Goal: Information Seeking & Learning: Learn about a topic

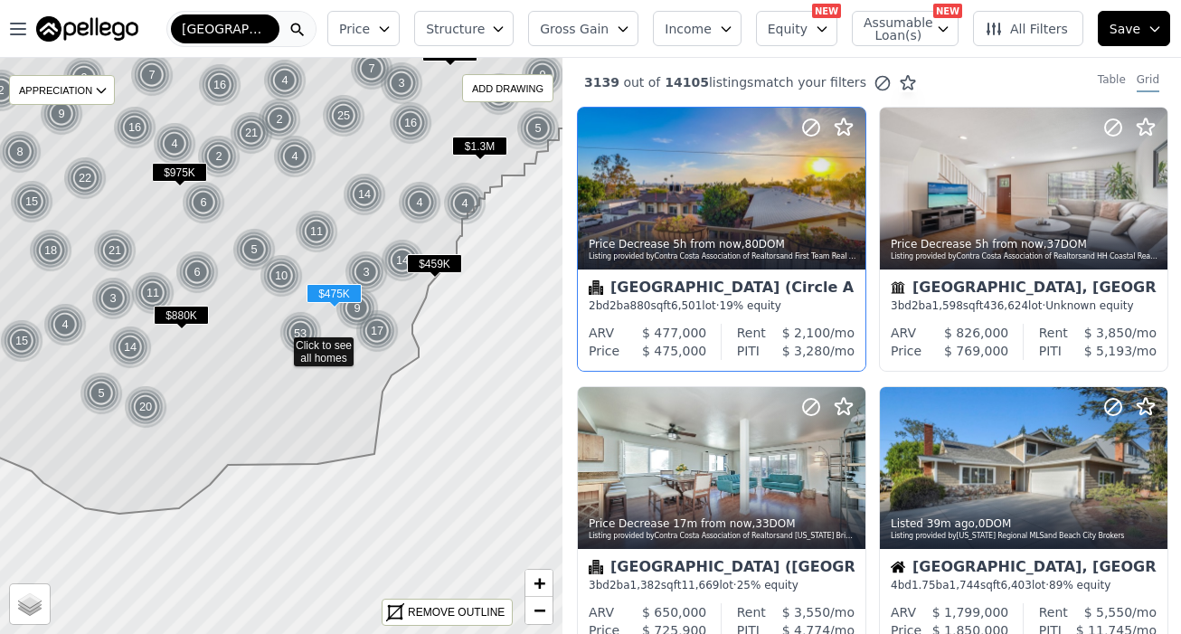
click at [695, 315] on div "Long Beach (Circle Area) 2 bd 2 ba 880 sqft 6,501 lot · 19% equity" at bounding box center [722, 297] width 288 height 54
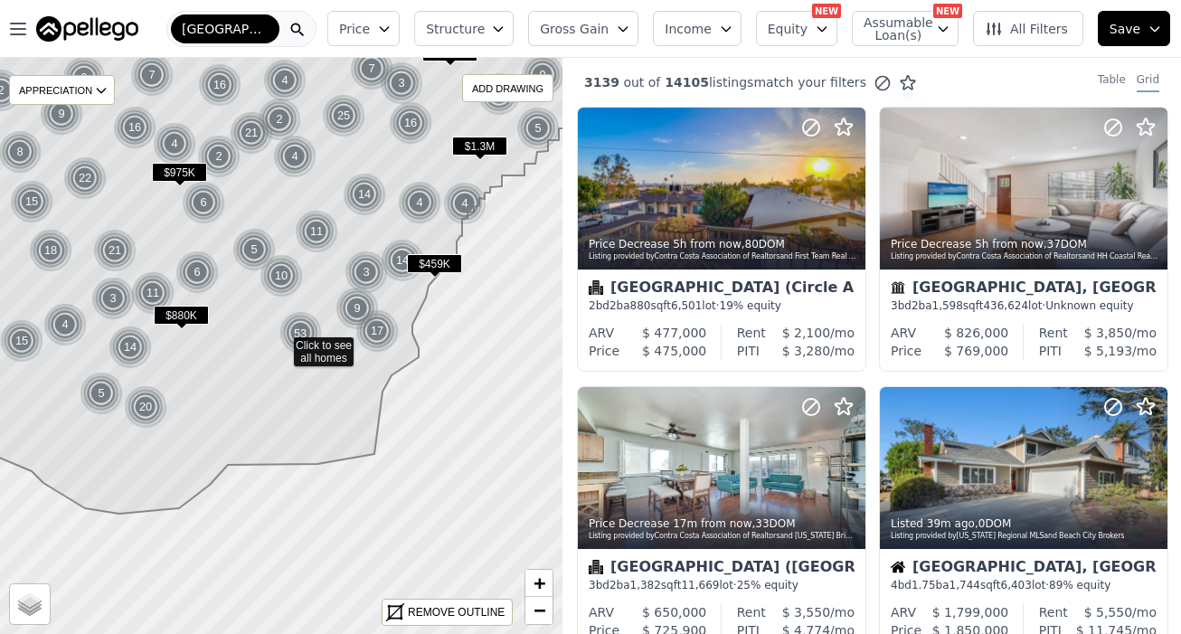
click at [484, 33] on span "Structure" at bounding box center [455, 29] width 58 height 18
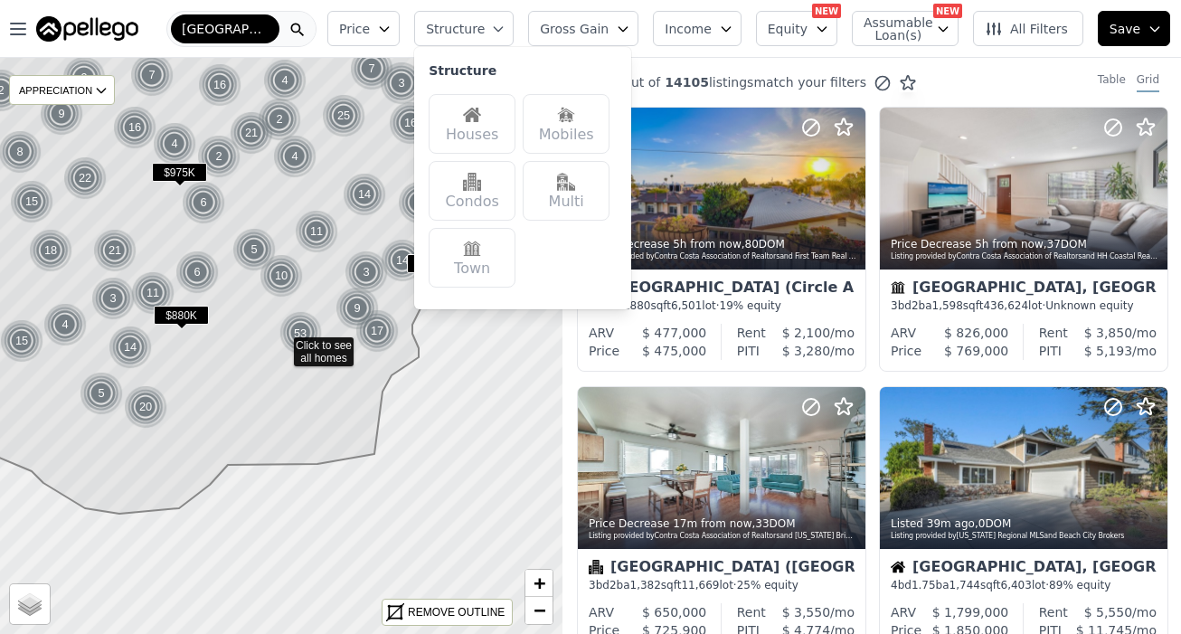
click at [484, 124] on div "Houses" at bounding box center [472, 124] width 87 height 60
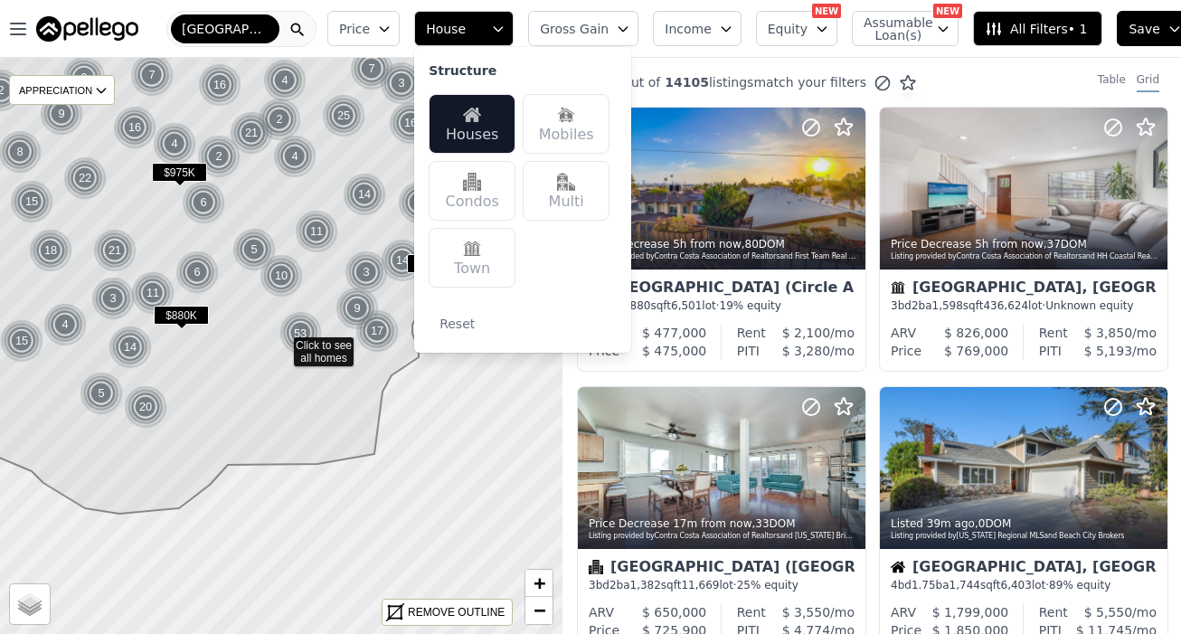
click at [801, 81] on span "match your filters" at bounding box center [810, 82] width 113 height 18
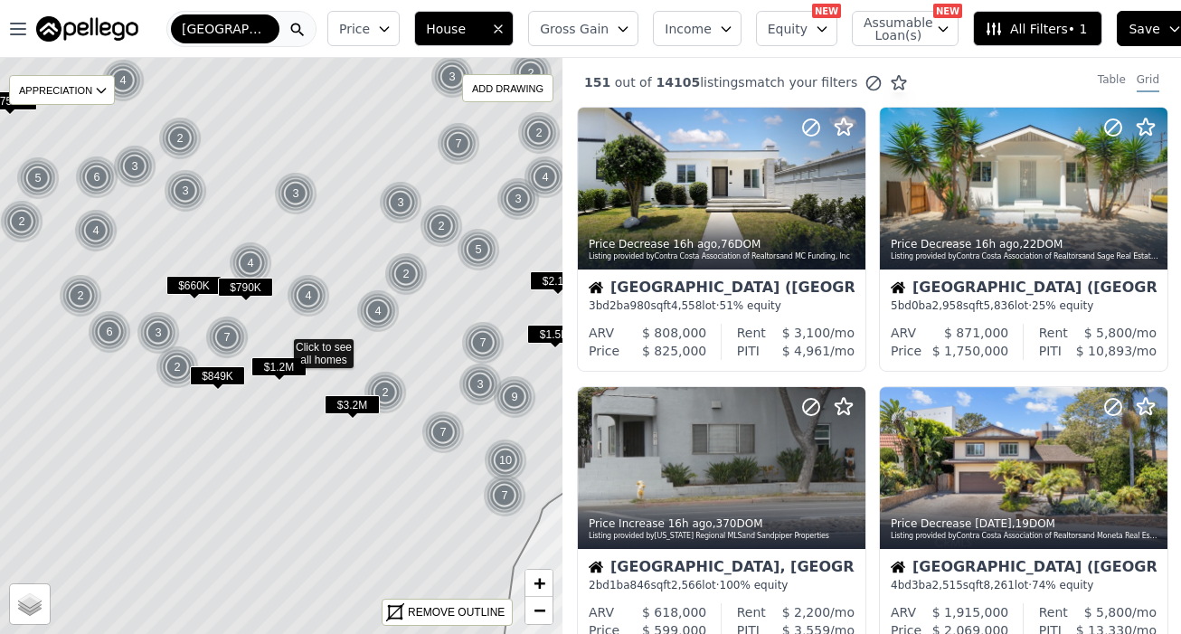
click at [349, 32] on span "Price" at bounding box center [354, 29] width 31 height 18
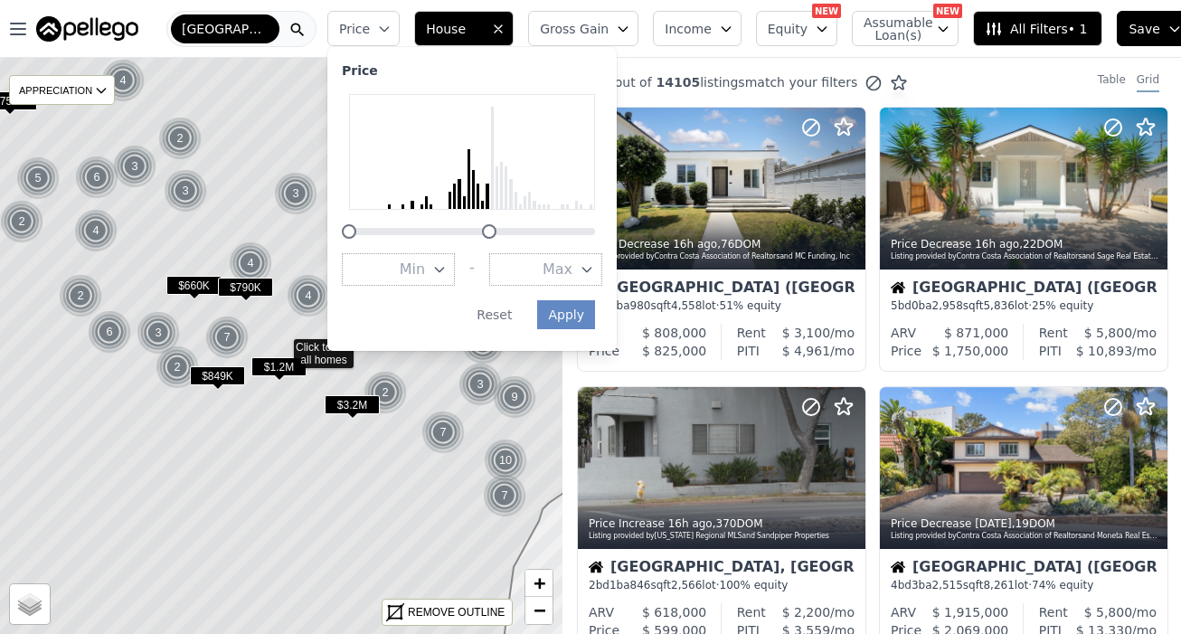
drag, startPoint x: 589, startPoint y: 232, endPoint x: 483, endPoint y: 228, distance: 105.9
click at [483, 228] on div at bounding box center [489, 231] width 14 height 14
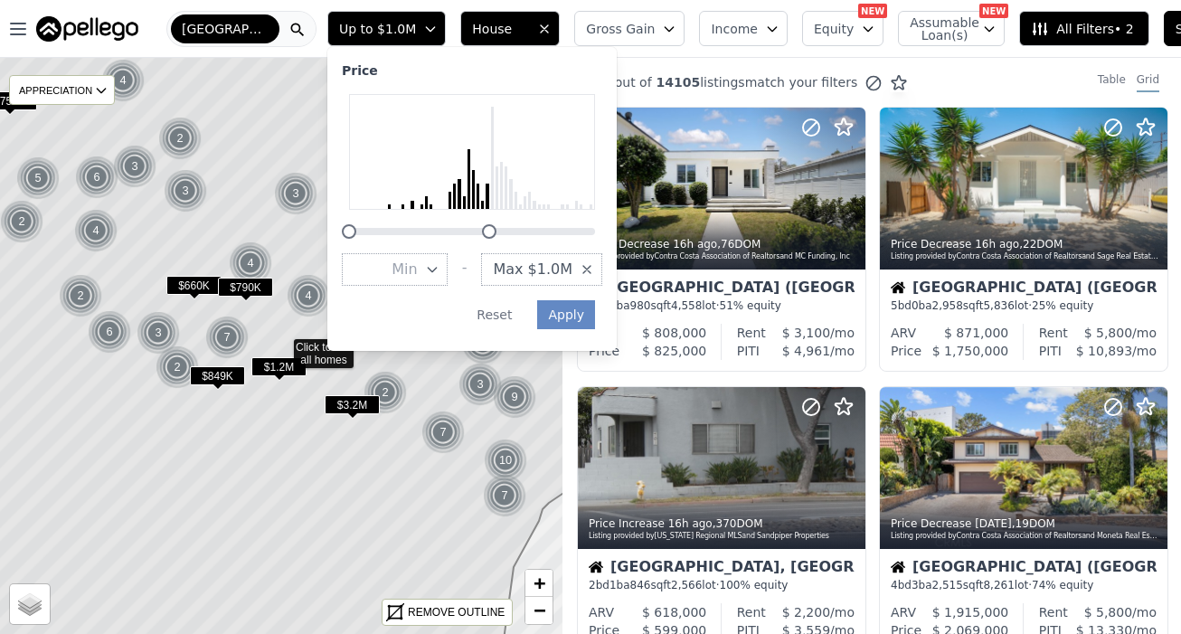
drag, startPoint x: 483, startPoint y: 228, endPoint x: 473, endPoint y: 228, distance: 10.0
click at [473, 221] on div at bounding box center [472, 221] width 261 height 0
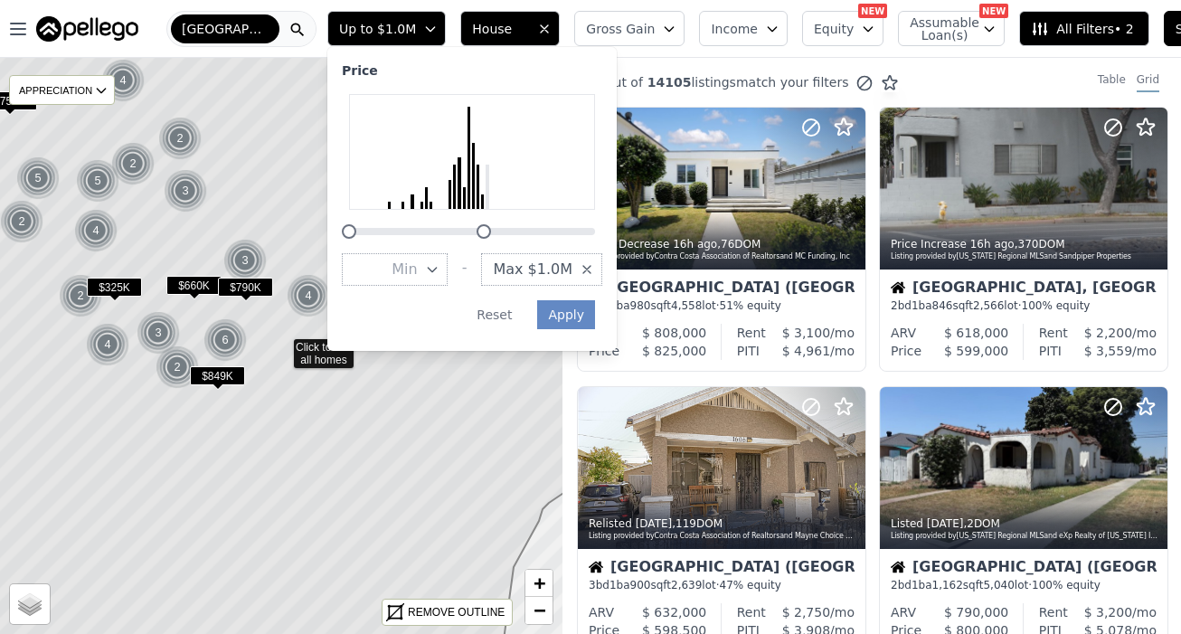
click at [477, 228] on div at bounding box center [484, 231] width 14 height 14
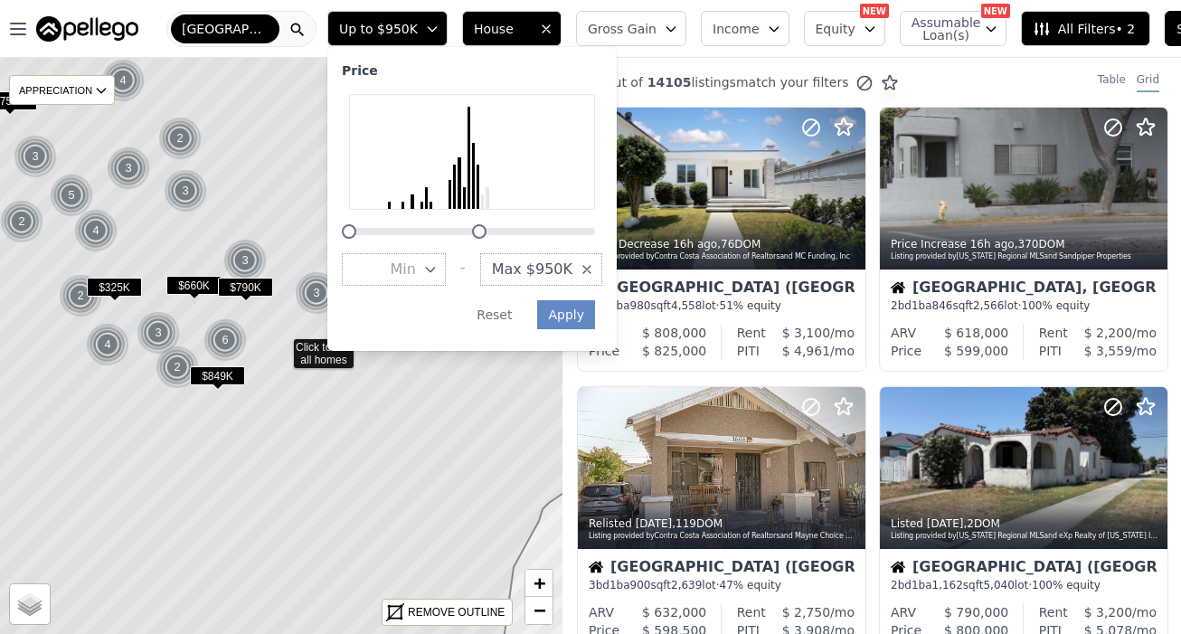
click at [472, 228] on div at bounding box center [479, 231] width 14 height 14
click at [559, 313] on button "Apply" at bounding box center [566, 314] width 58 height 29
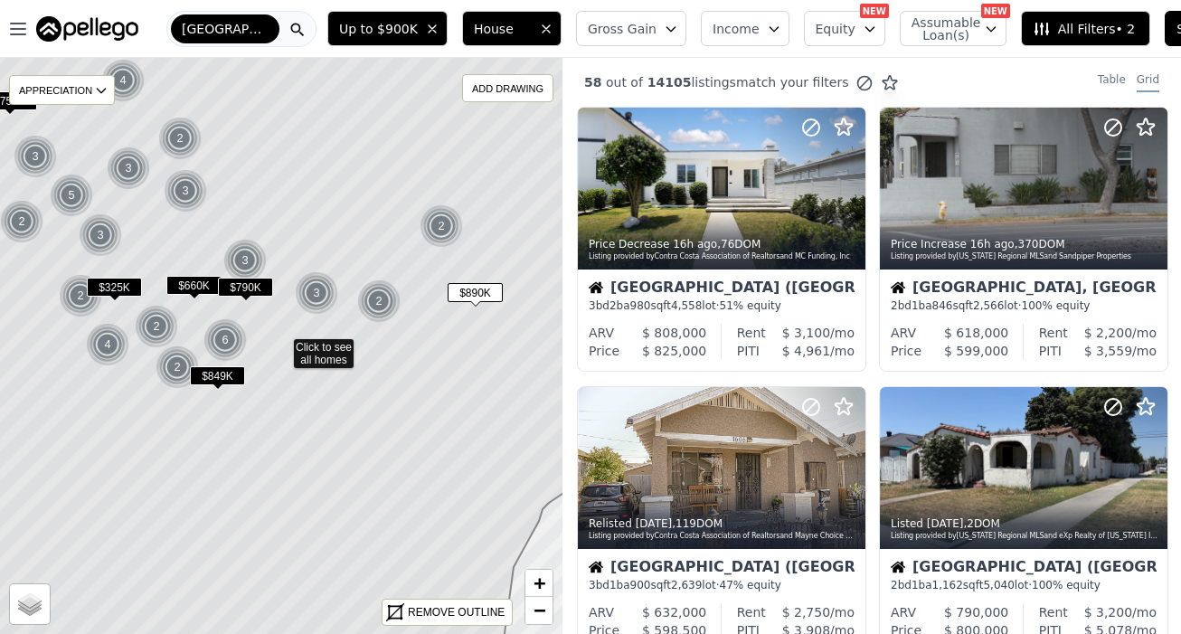
click at [392, 25] on span "Up to $900K" at bounding box center [378, 29] width 79 height 18
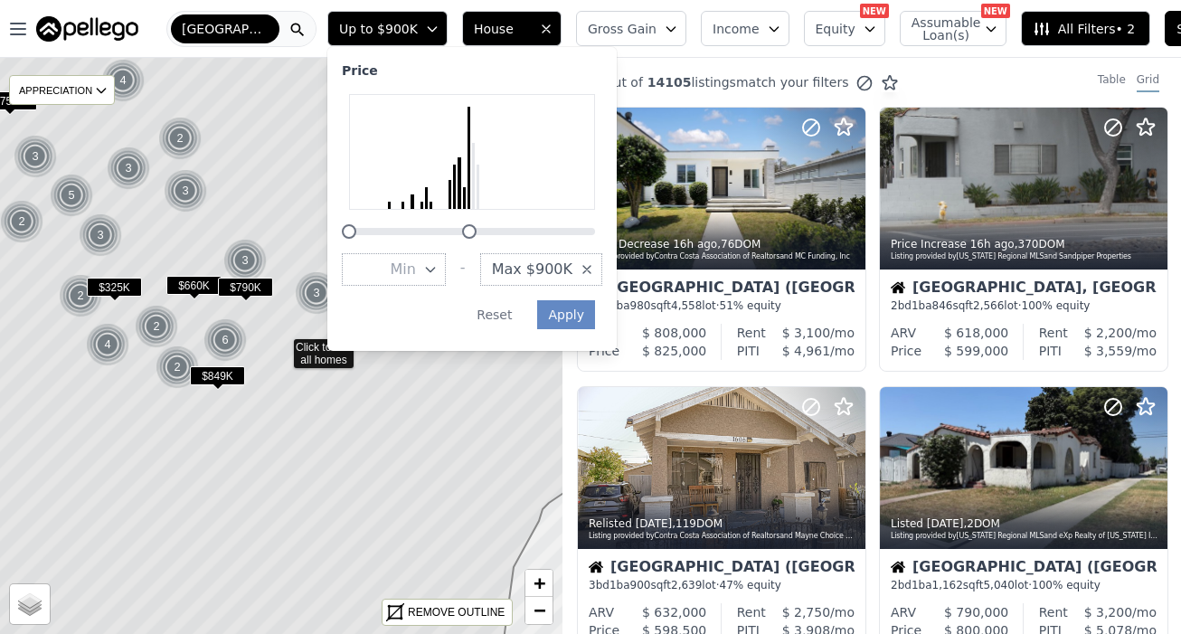
drag, startPoint x: 461, startPoint y: 236, endPoint x: 451, endPoint y: 237, distance: 10.0
click at [462, 237] on div at bounding box center [469, 231] width 14 height 14
click at [551, 311] on button "Apply" at bounding box center [566, 314] width 58 height 29
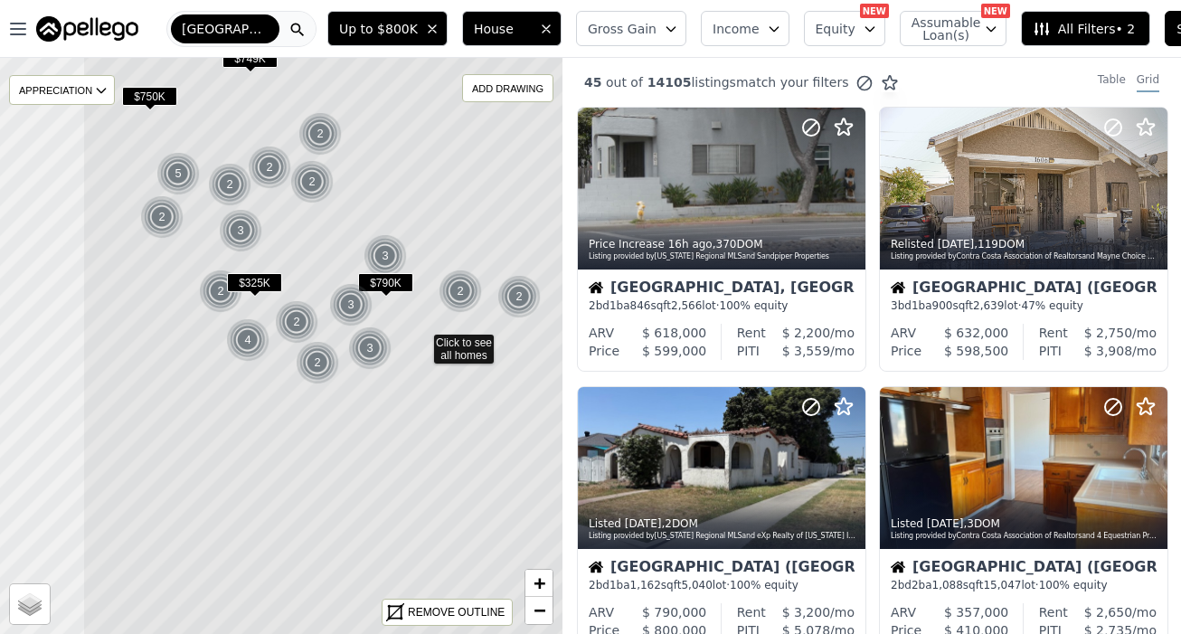
drag, startPoint x: 285, startPoint y: 374, endPoint x: 432, endPoint y: 368, distance: 146.6
click at [432, 368] on icon at bounding box center [421, 341] width 678 height 695
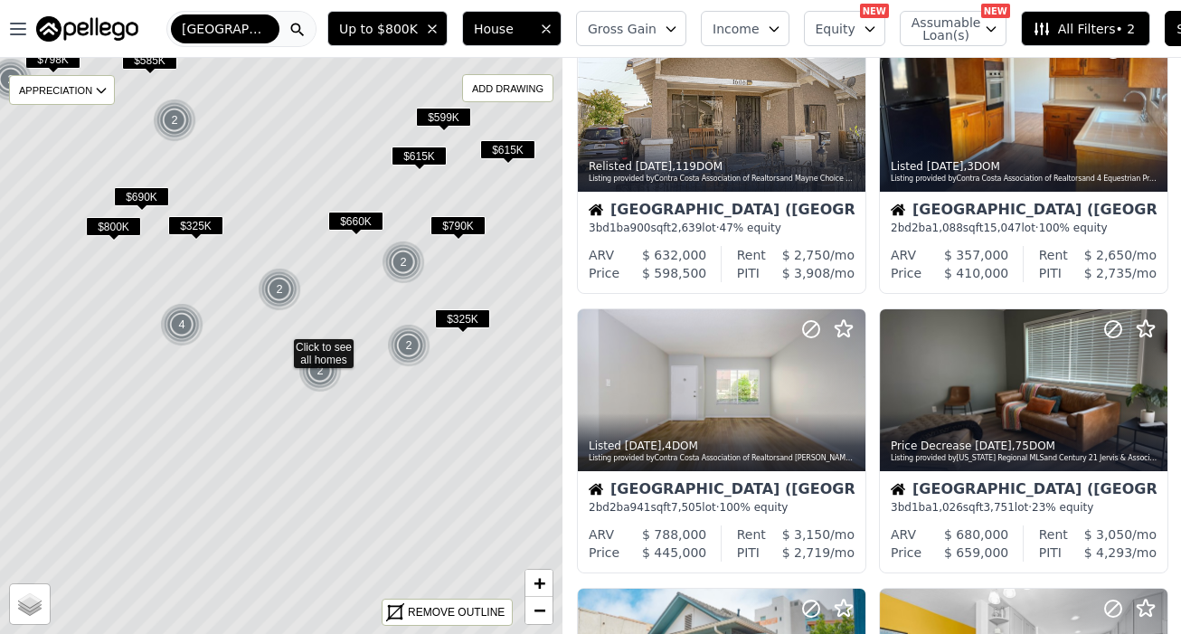
scroll to position [79, 0]
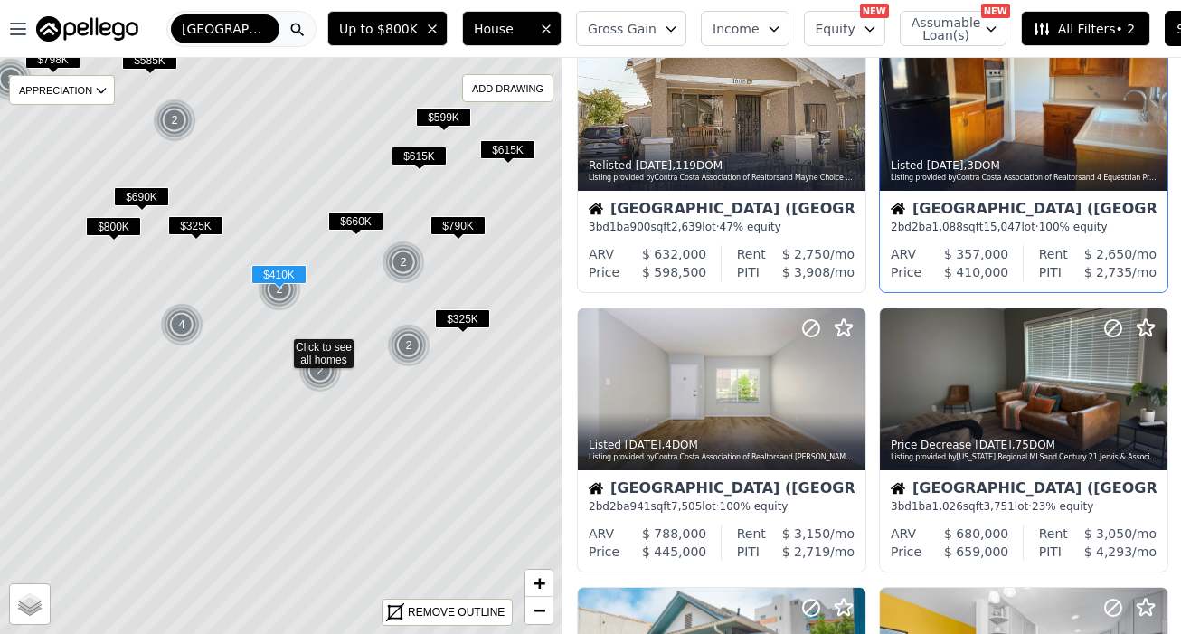
click at [955, 258] on span "$ 357,000" at bounding box center [976, 254] width 64 height 14
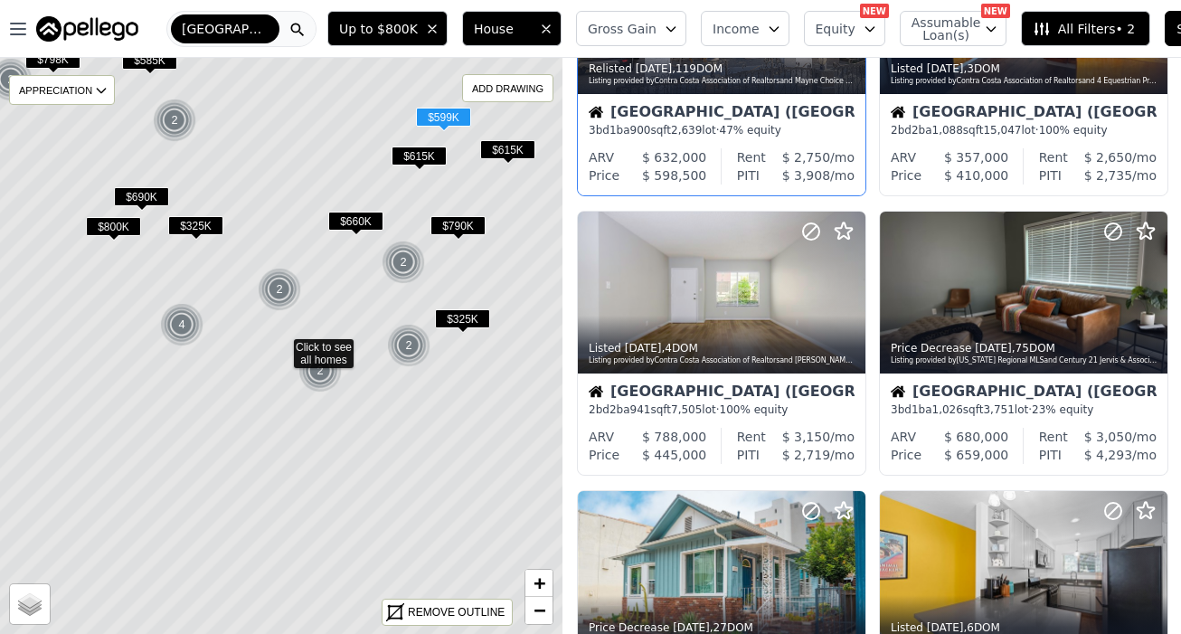
scroll to position [194, 0]
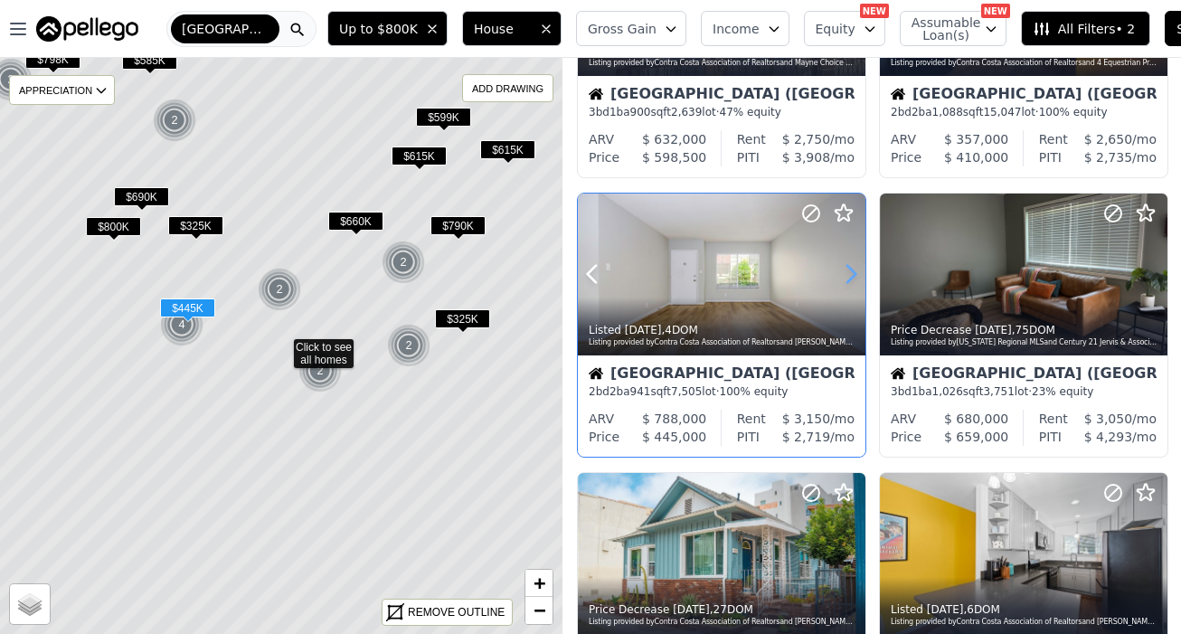
click at [858, 276] on icon at bounding box center [851, 274] width 29 height 29
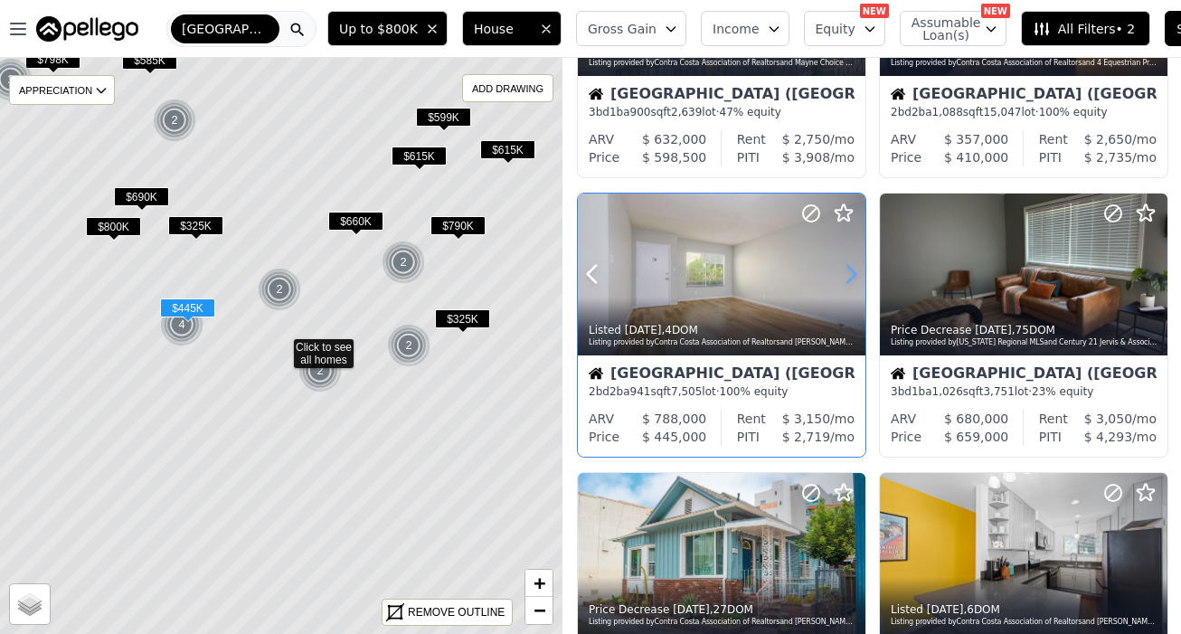
click at [858, 276] on icon at bounding box center [851, 274] width 29 height 29
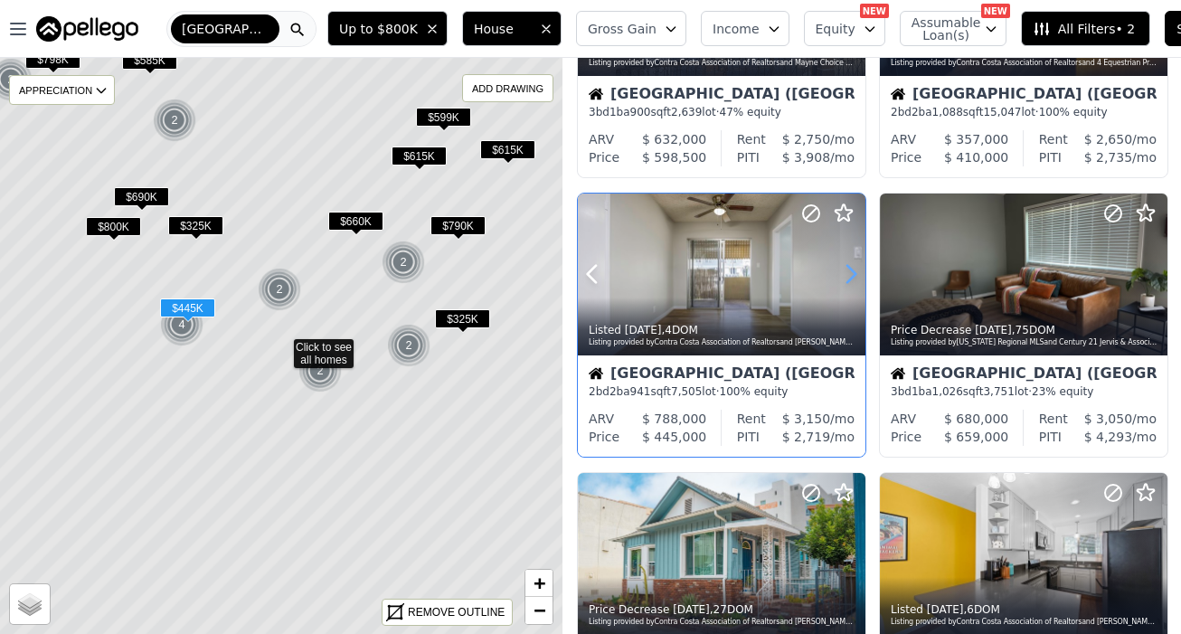
click at [858, 276] on icon at bounding box center [851, 274] width 29 height 29
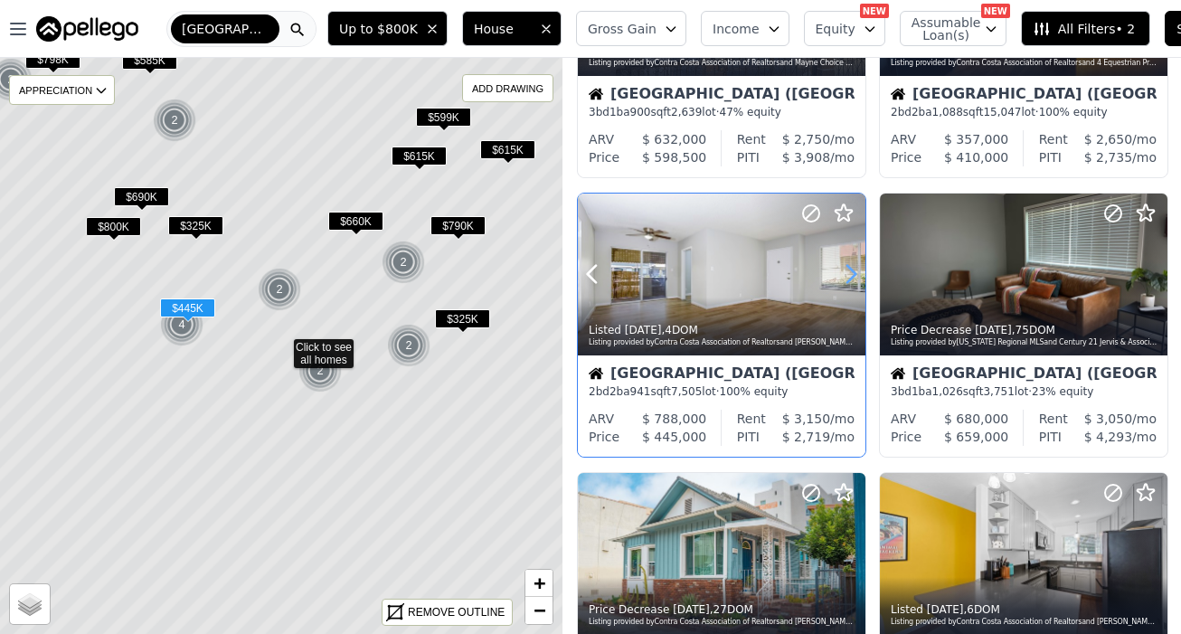
click at [858, 276] on icon at bounding box center [851, 274] width 29 height 29
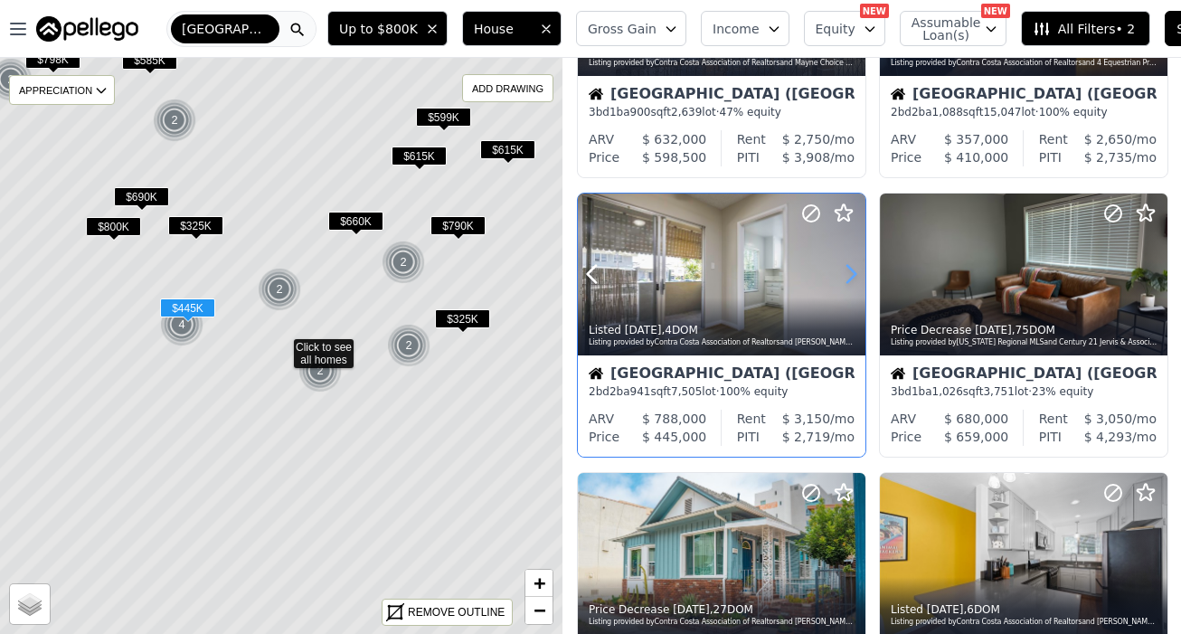
click at [858, 276] on icon at bounding box center [851, 274] width 29 height 29
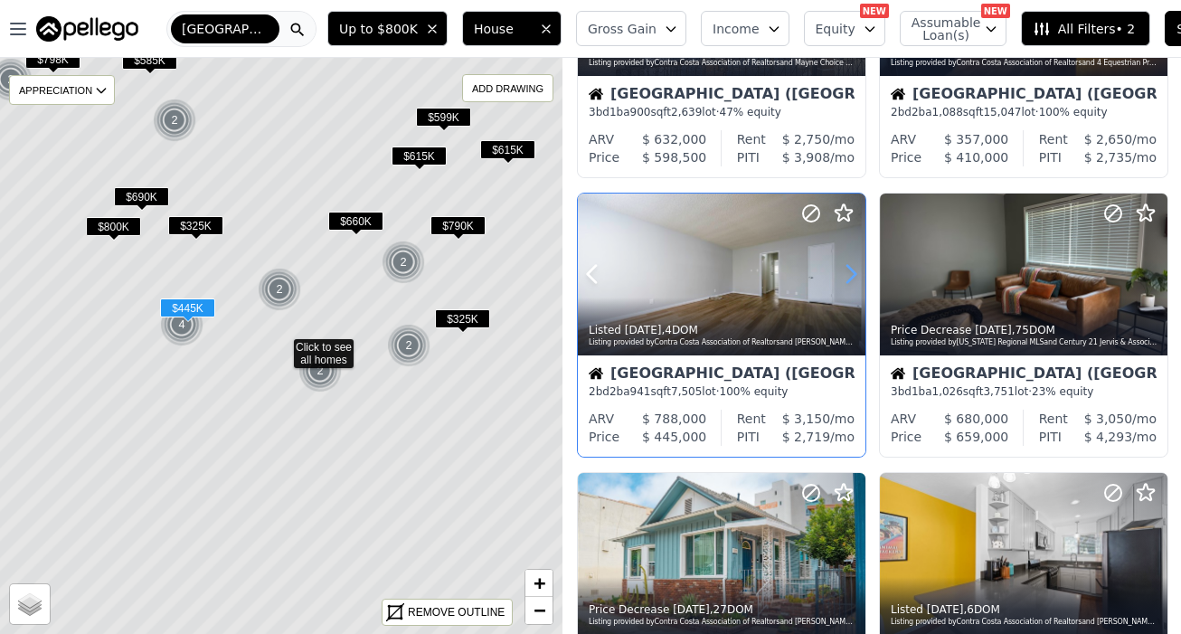
click at [858, 276] on icon at bounding box center [851, 274] width 29 height 29
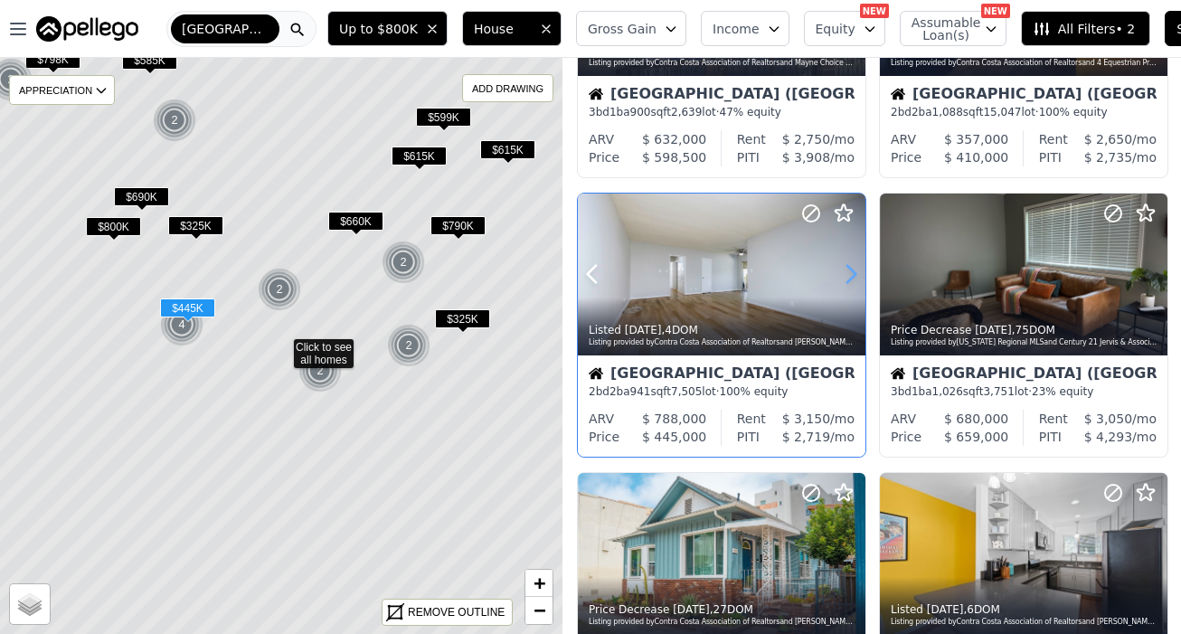
click at [858, 276] on icon at bounding box center [851, 274] width 29 height 29
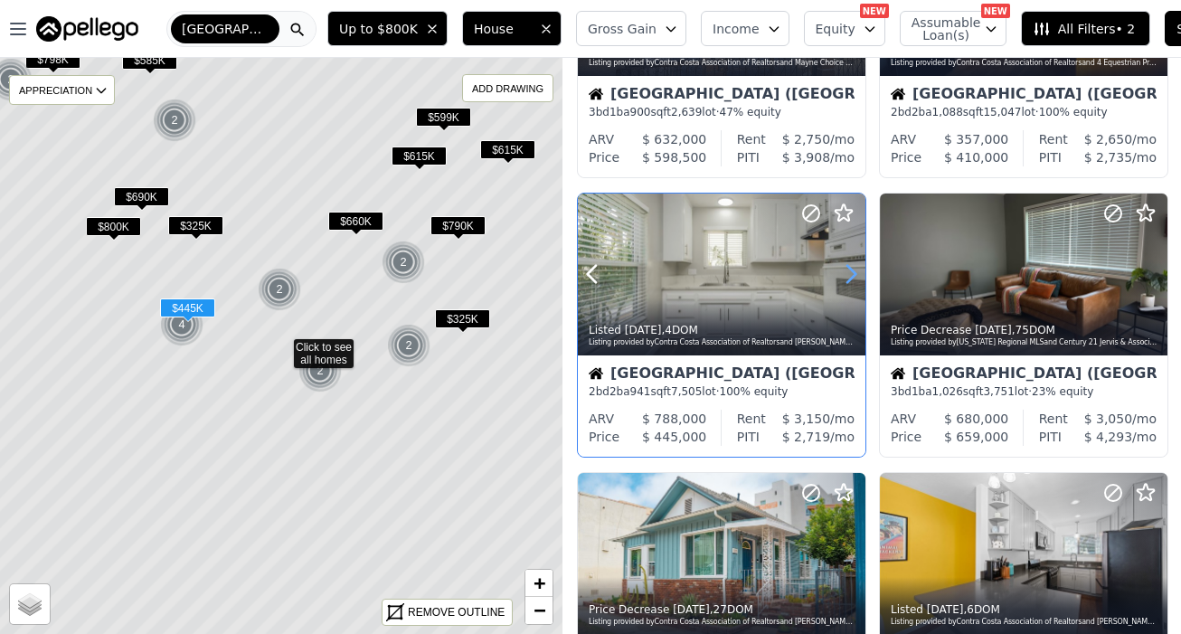
click at [858, 276] on icon at bounding box center [851, 274] width 29 height 29
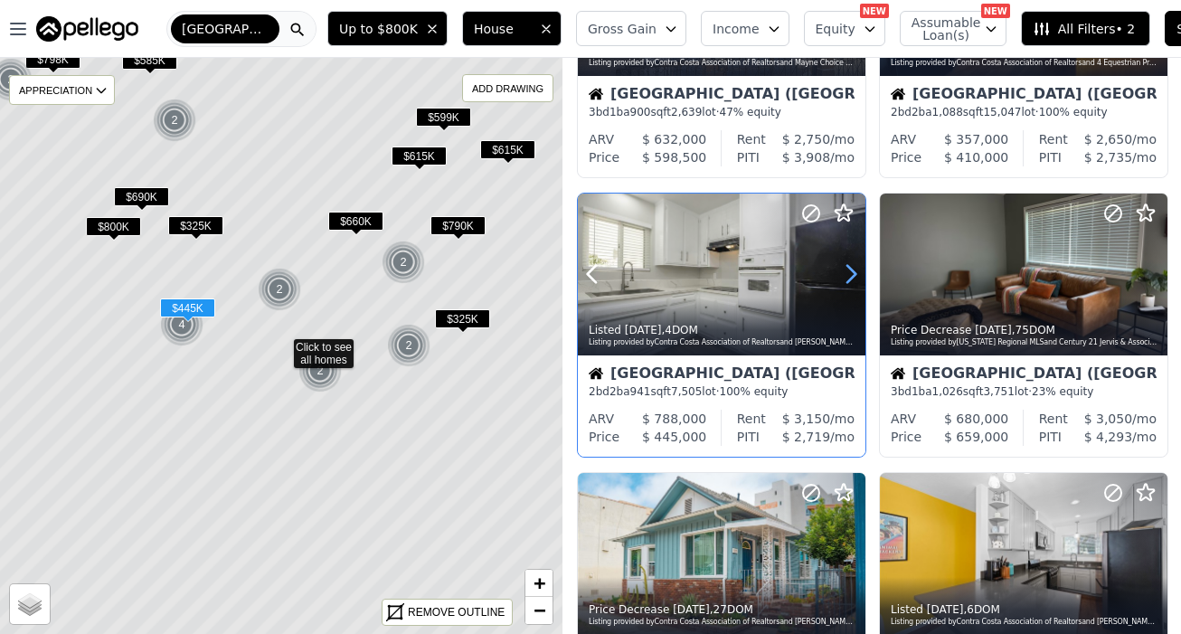
click at [858, 276] on icon at bounding box center [851, 274] width 29 height 29
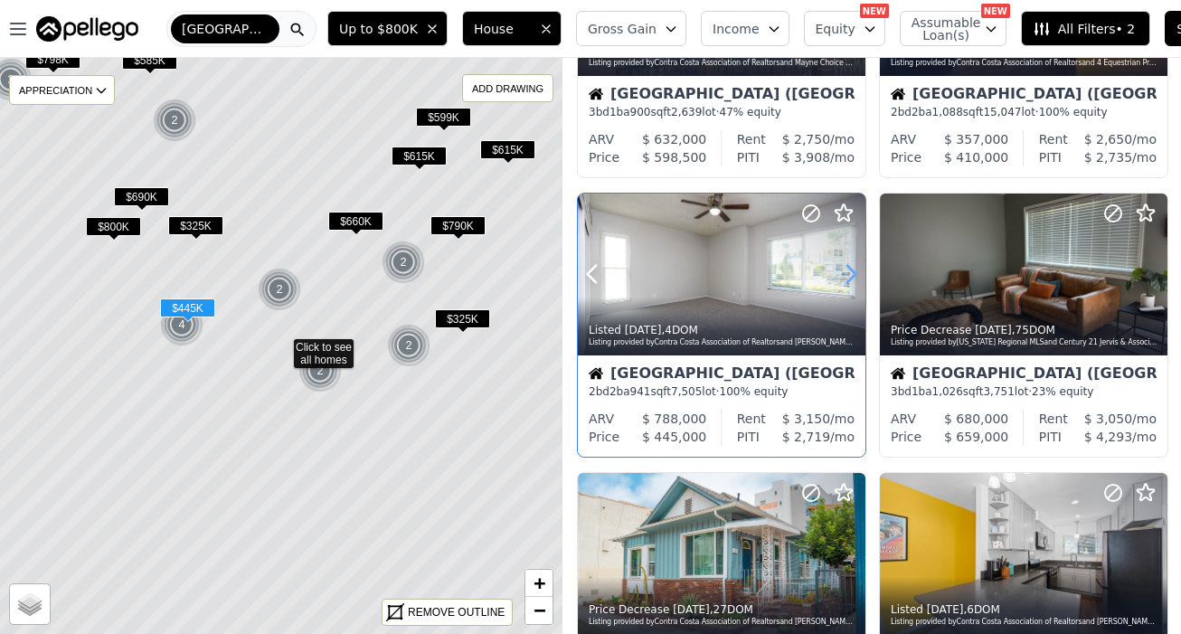
click at [858, 276] on icon at bounding box center [851, 274] width 29 height 29
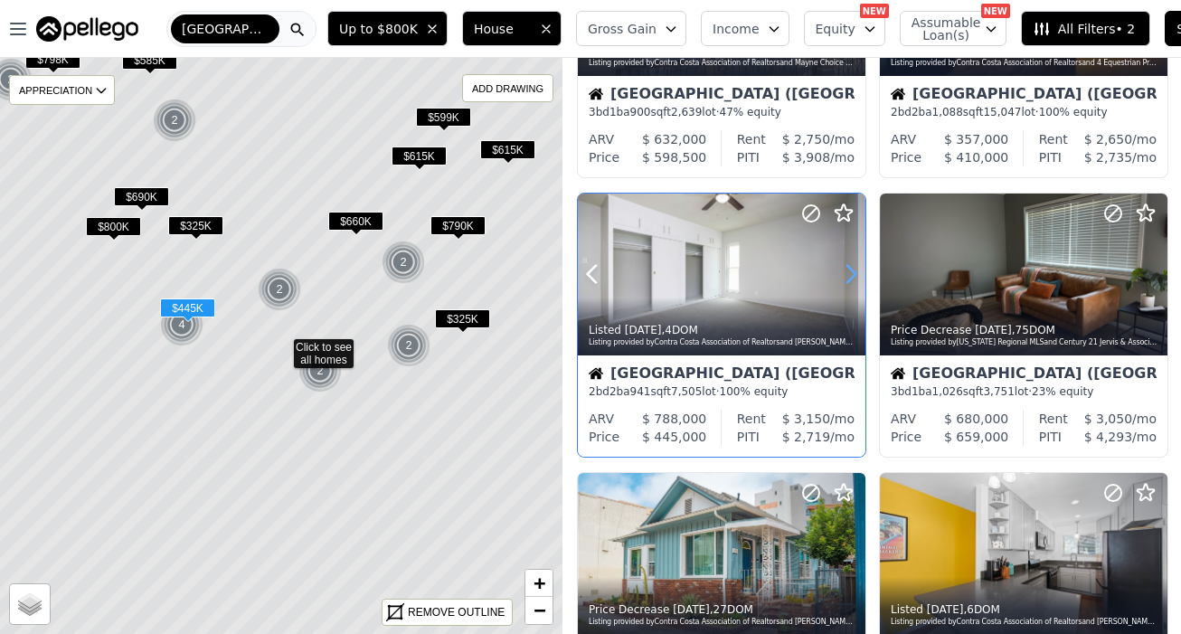
click at [858, 276] on icon at bounding box center [851, 274] width 29 height 29
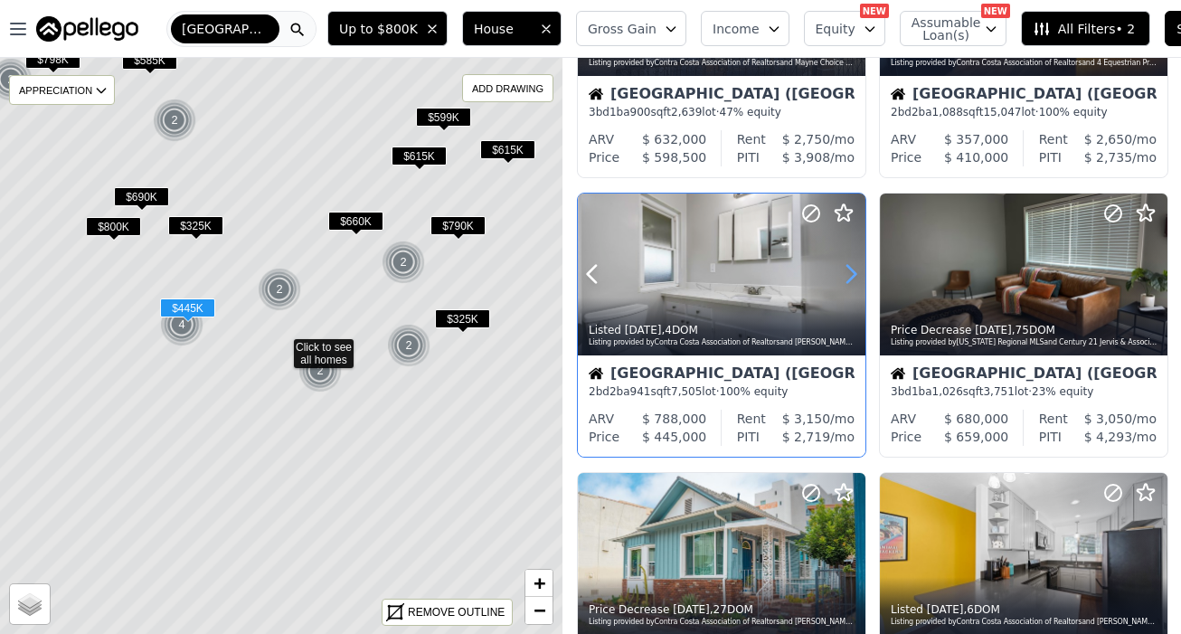
click at [858, 276] on icon at bounding box center [851, 274] width 29 height 29
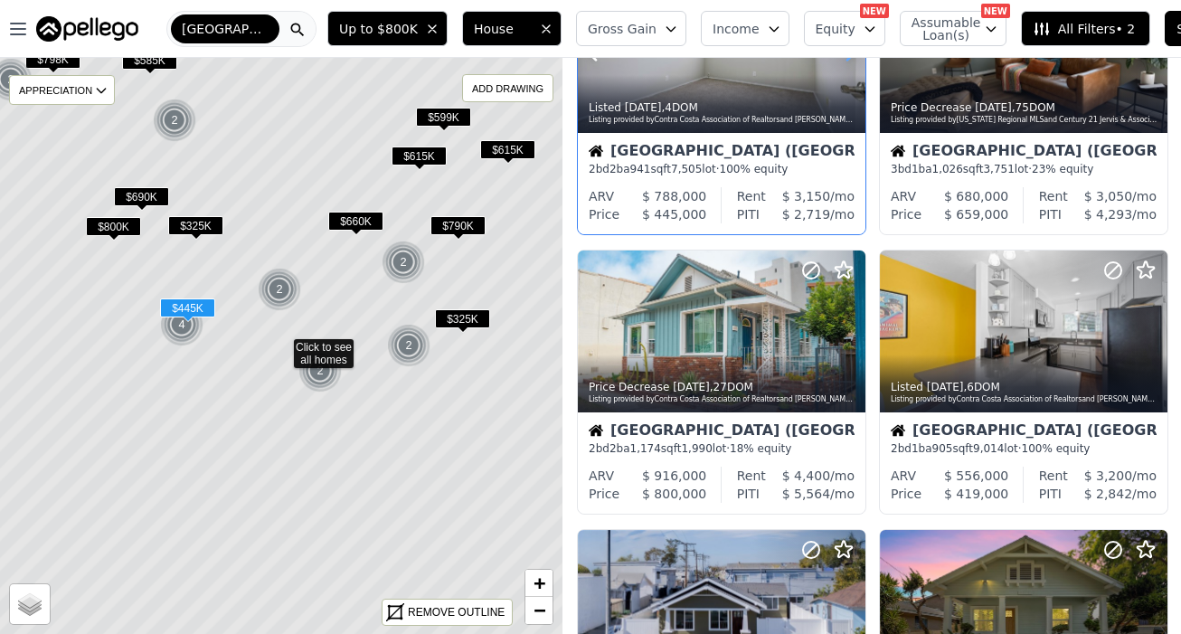
scroll to position [428, 0]
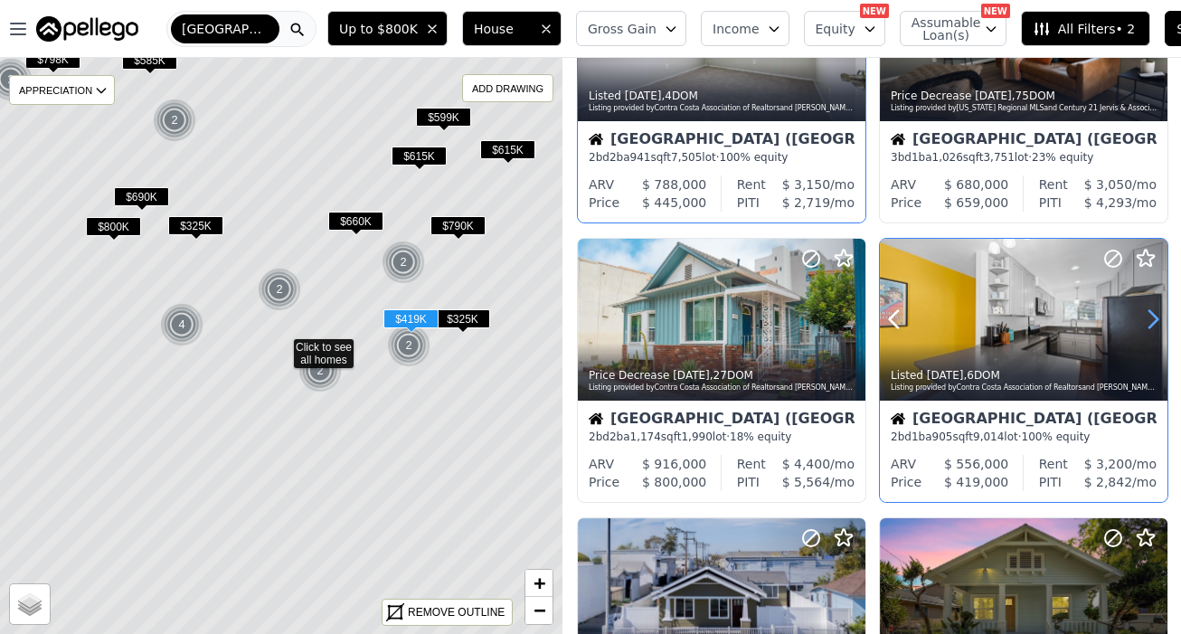
click at [1161, 308] on icon at bounding box center [1153, 319] width 29 height 29
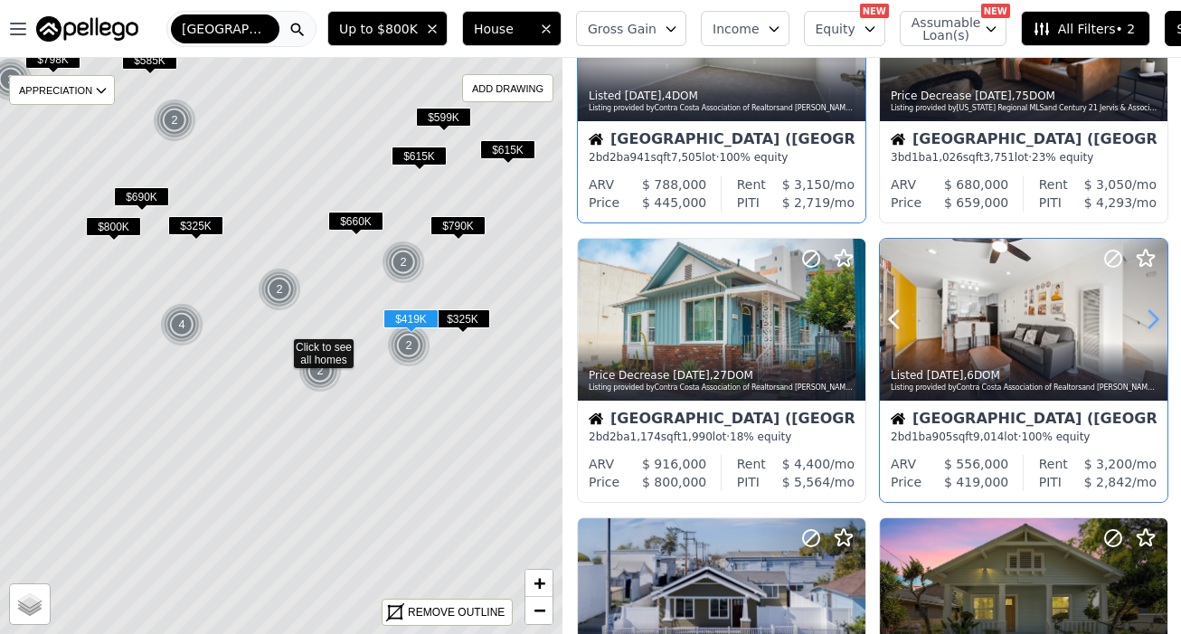
click at [1161, 308] on icon at bounding box center [1153, 319] width 29 height 29
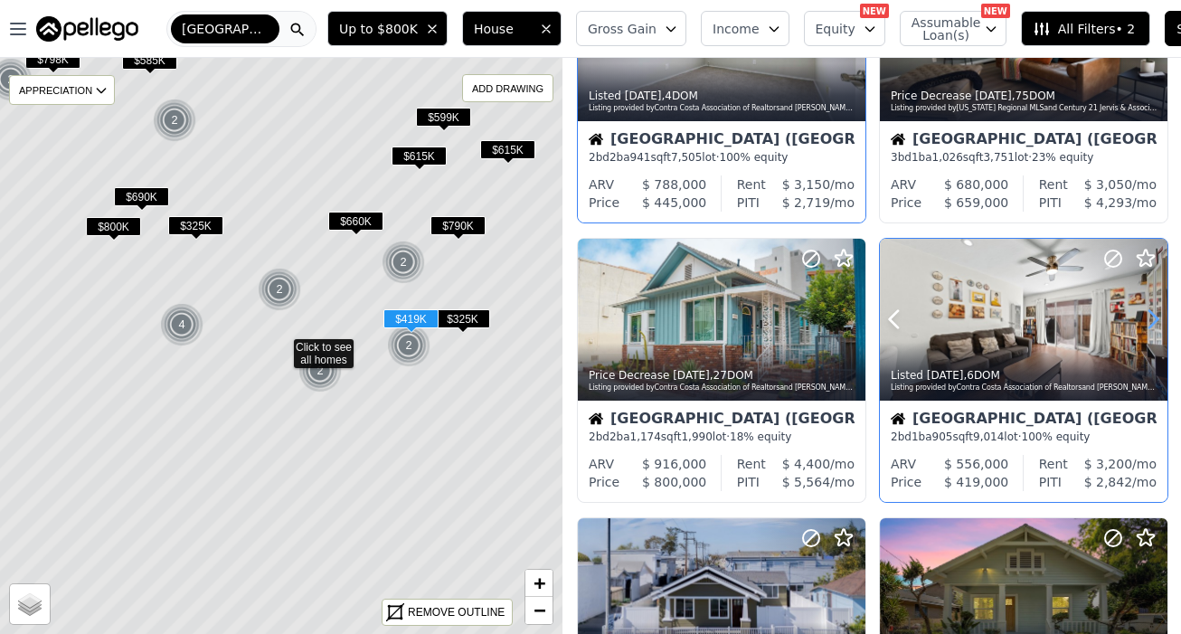
click at [1161, 308] on icon at bounding box center [1153, 319] width 29 height 29
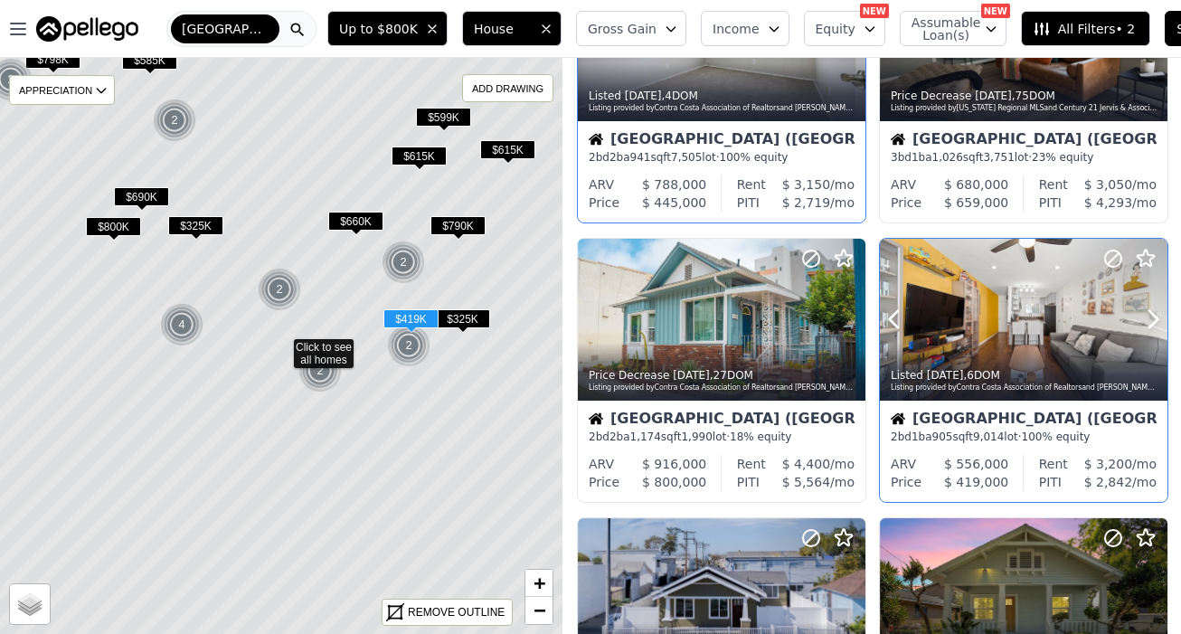
click at [1085, 368] on div "Listed 7d ago , 6 DOM" at bounding box center [1025, 375] width 268 height 14
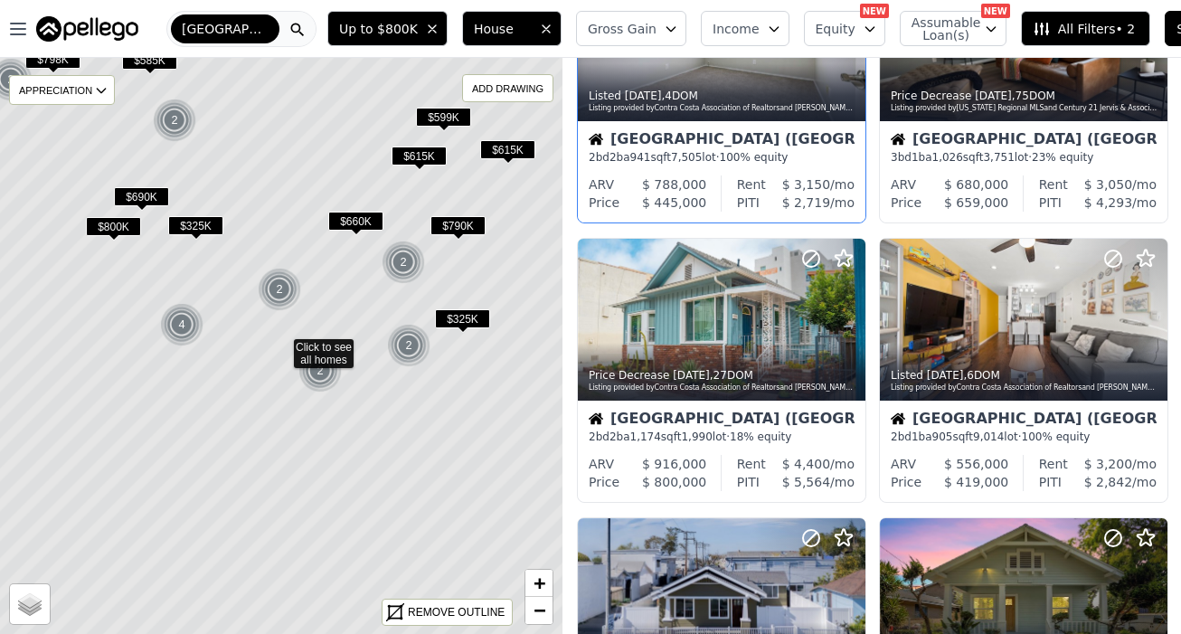
click at [498, 27] on span "House" at bounding box center [503, 29] width 58 height 18
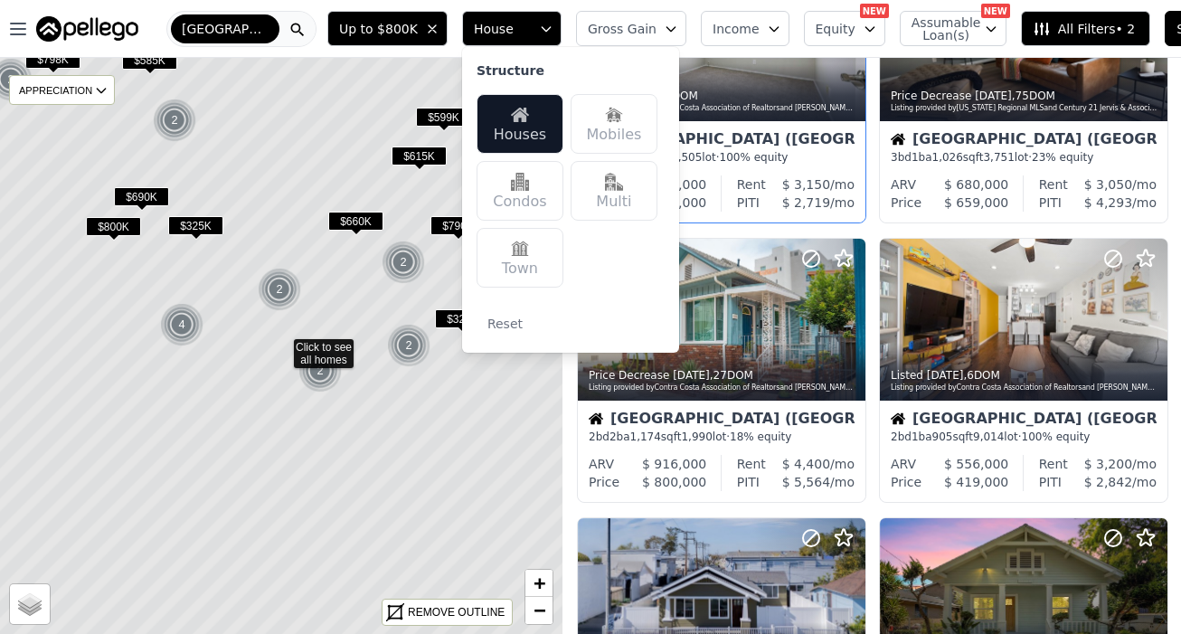
click at [526, 257] on div "Town" at bounding box center [520, 258] width 87 height 60
click at [555, 8] on div "Up to $800K House Structure Houses Mobiles Condos Multi Town Reset Gross Gain I…" at bounding box center [786, 29] width 933 height 58
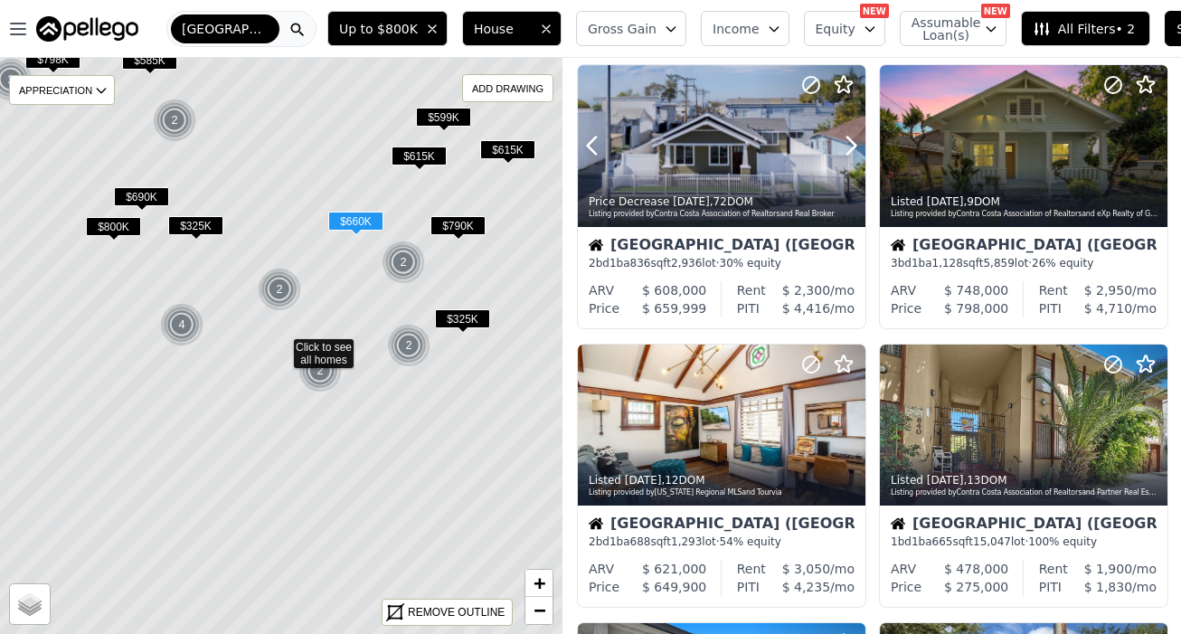
scroll to position [901, 0]
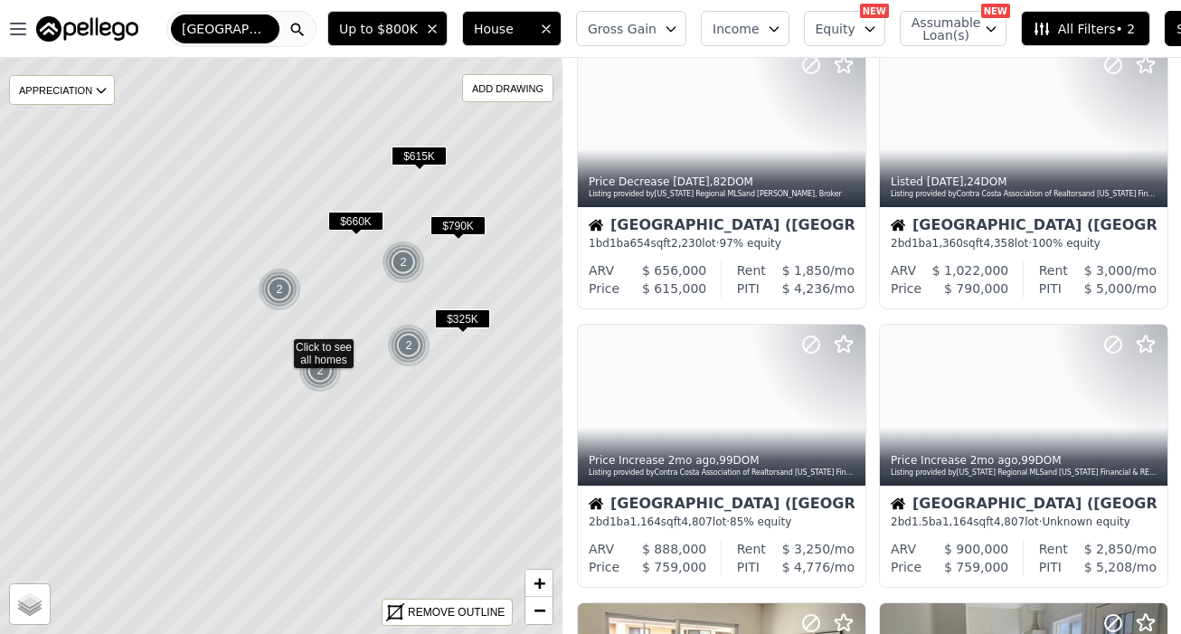
scroll to position [901, 0]
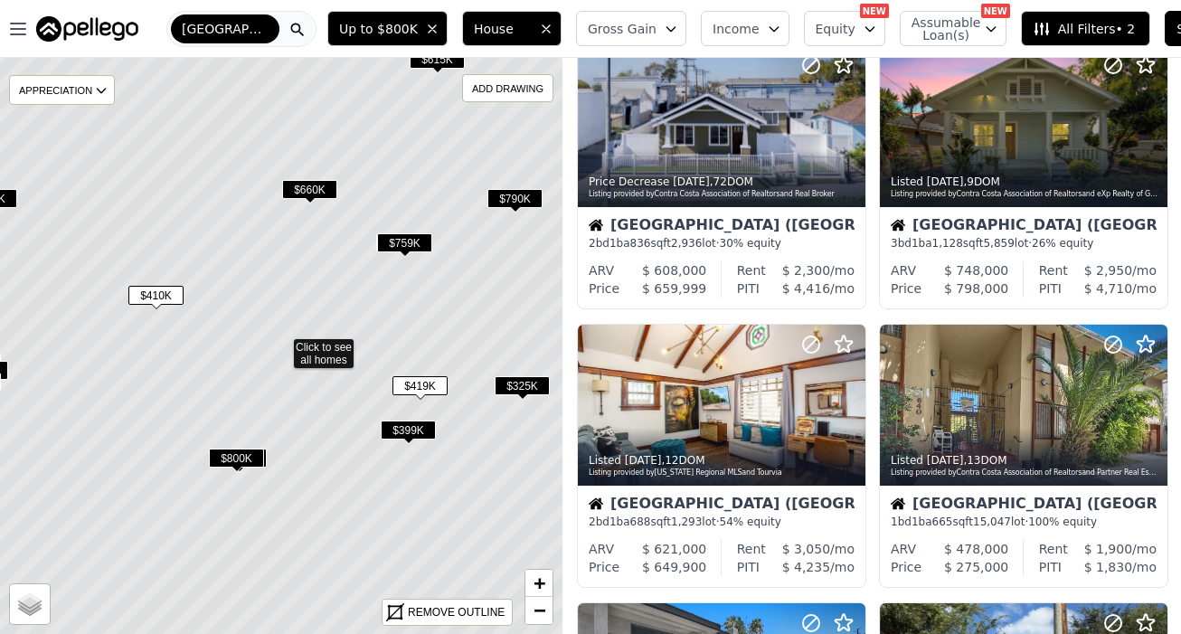
scroll to position [342, 0]
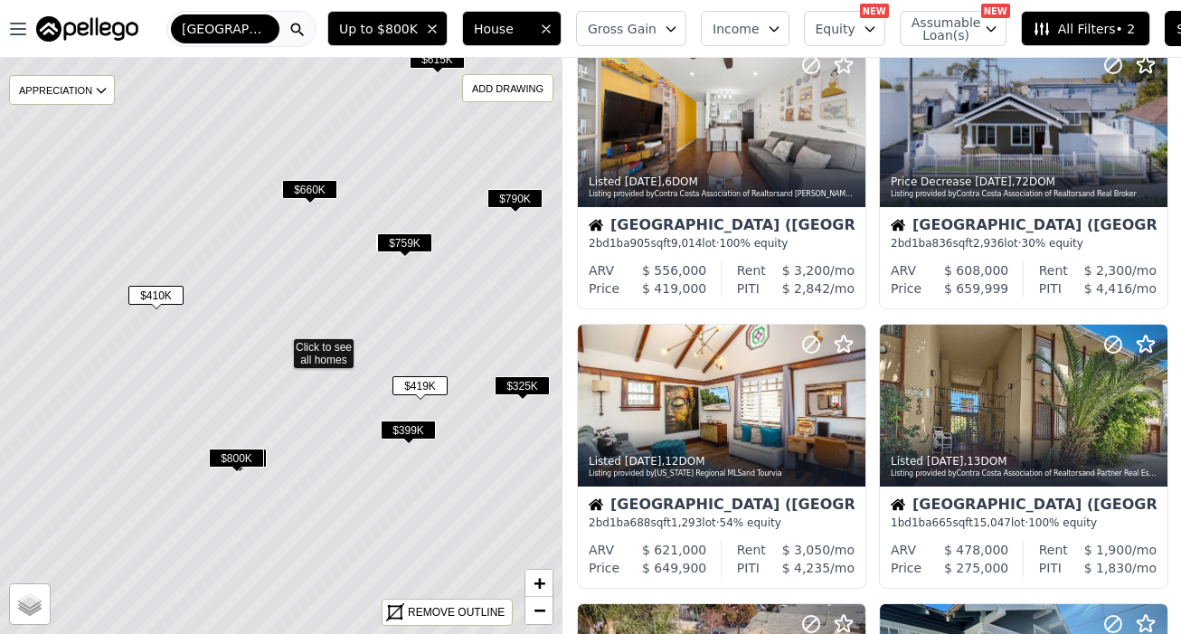
click at [417, 428] on span "$399K" at bounding box center [408, 430] width 55 height 19
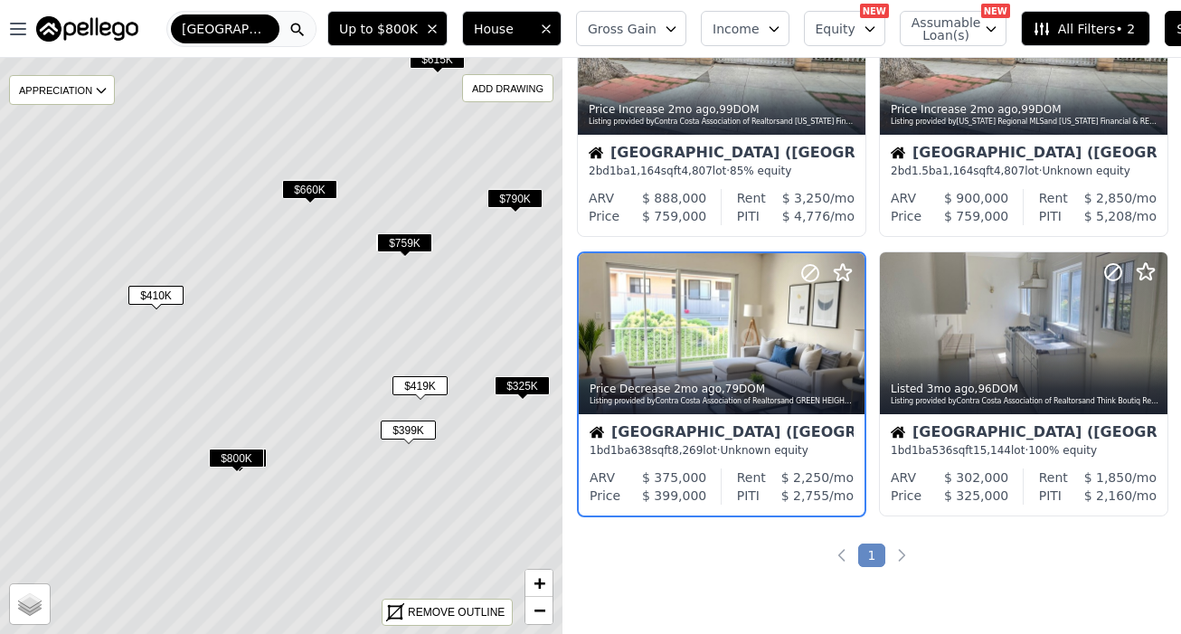
scroll to position [1262, 0]
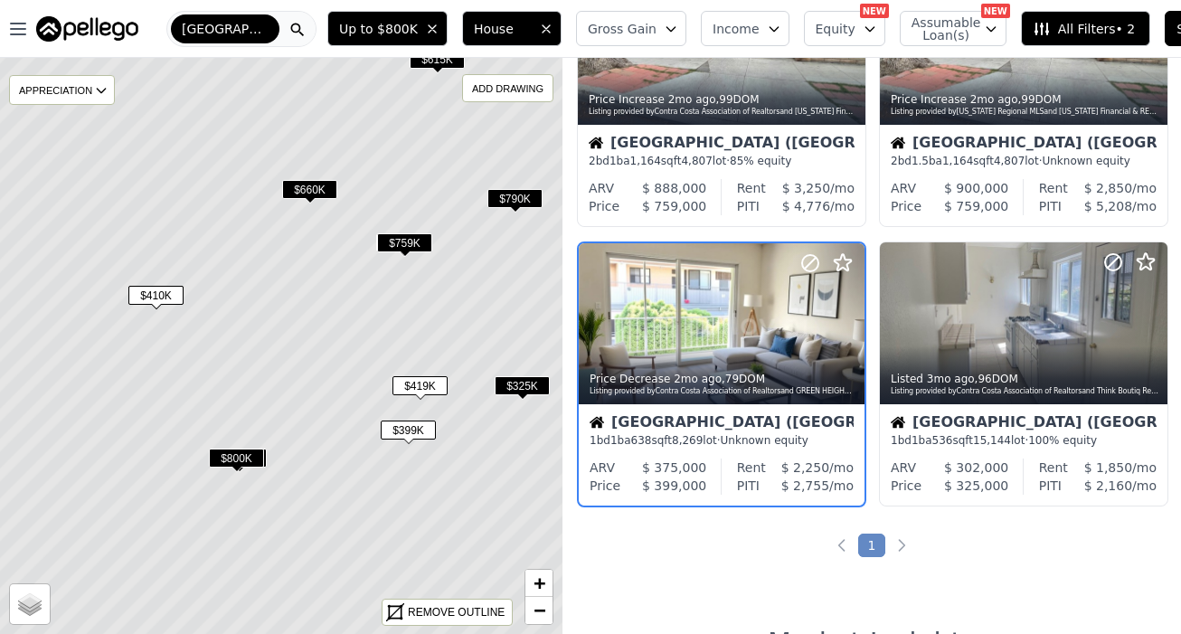
click at [422, 383] on span "$419K" at bounding box center [420, 385] width 55 height 19
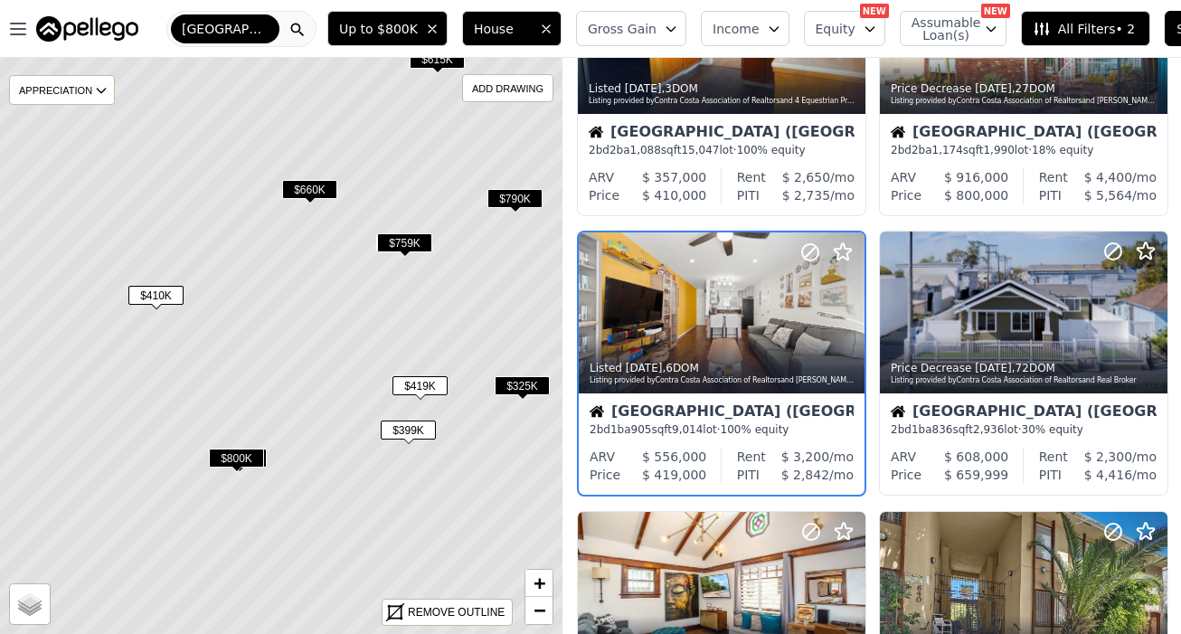
scroll to position [144, 0]
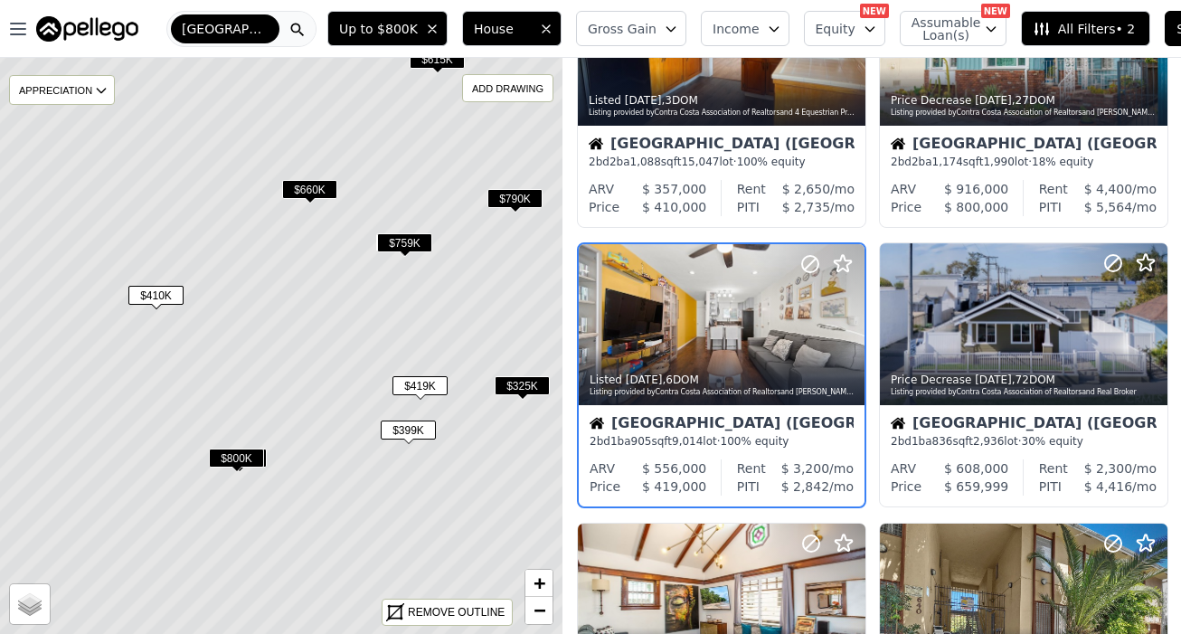
click at [404, 245] on span "$759K" at bounding box center [404, 242] width 55 height 19
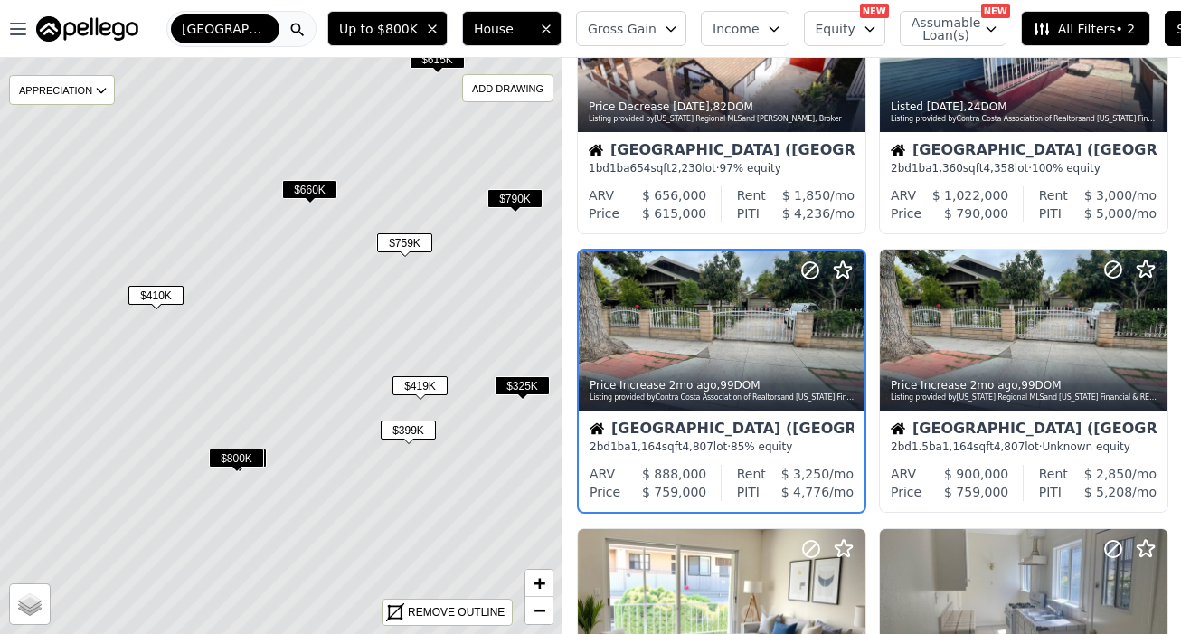
scroll to position [982, 0]
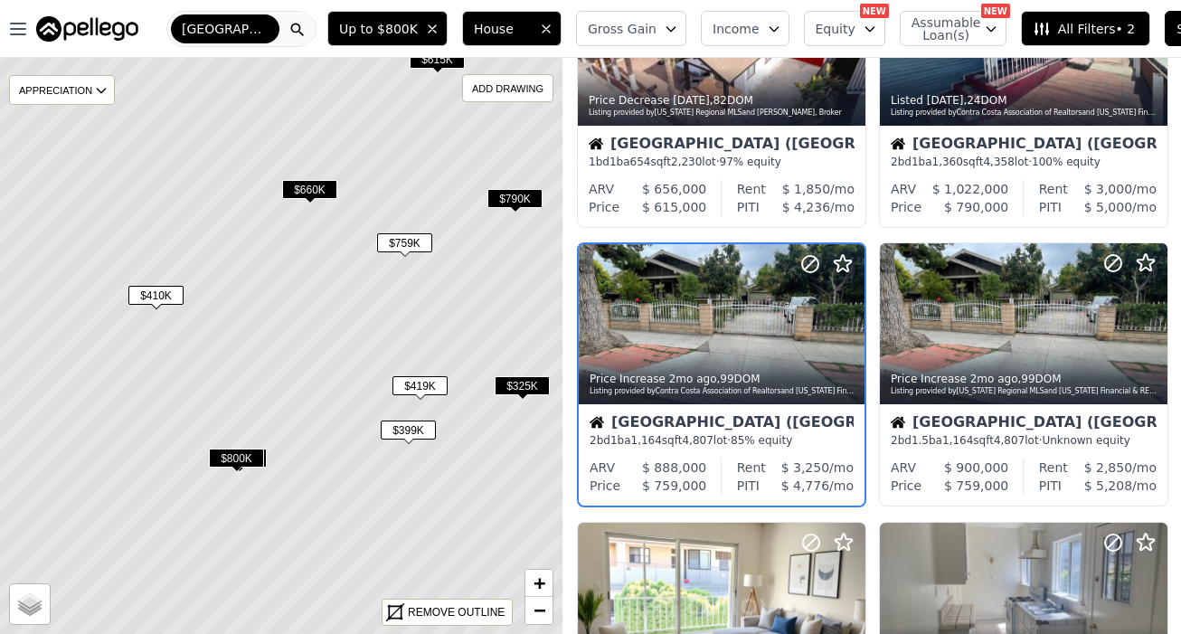
click at [312, 192] on span "$660K" at bounding box center [309, 189] width 55 height 19
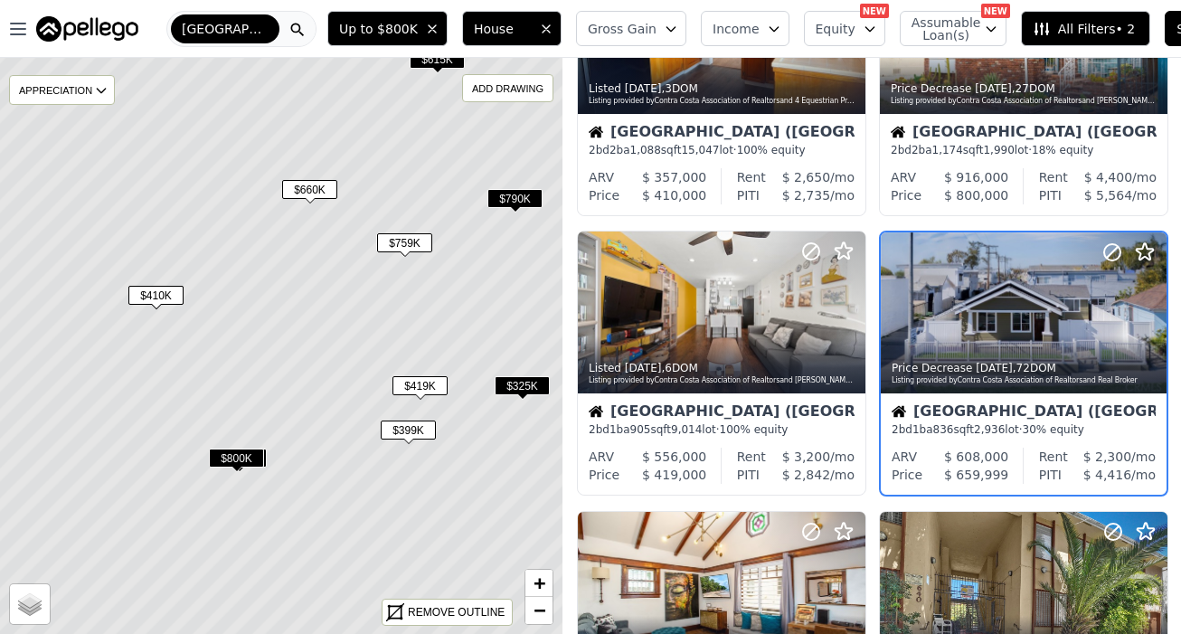
scroll to position [144, 0]
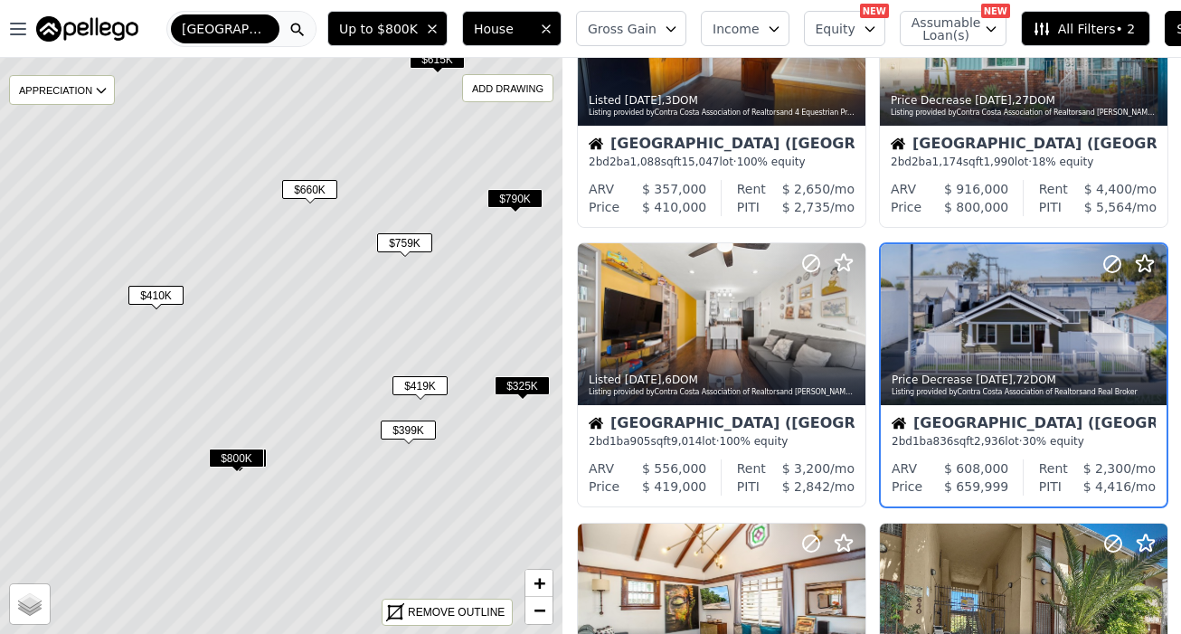
click at [504, 200] on span "$790K" at bounding box center [515, 198] width 55 height 19
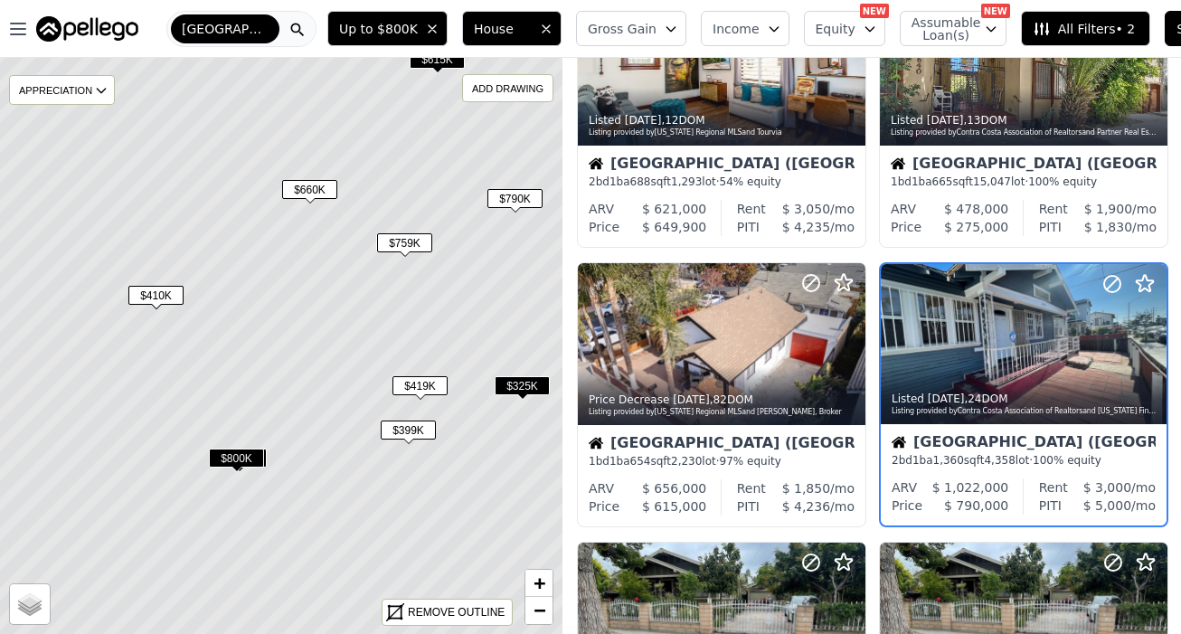
scroll to position [703, 0]
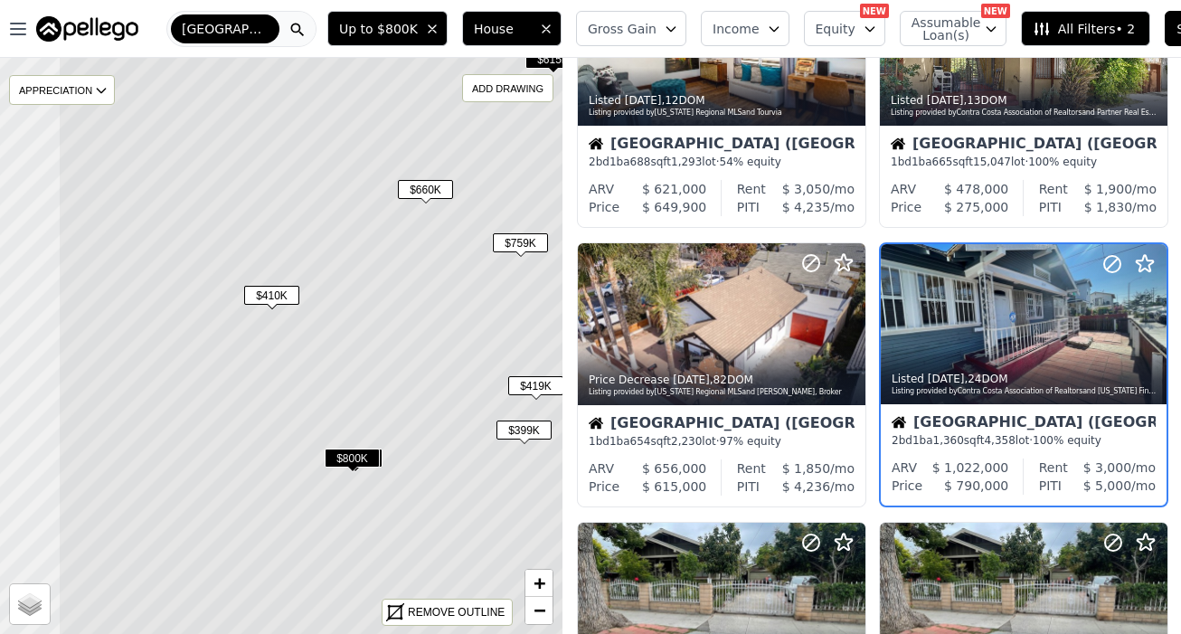
drag, startPoint x: 395, startPoint y: 265, endPoint x: 517, endPoint y: 264, distance: 122.1
click at [517, 265] on icon at bounding box center [397, 345] width 678 height 695
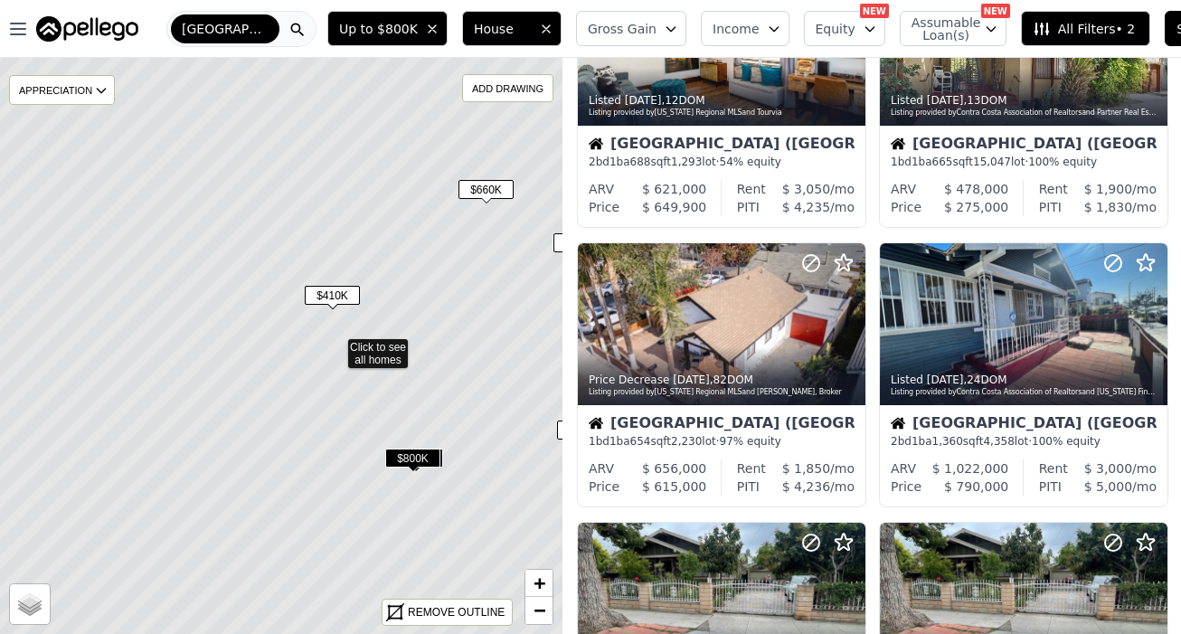
drag, startPoint x: 329, startPoint y: 299, endPoint x: 449, endPoint y: 299, distance: 119.4
click at [449, 299] on icon at bounding box center [335, 345] width 678 height 695
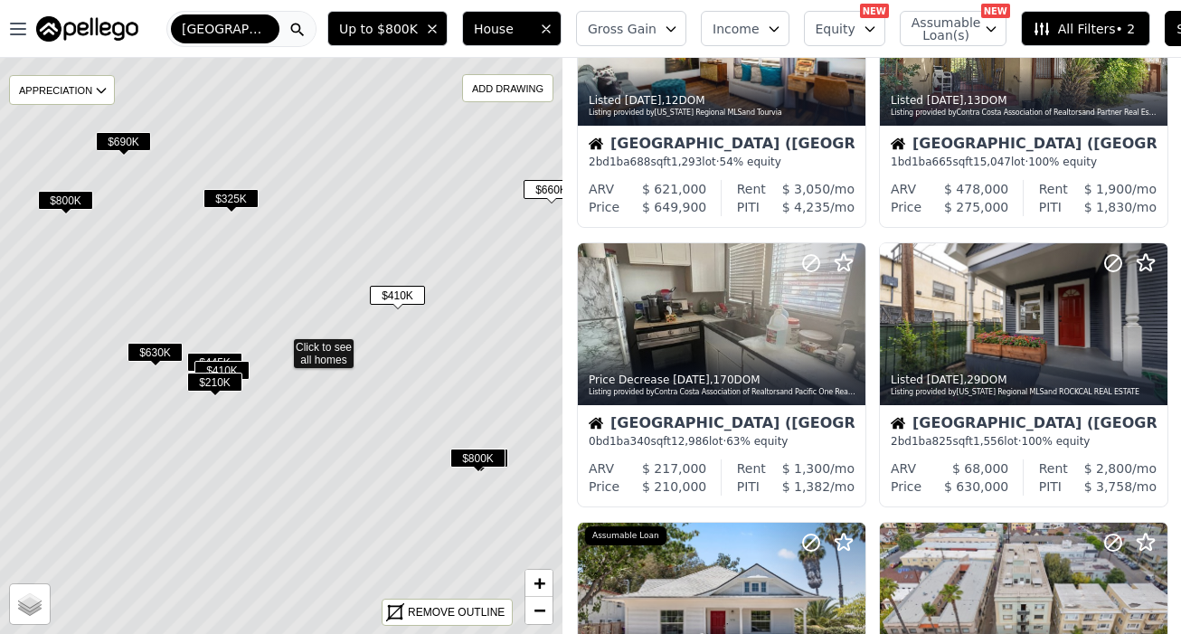
click at [220, 357] on span "$445K" at bounding box center [214, 362] width 55 height 19
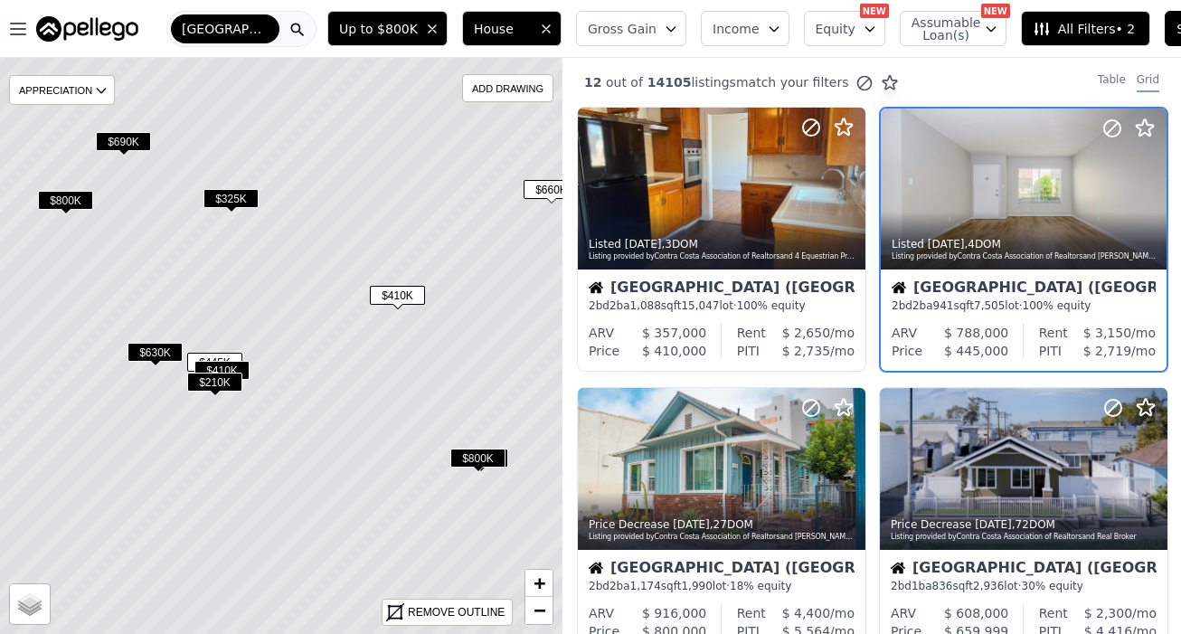
click at [228, 369] on span "$410K" at bounding box center [221, 370] width 55 height 19
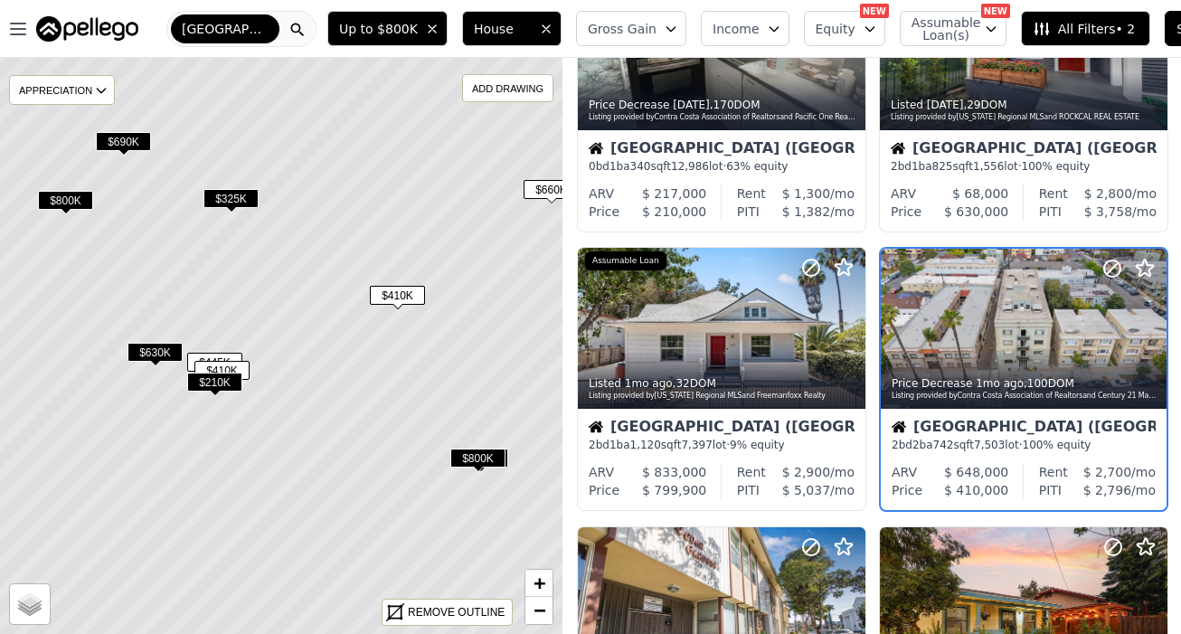
scroll to position [982, 0]
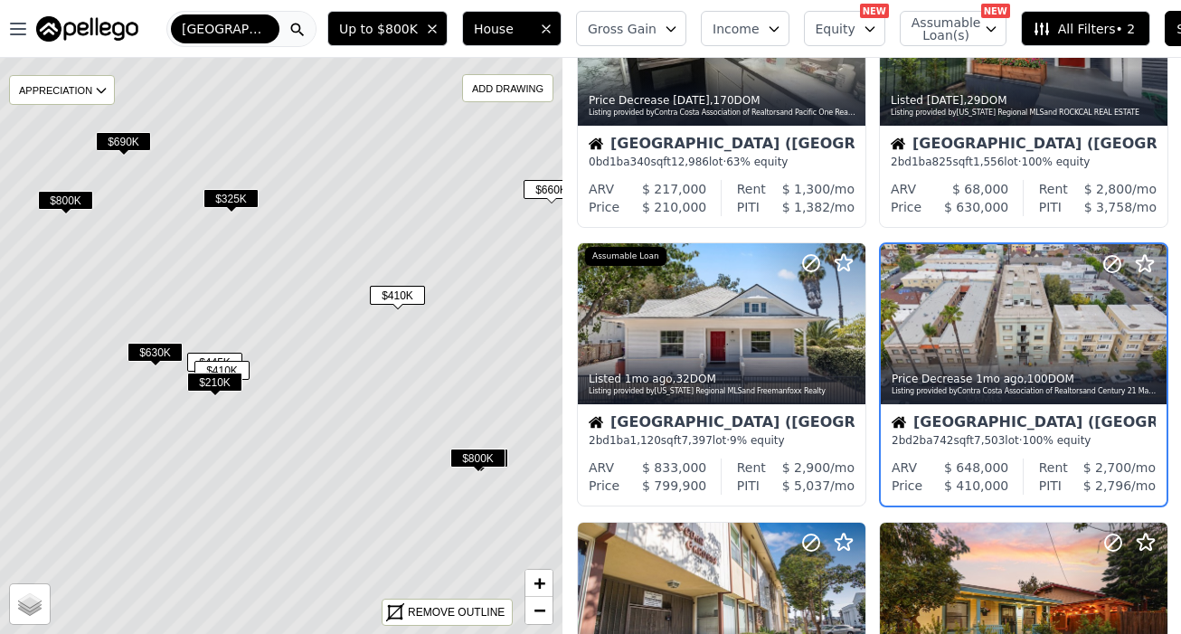
click at [226, 391] on span "$210K" at bounding box center [214, 382] width 55 height 19
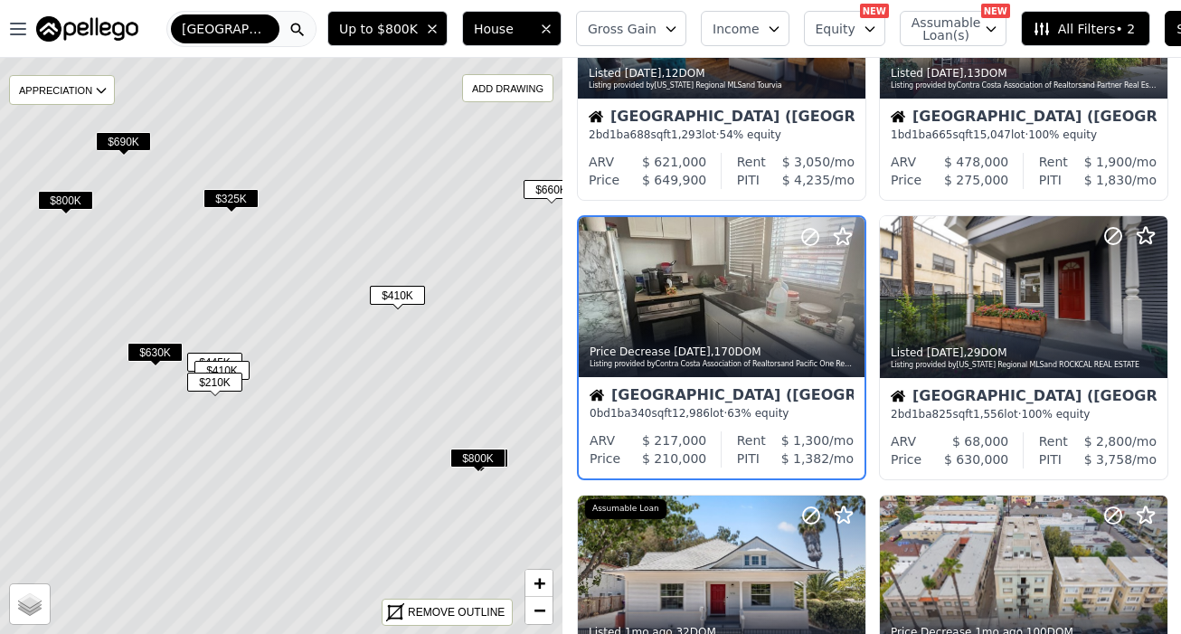
scroll to position [703, 0]
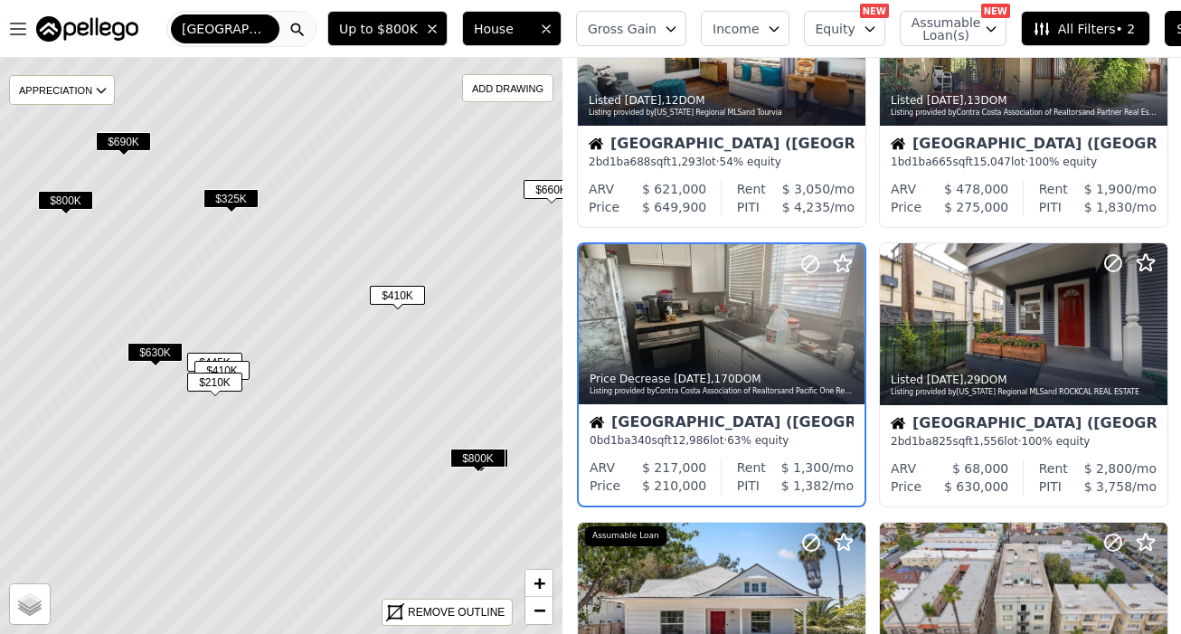
click at [148, 351] on span "$630K" at bounding box center [155, 352] width 55 height 19
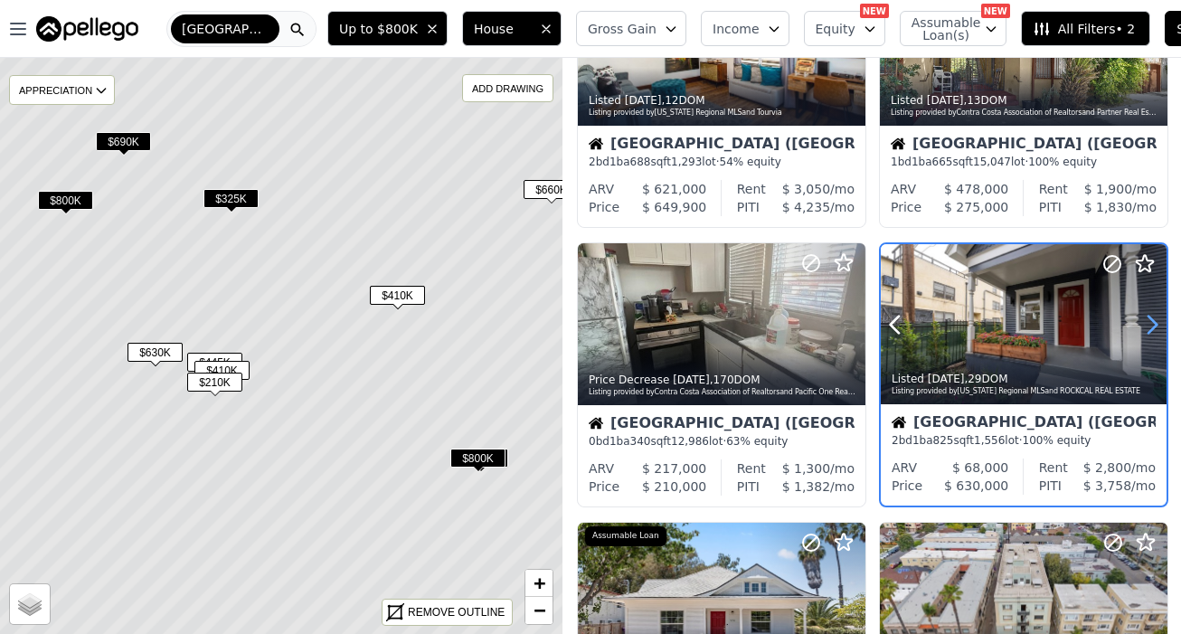
click at [1160, 327] on icon at bounding box center [1152, 324] width 29 height 29
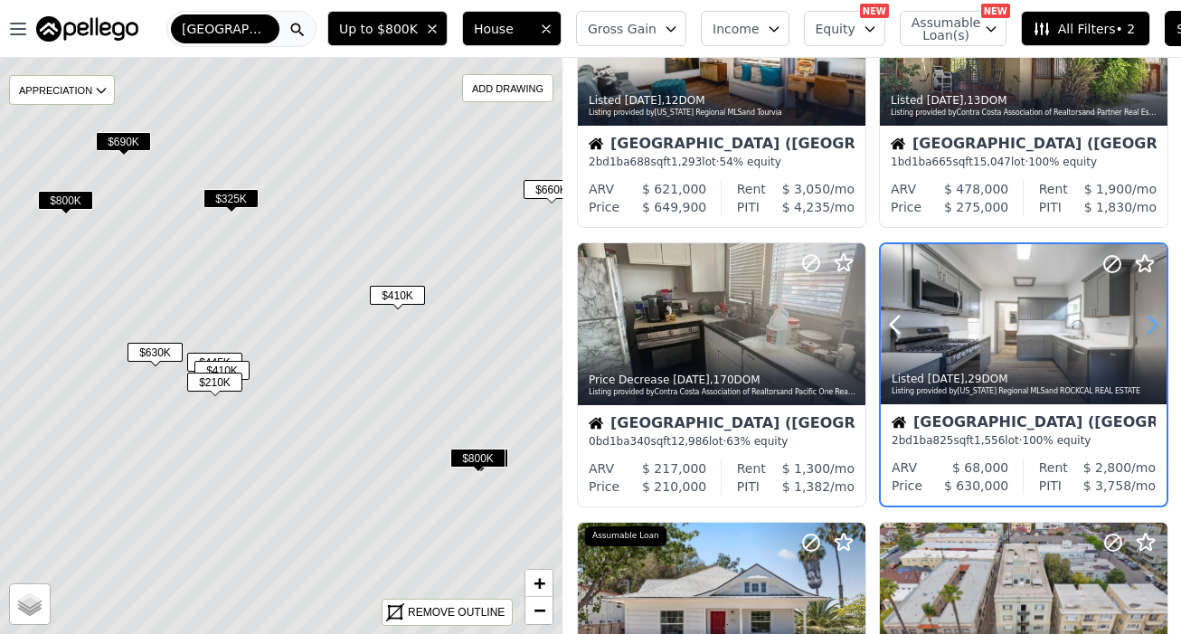
click at [1160, 327] on icon at bounding box center [1152, 324] width 29 height 29
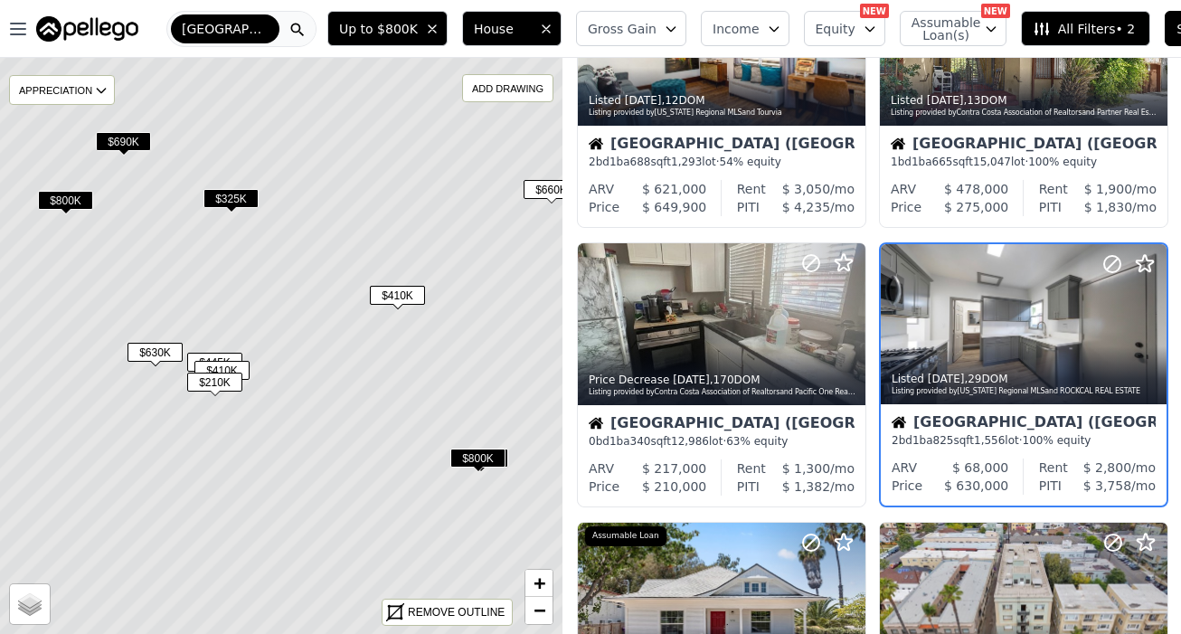
click at [1022, 458] on div "Long Beach (Downtown) 2 bd 1 ba 825 sqft 1,556 lot · 100% equity" at bounding box center [1024, 431] width 286 height 54
click at [470, 14] on button "House" at bounding box center [512, 28] width 100 height 35
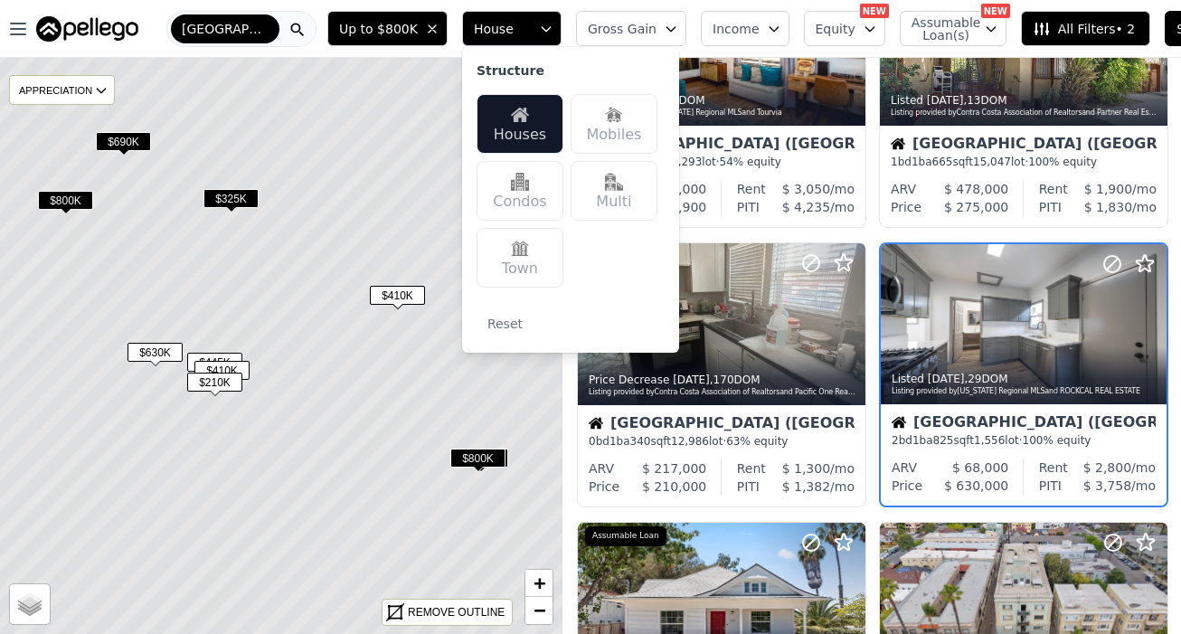
click at [605, 186] on img at bounding box center [614, 182] width 18 height 18
click at [356, 330] on icon at bounding box center [281, 345] width 678 height 695
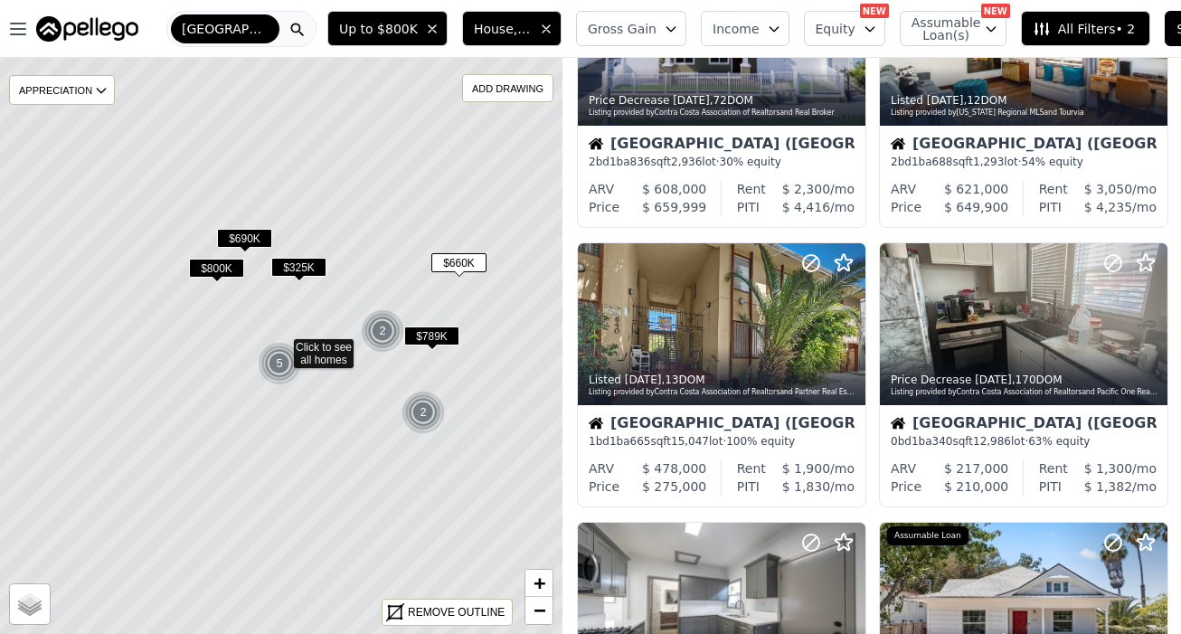
scroll to position [1541, 0]
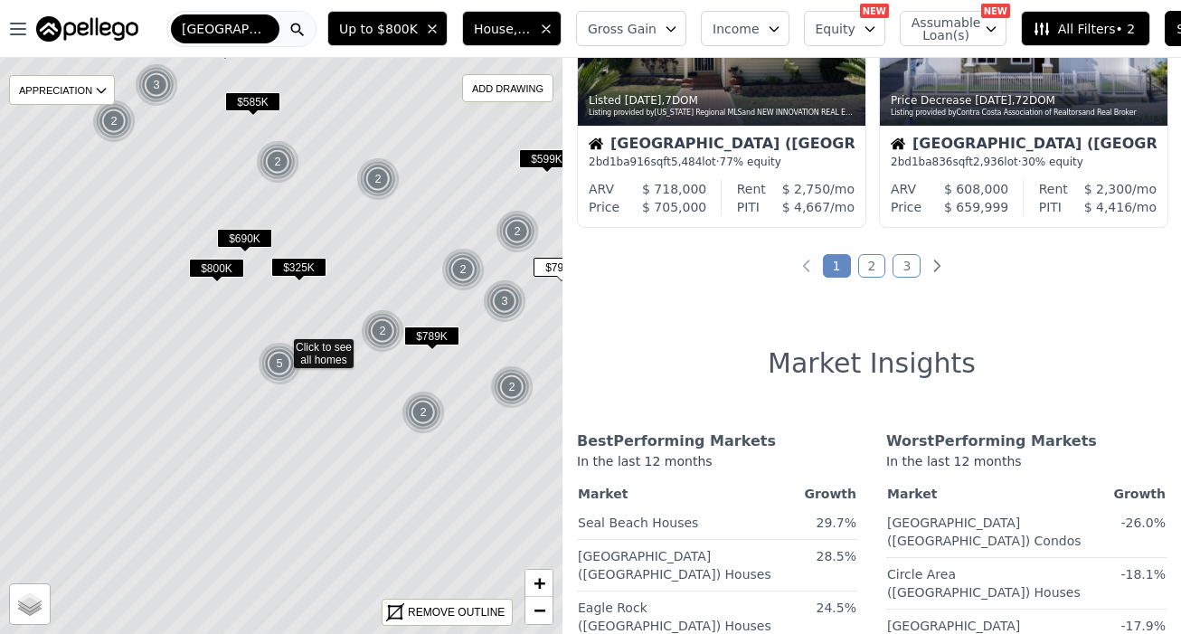
click at [486, 22] on span "House, Multifamily" at bounding box center [503, 29] width 58 height 18
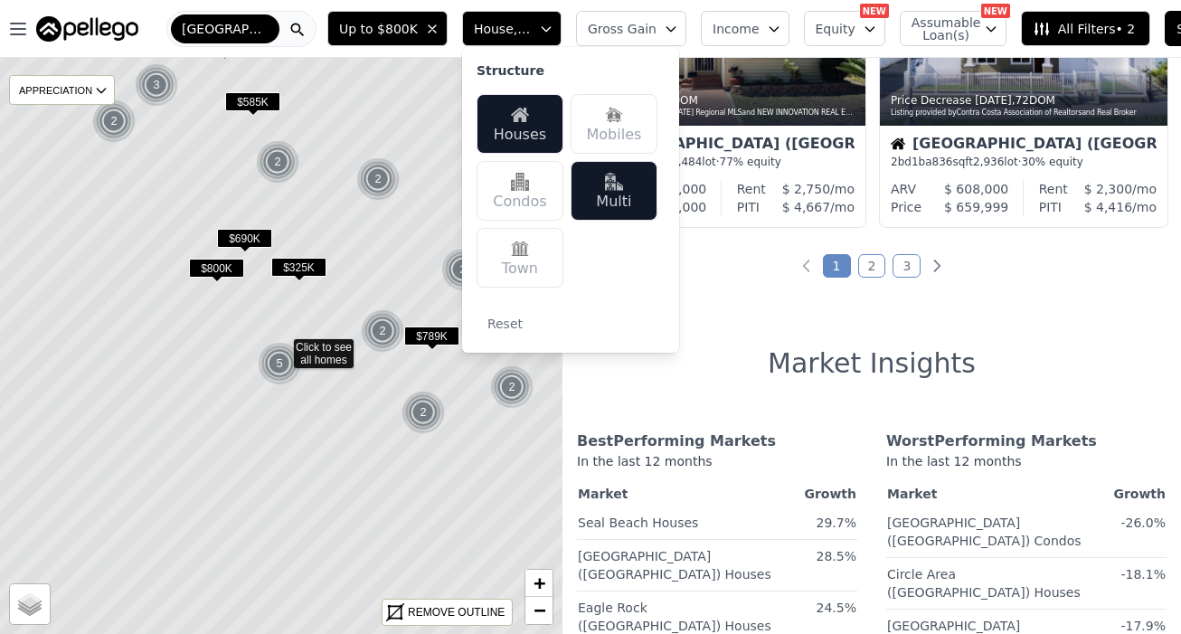
click at [489, 120] on div "Houses" at bounding box center [520, 124] width 87 height 60
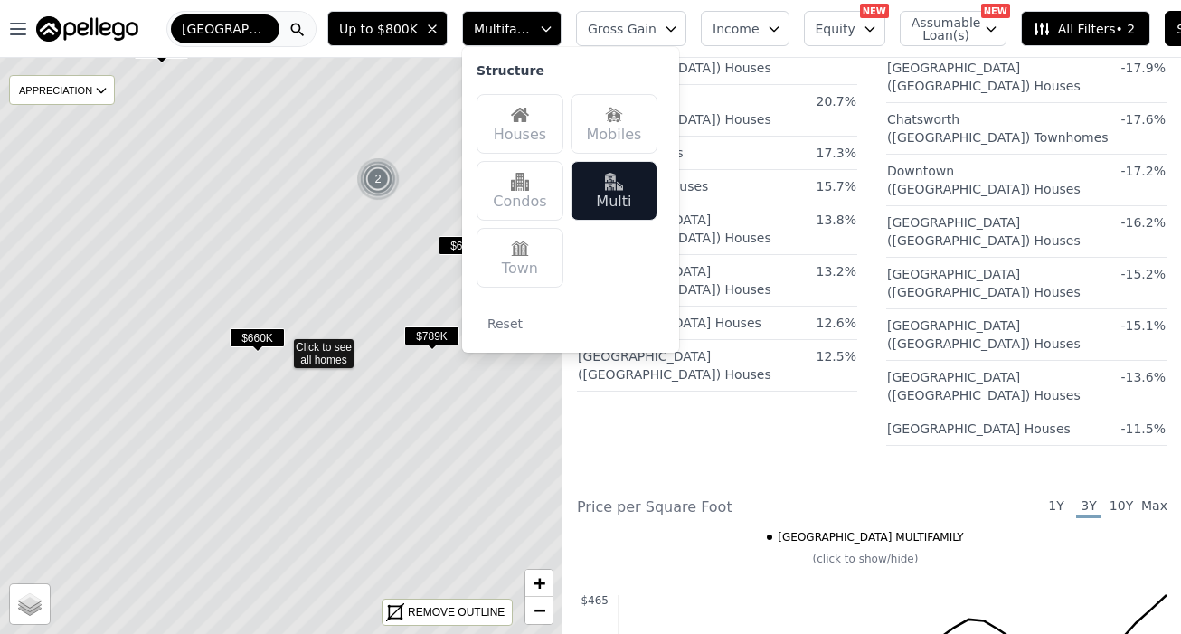
click at [384, 407] on icon at bounding box center [281, 345] width 678 height 695
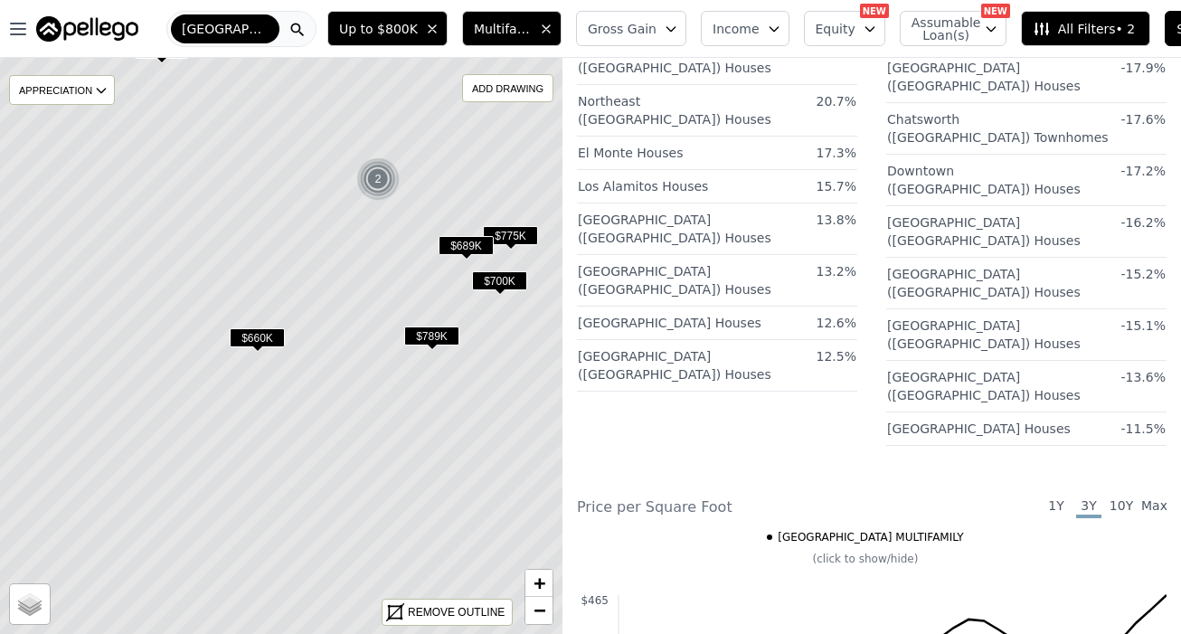
click at [499, 285] on span "$700K" at bounding box center [499, 280] width 55 height 19
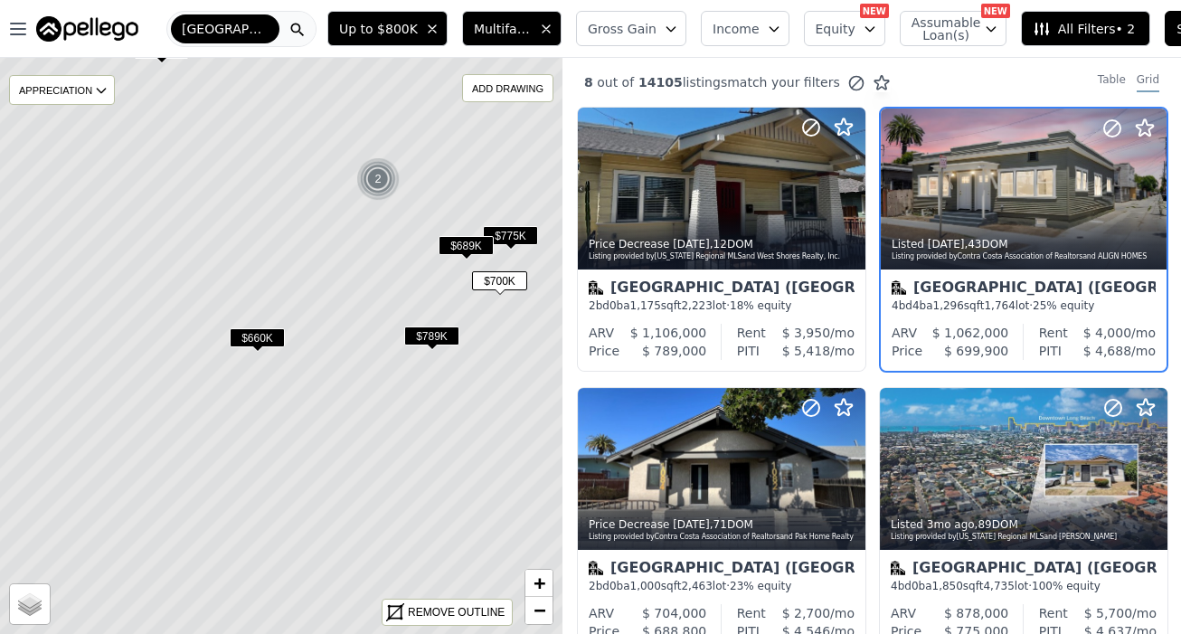
click at [445, 336] on span "$789K" at bounding box center [431, 336] width 55 height 19
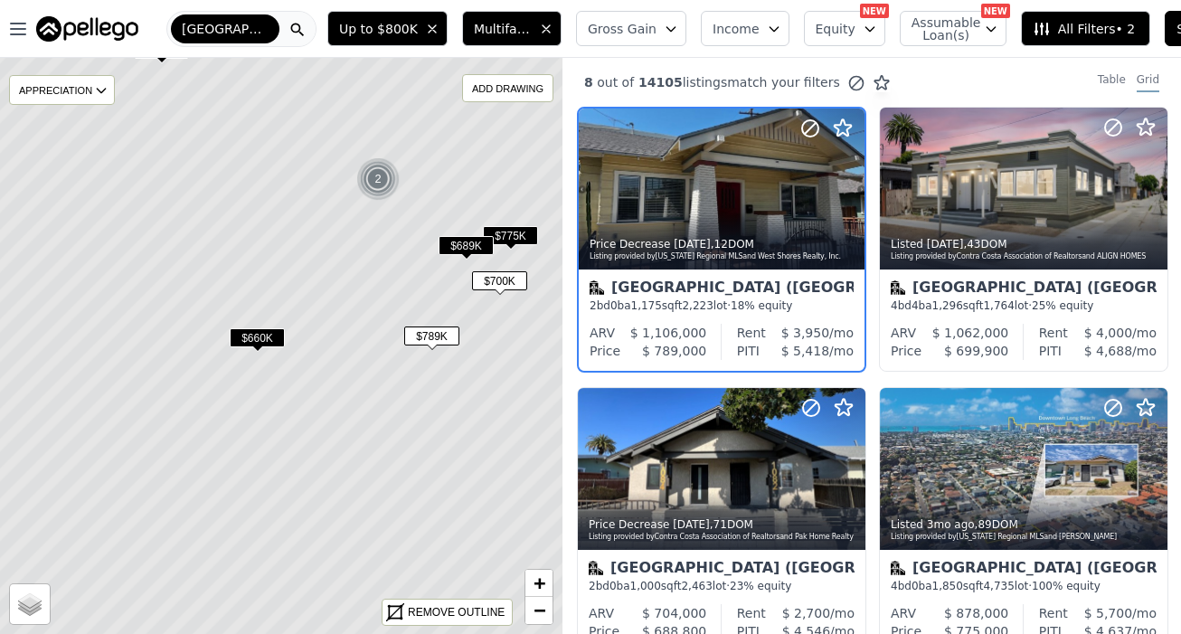
click at [251, 343] on span "$660K" at bounding box center [257, 337] width 55 height 19
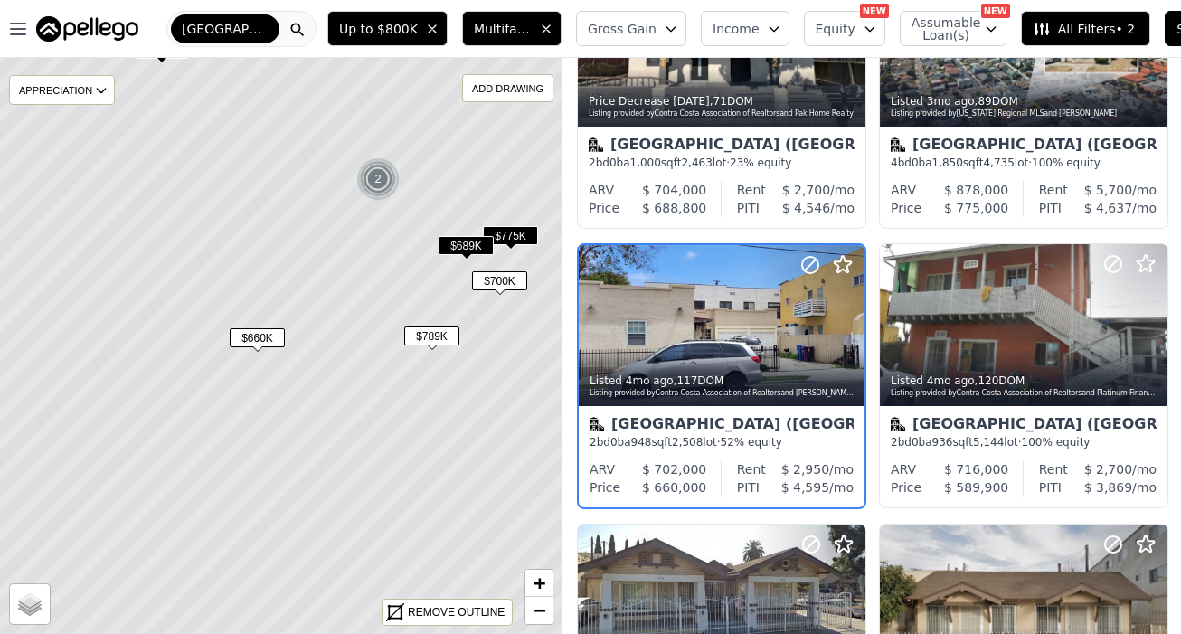
scroll to position [423, 0]
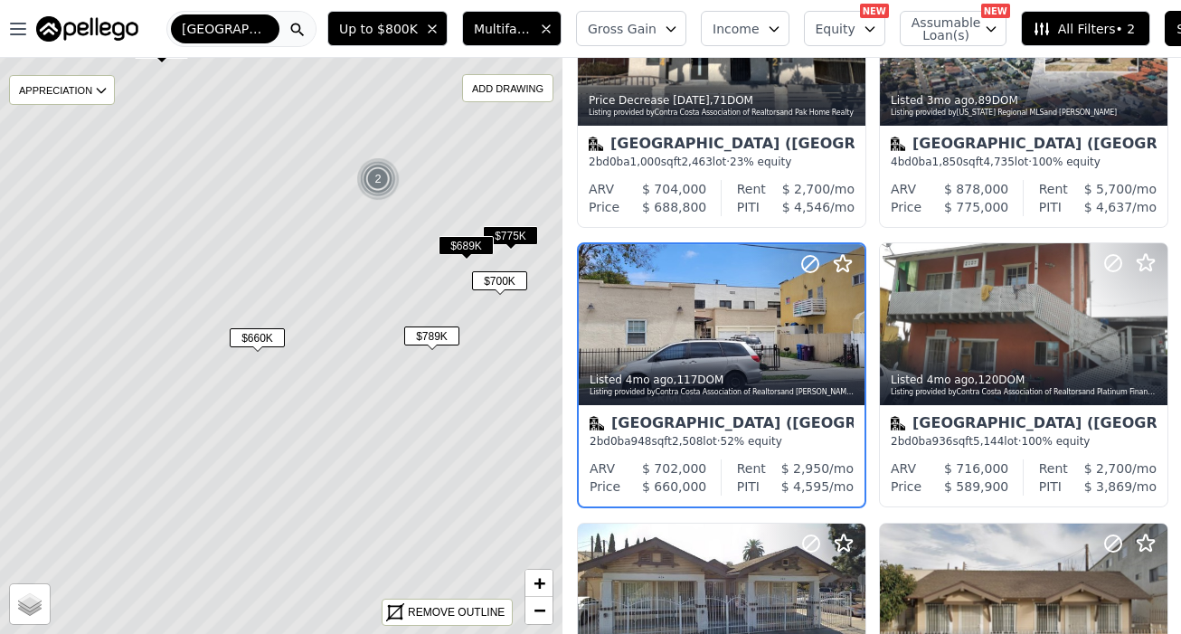
click at [469, 246] on span "$689K" at bounding box center [466, 245] width 55 height 19
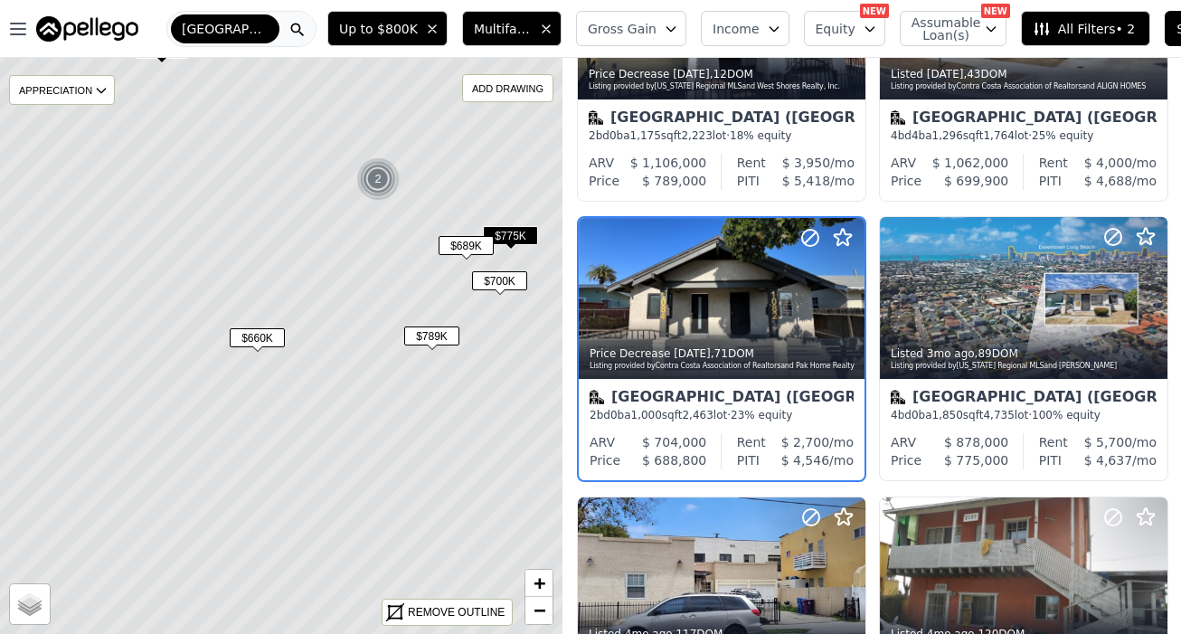
scroll to position [144, 0]
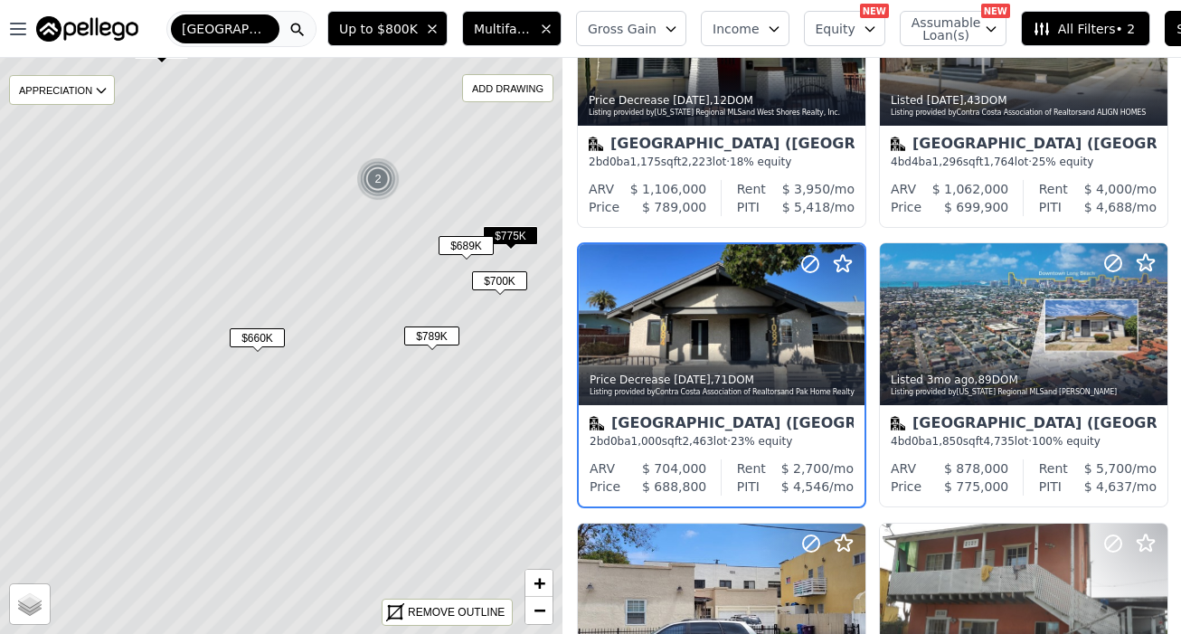
click at [513, 235] on span "$775K" at bounding box center [510, 235] width 55 height 19
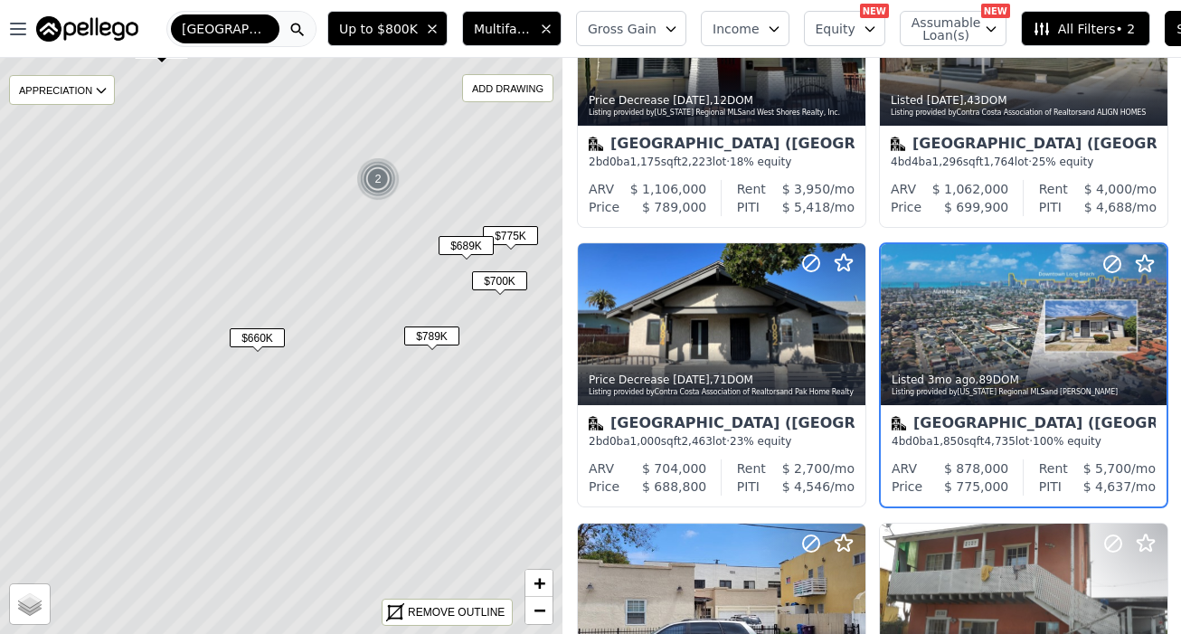
click at [375, 185] on div "2" at bounding box center [377, 178] width 43 height 43
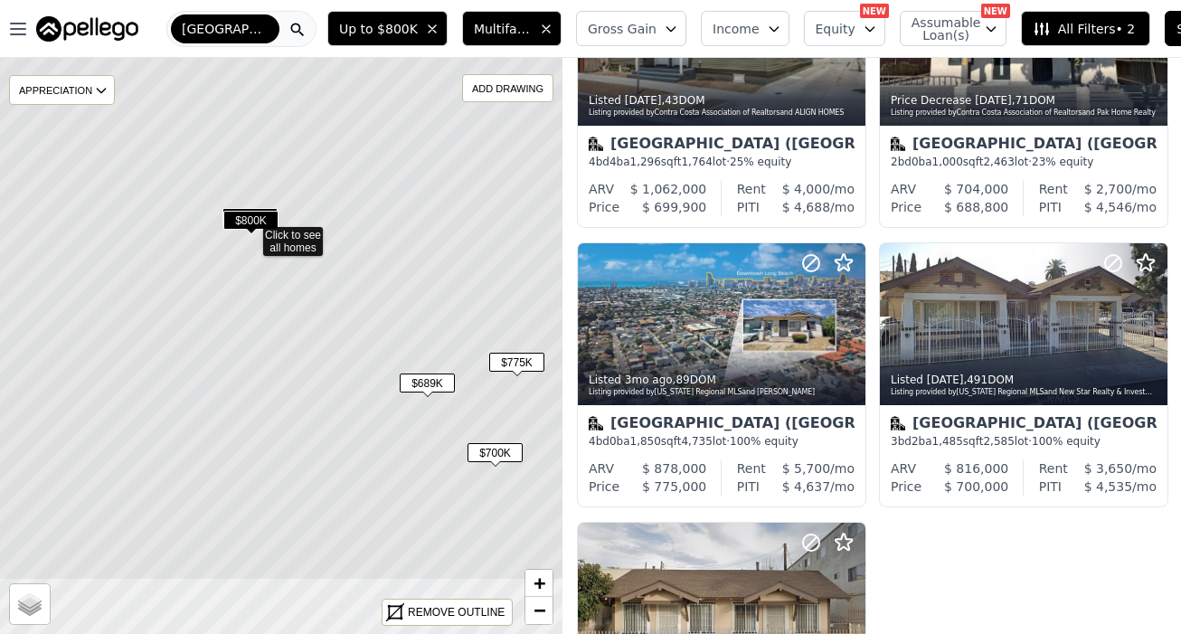
drag, startPoint x: 274, startPoint y: 438, endPoint x: 221, endPoint y: 241, distance: 204.3
click at [221, 241] on icon at bounding box center [250, 233] width 678 height 695
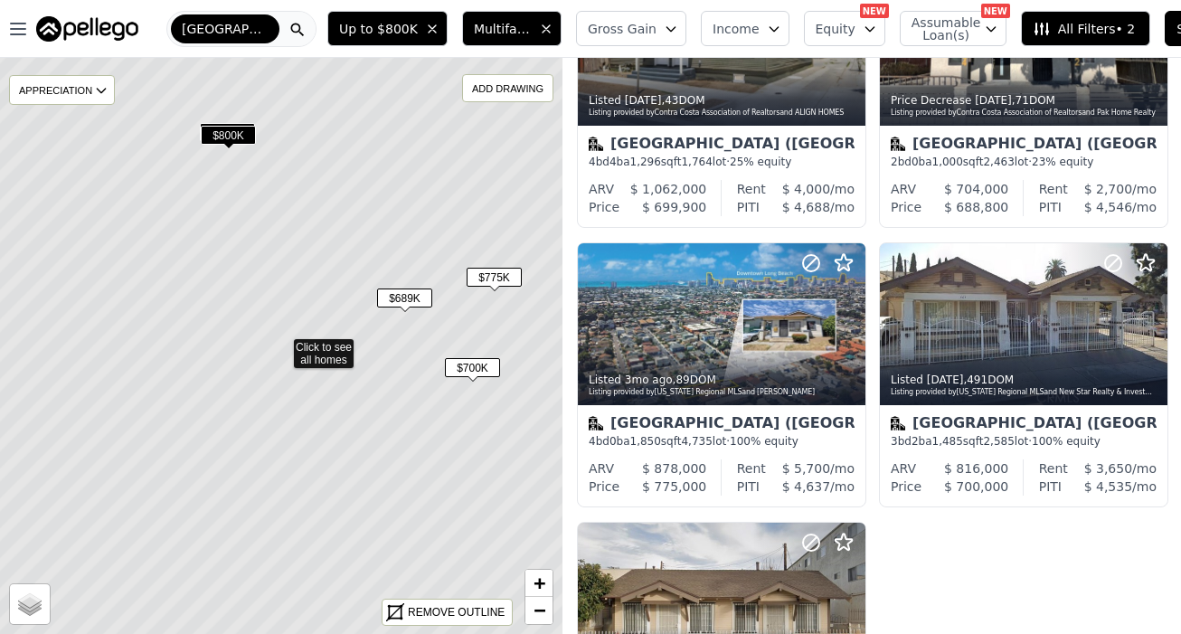
click at [402, 299] on span "$689K" at bounding box center [404, 298] width 55 height 19
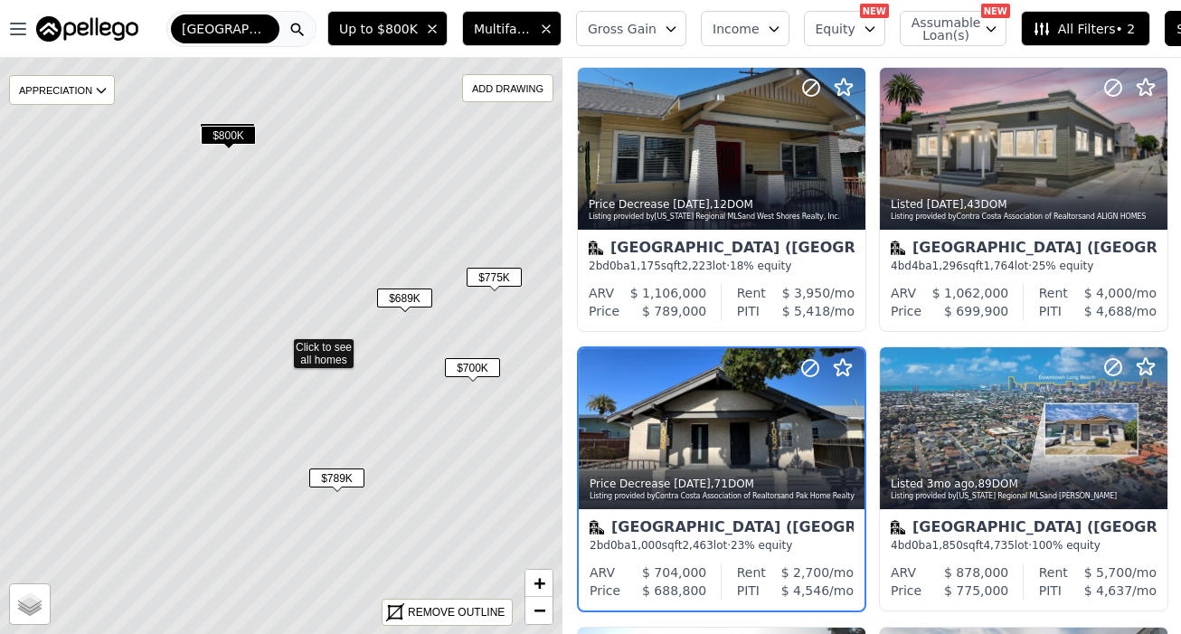
scroll to position [42, 0]
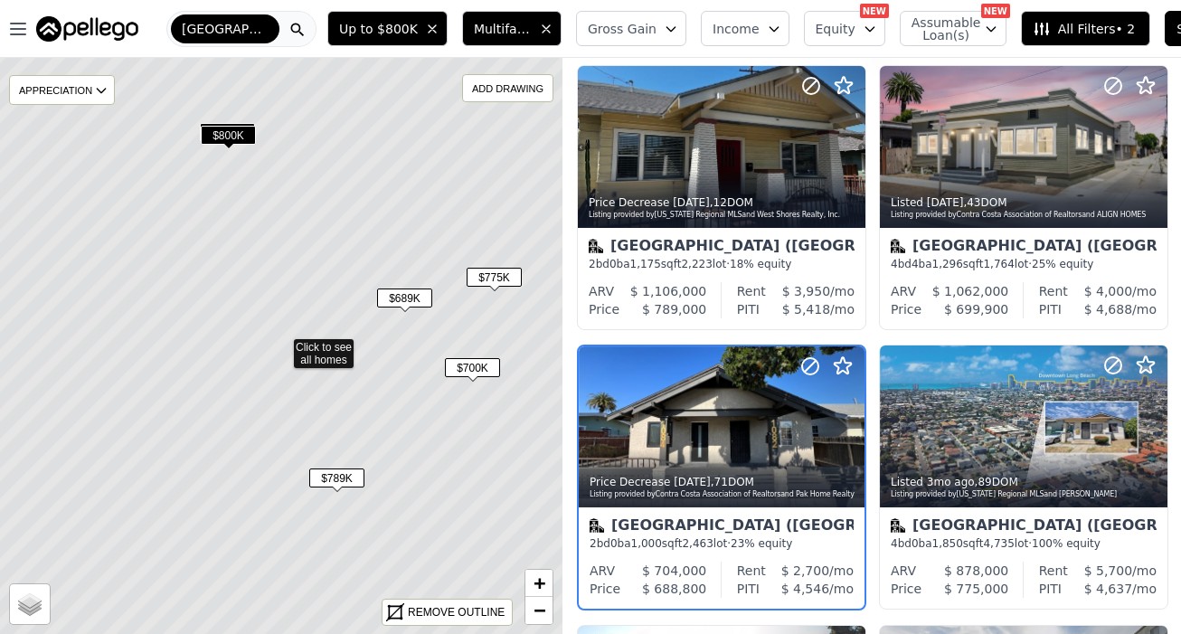
click at [409, 298] on span "$689K" at bounding box center [404, 298] width 55 height 19
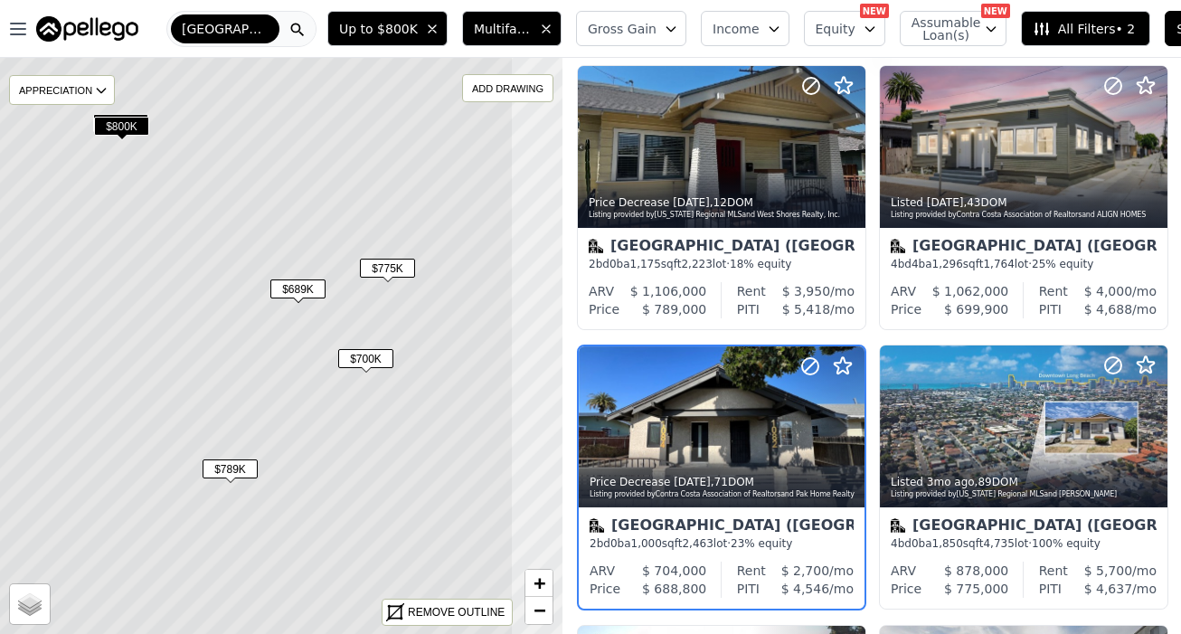
drag, startPoint x: 427, startPoint y: 381, endPoint x: 316, endPoint y: 371, distance: 111.7
click at [316, 371] on icon at bounding box center [174, 336] width 678 height 695
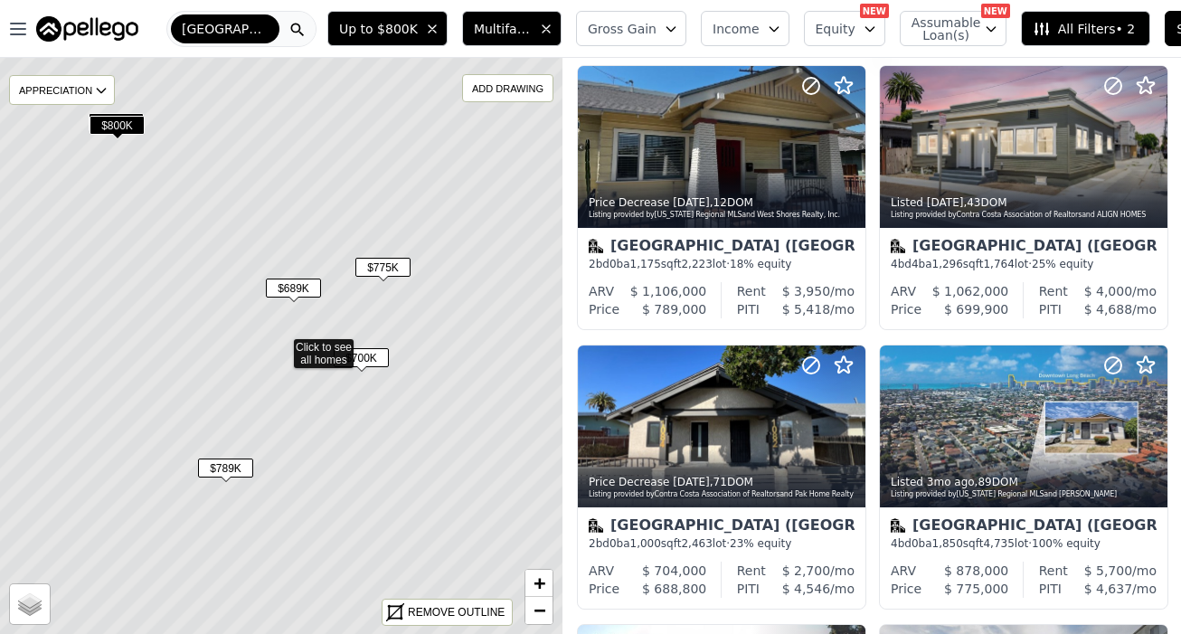
click at [384, 265] on span "$775K" at bounding box center [383, 267] width 55 height 19
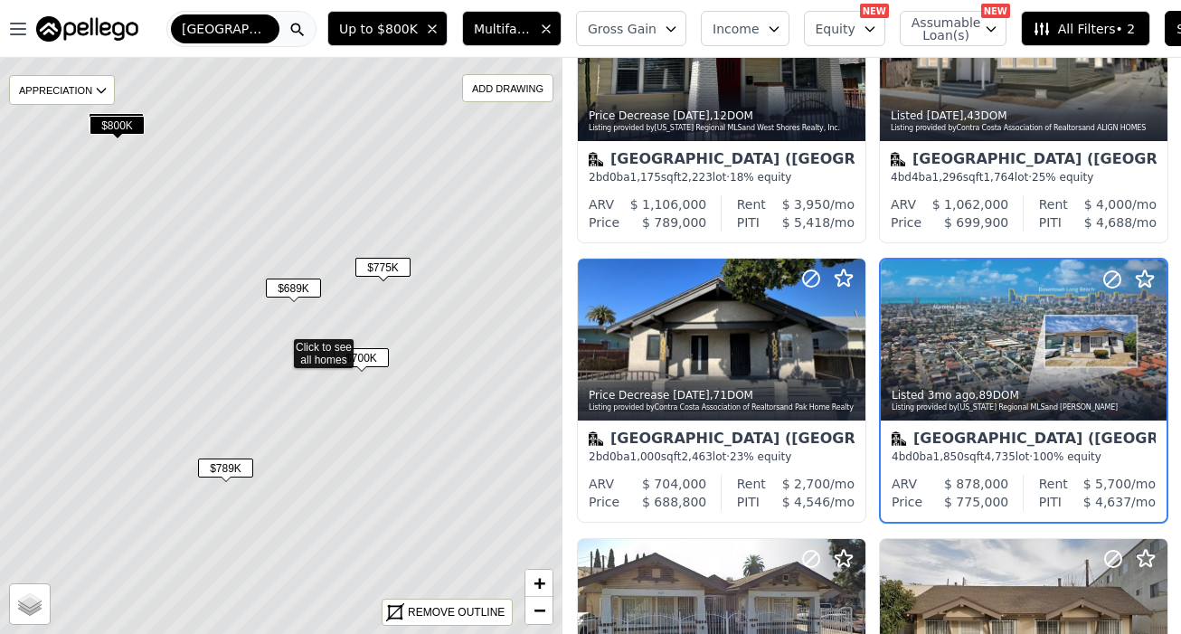
scroll to position [144, 0]
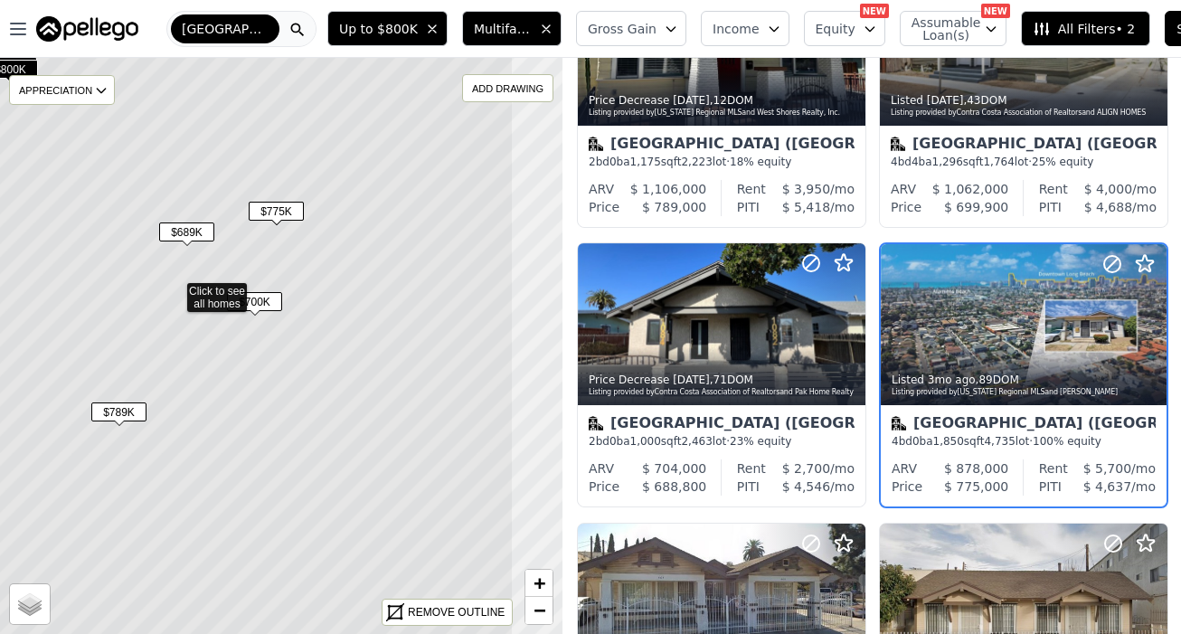
drag, startPoint x: 403, startPoint y: 496, endPoint x: 295, endPoint y: 438, distance: 122.2
click at [294, 438] on icon at bounding box center [174, 289] width 678 height 695
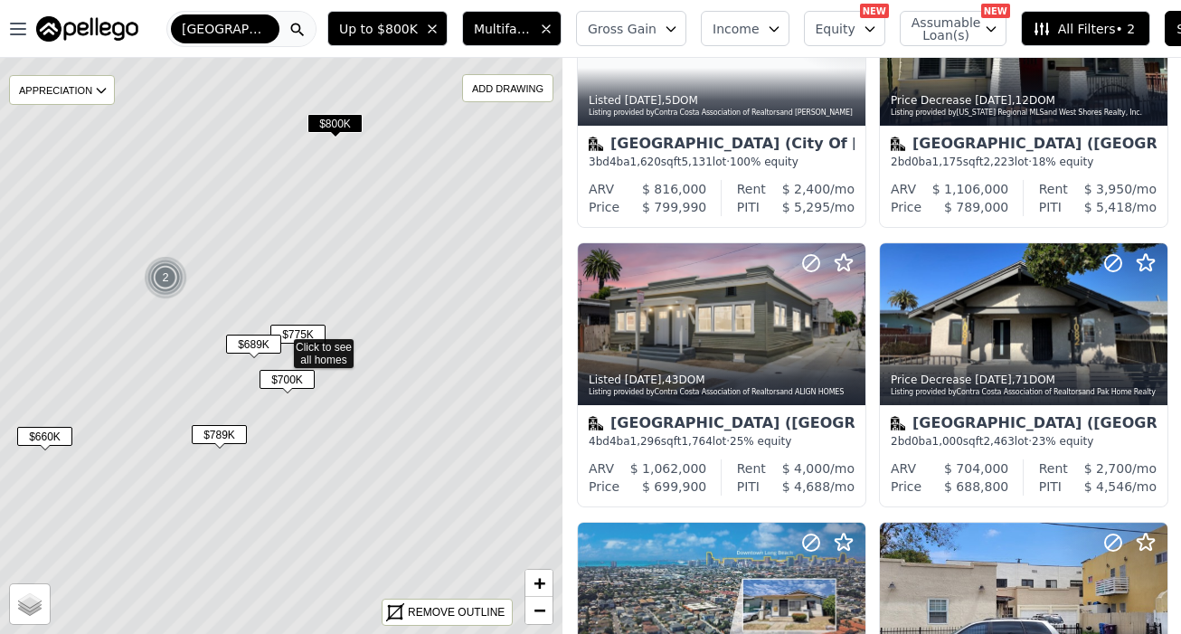
click at [159, 276] on img at bounding box center [166, 277] width 44 height 43
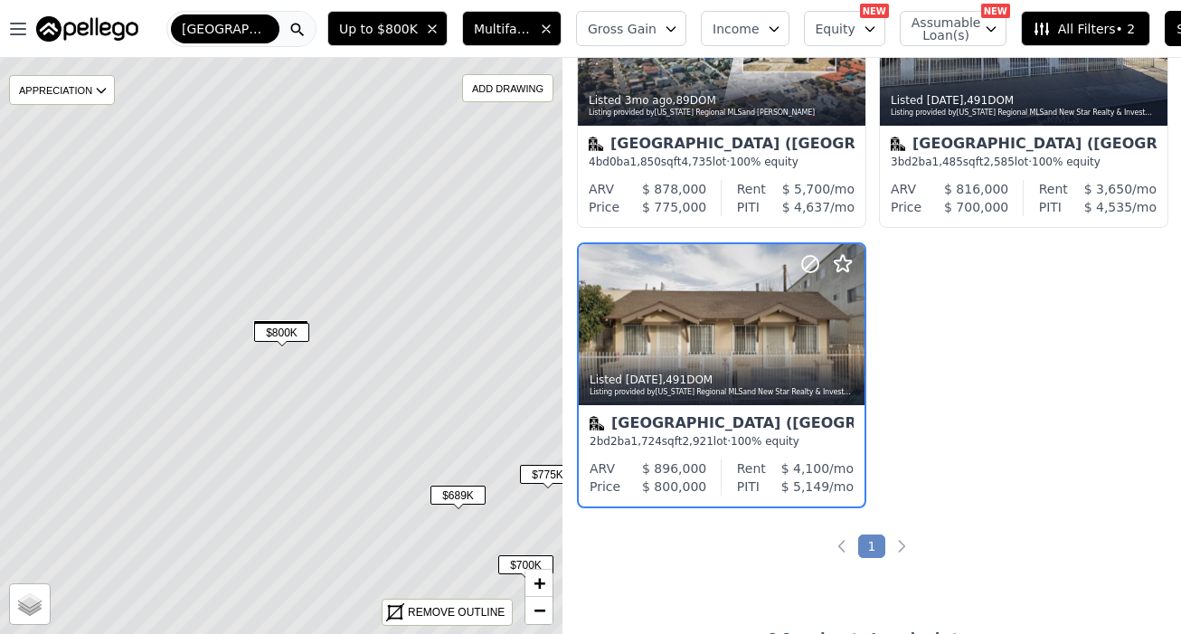
click at [295, 321] on span "$700K" at bounding box center [280, 329] width 55 height 19
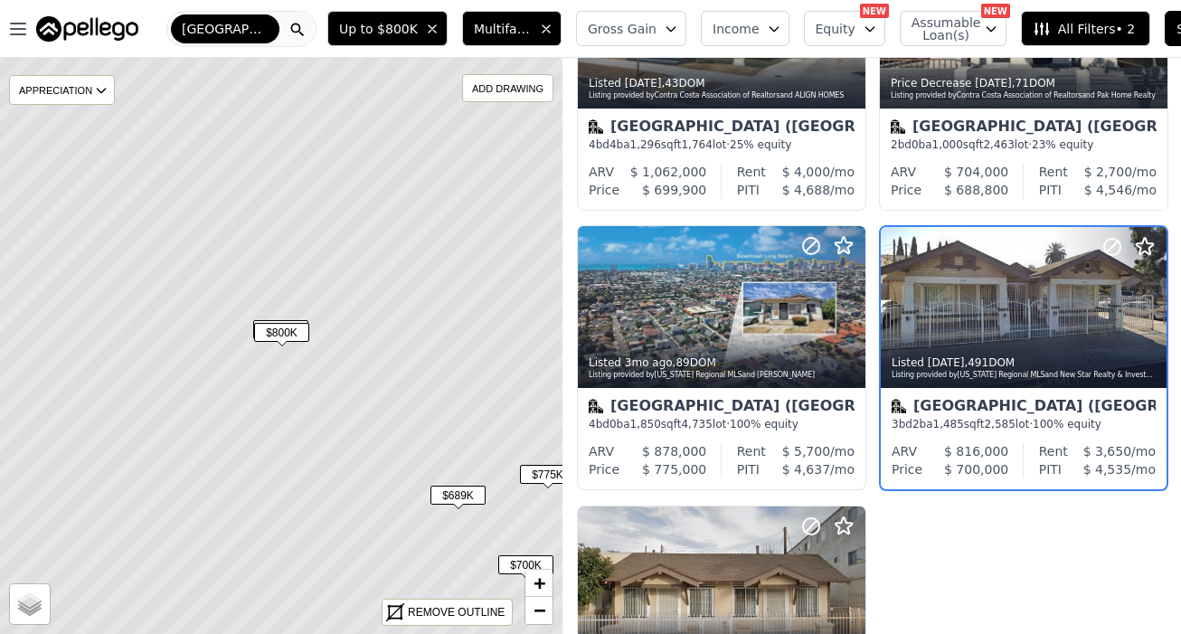
scroll to position [144, 0]
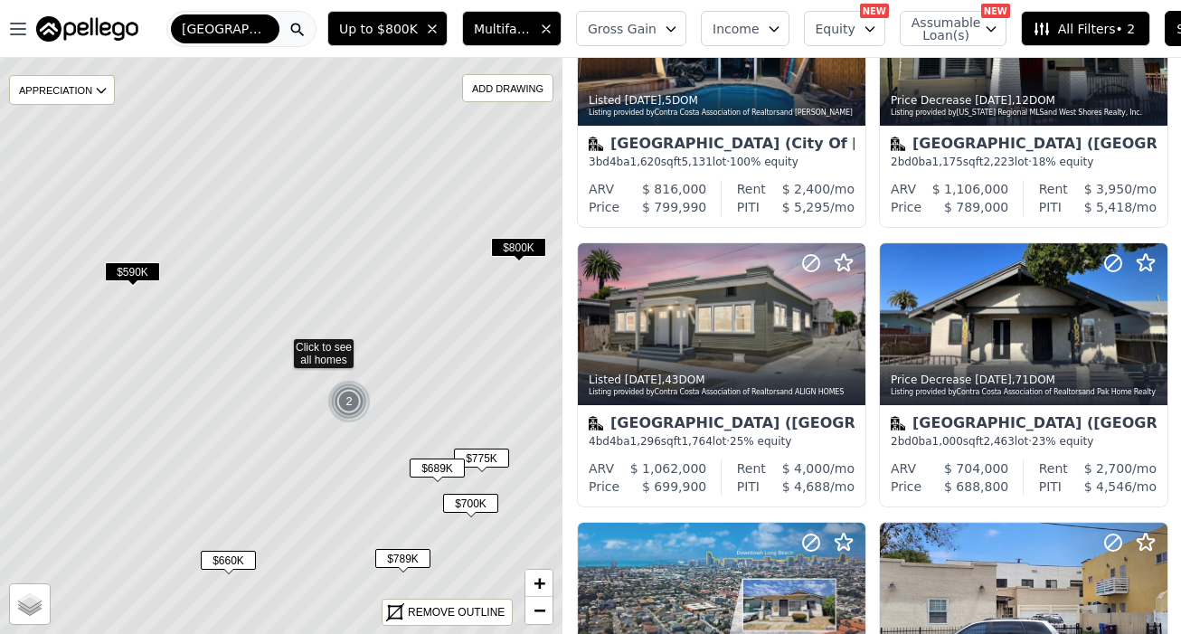
scroll to position [423, 0]
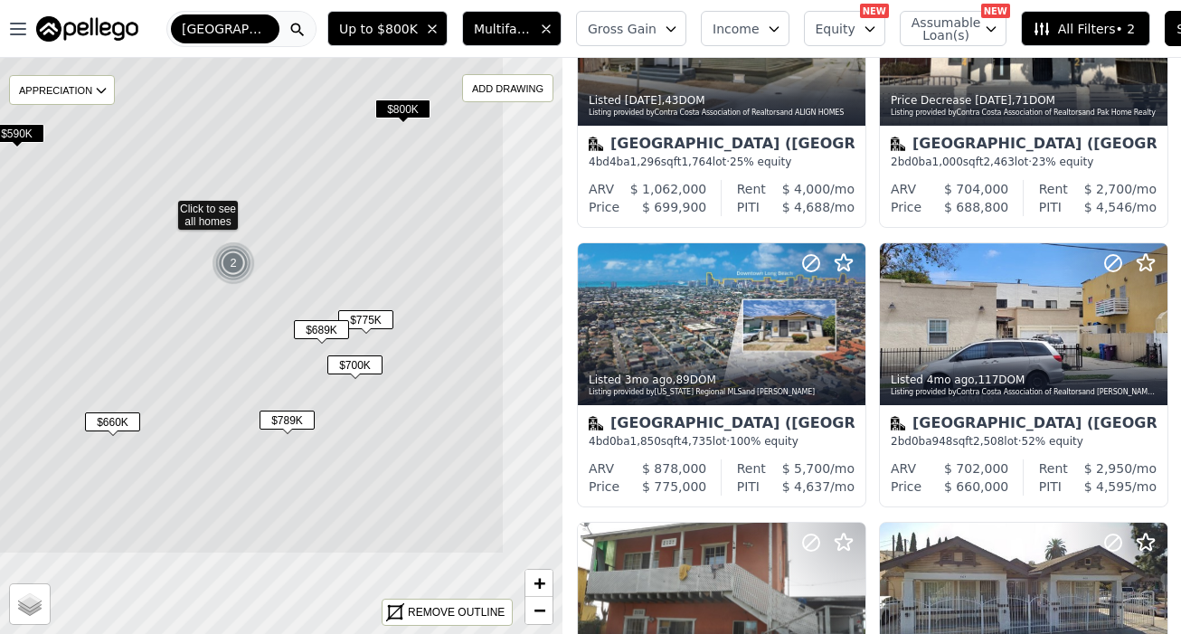
click at [303, 238] on icon at bounding box center [165, 207] width 678 height 695
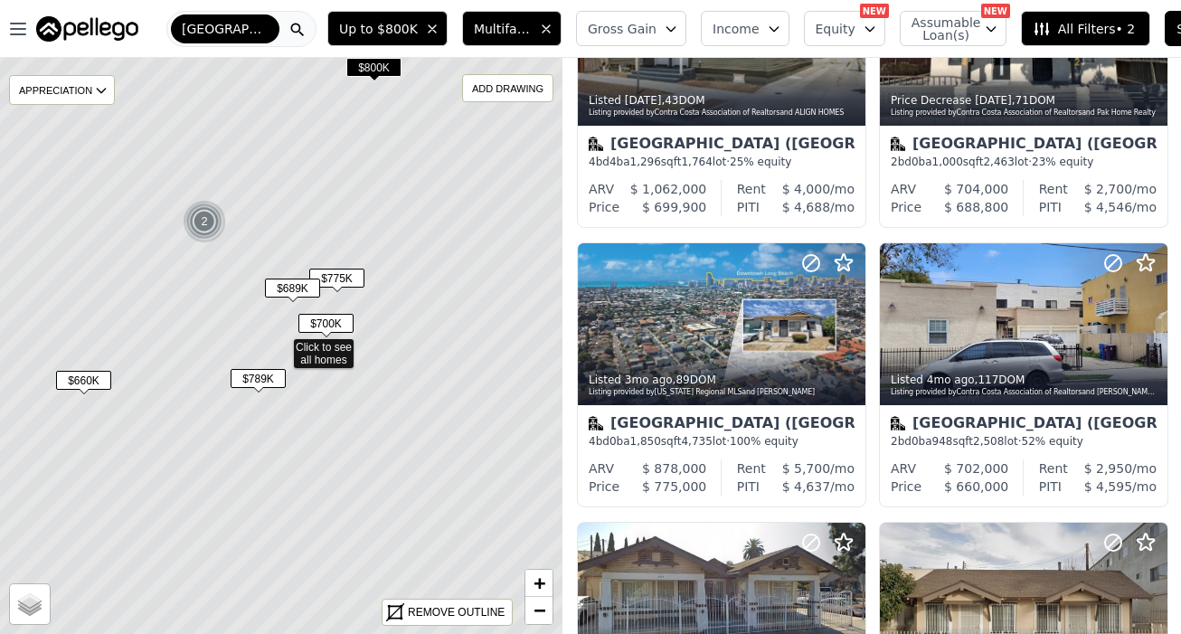
click at [374, 67] on span "$800K" at bounding box center [373, 67] width 55 height 19
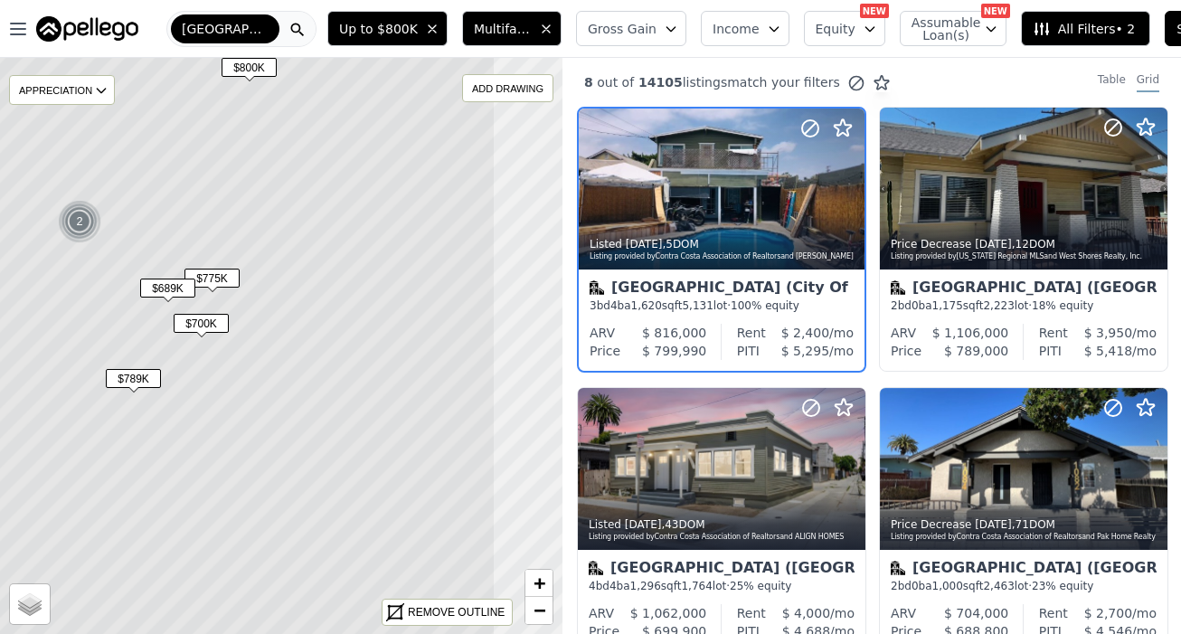
drag, startPoint x: 413, startPoint y: 351, endPoint x: 282, endPoint y: 351, distance: 131.2
click at [282, 351] on icon at bounding box center [156, 345] width 678 height 695
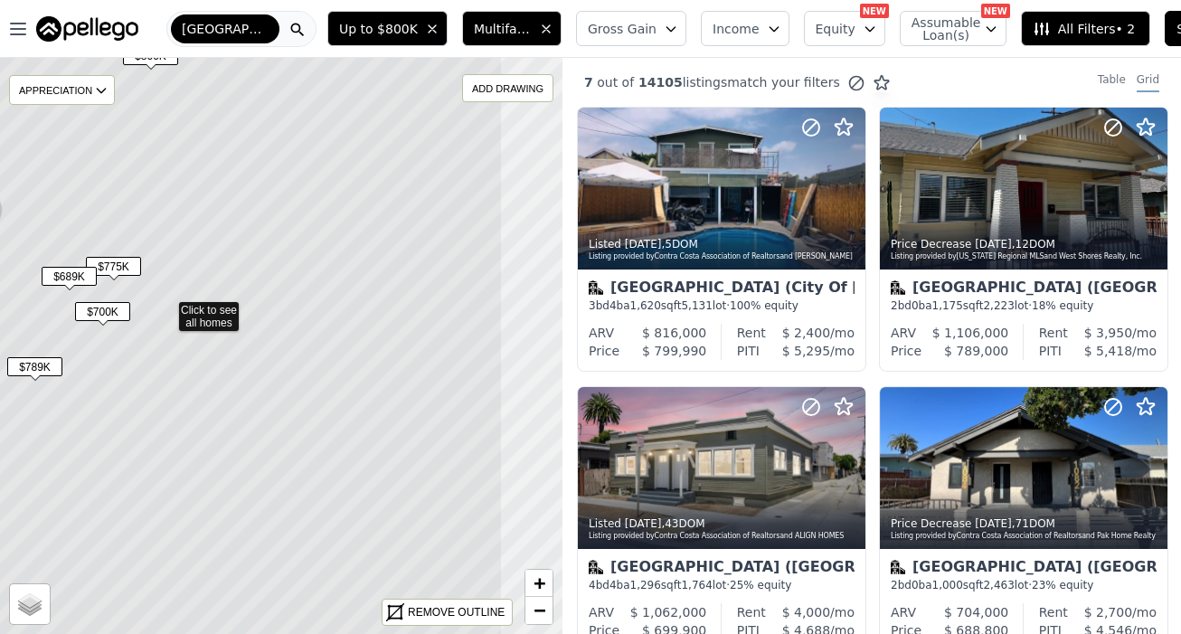
drag, startPoint x: 381, startPoint y: 438, endPoint x: 255, endPoint y: 395, distance: 132.7
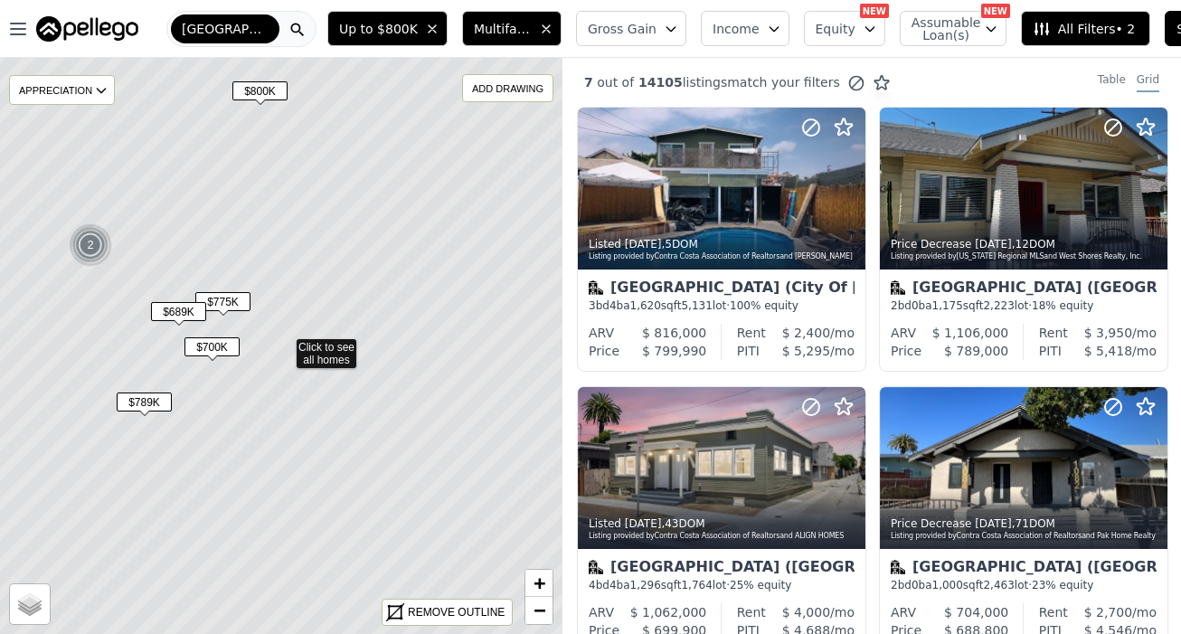
drag, startPoint x: 356, startPoint y: 333, endPoint x: 475, endPoint y: 333, distance: 119.4
click at [475, 333] on icon at bounding box center [284, 345] width 678 height 695
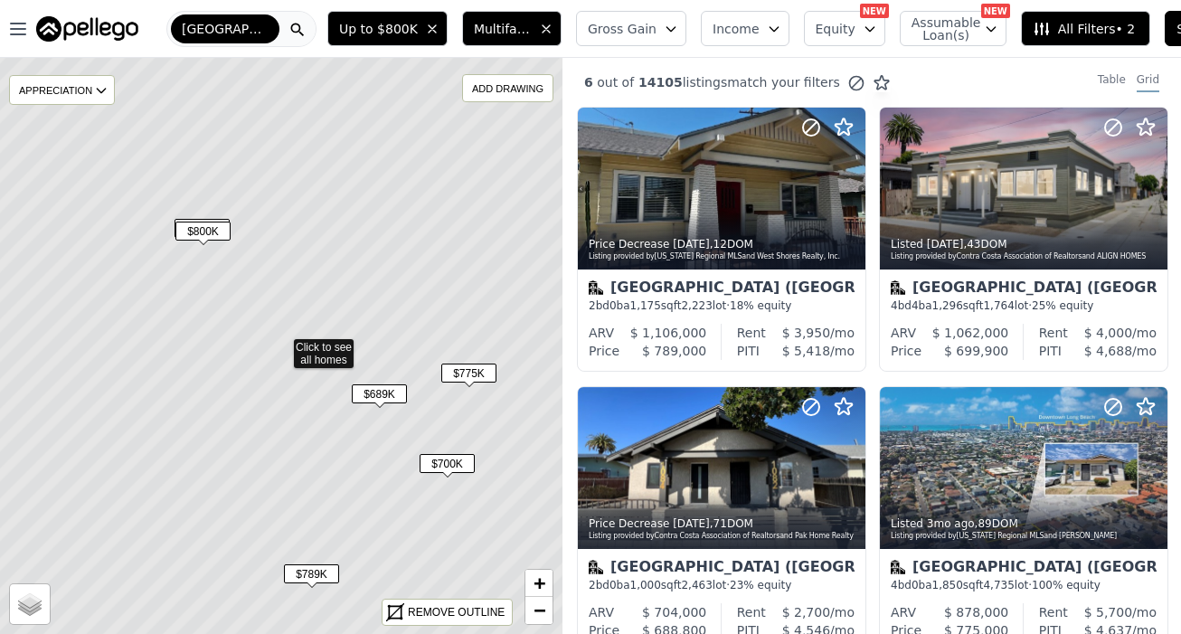
click at [199, 231] on span "$800K" at bounding box center [202, 231] width 55 height 19
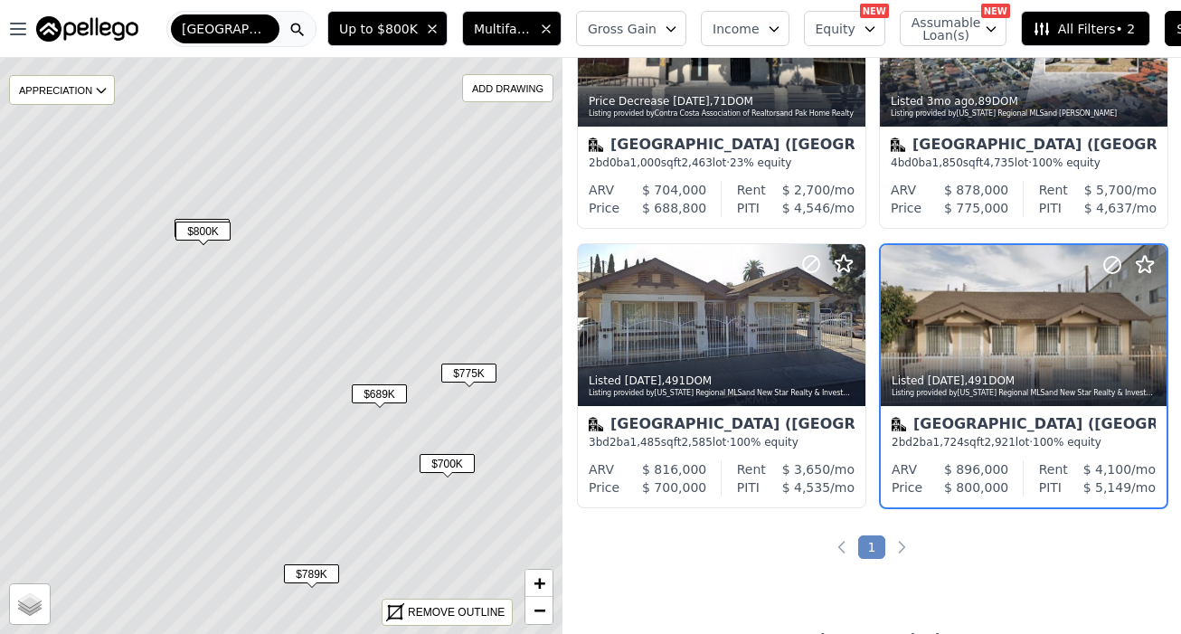
scroll to position [423, 0]
click at [192, 224] on span "$800K" at bounding box center [202, 231] width 55 height 19
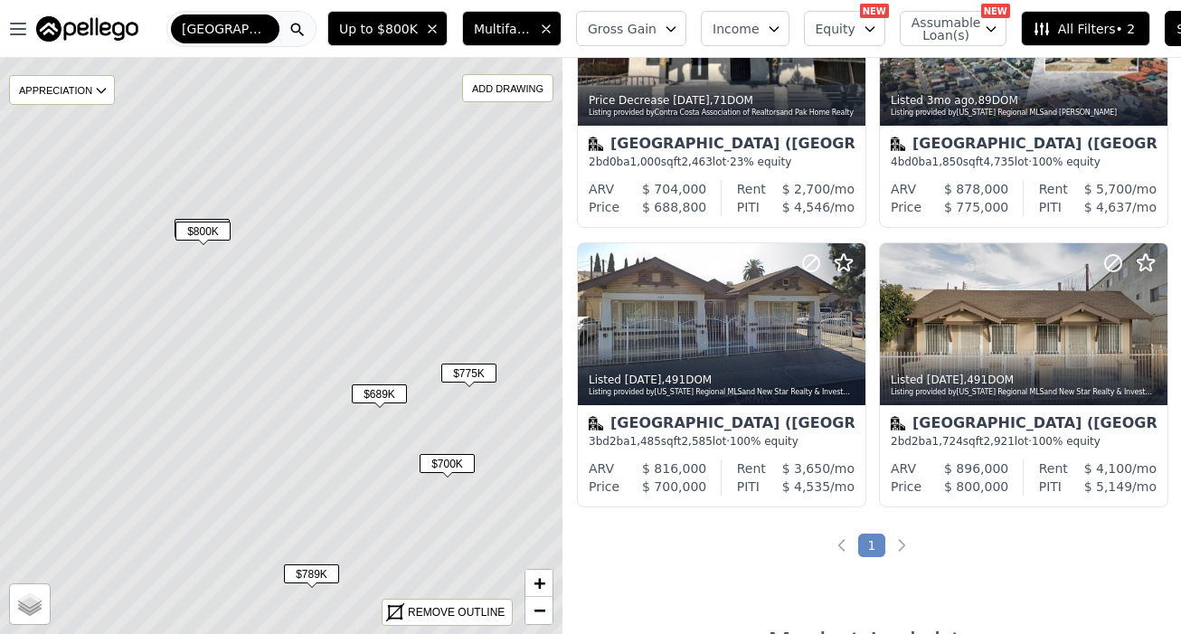
click at [188, 219] on span "$700K" at bounding box center [202, 228] width 55 height 19
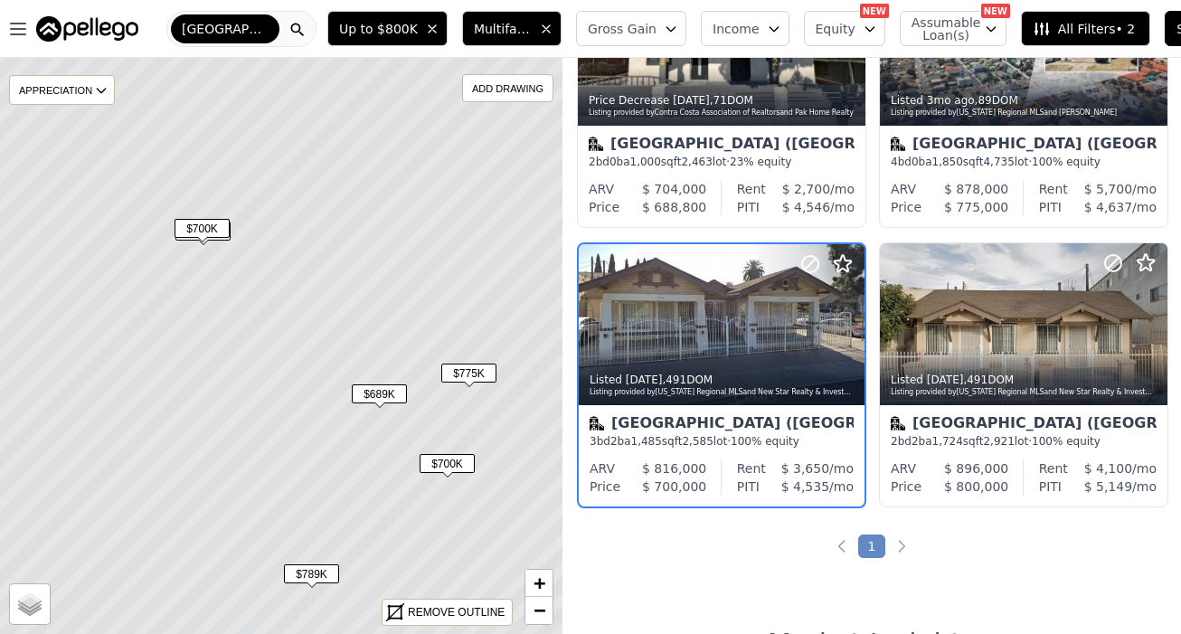
click at [374, 385] on span "$689K" at bounding box center [379, 393] width 55 height 19
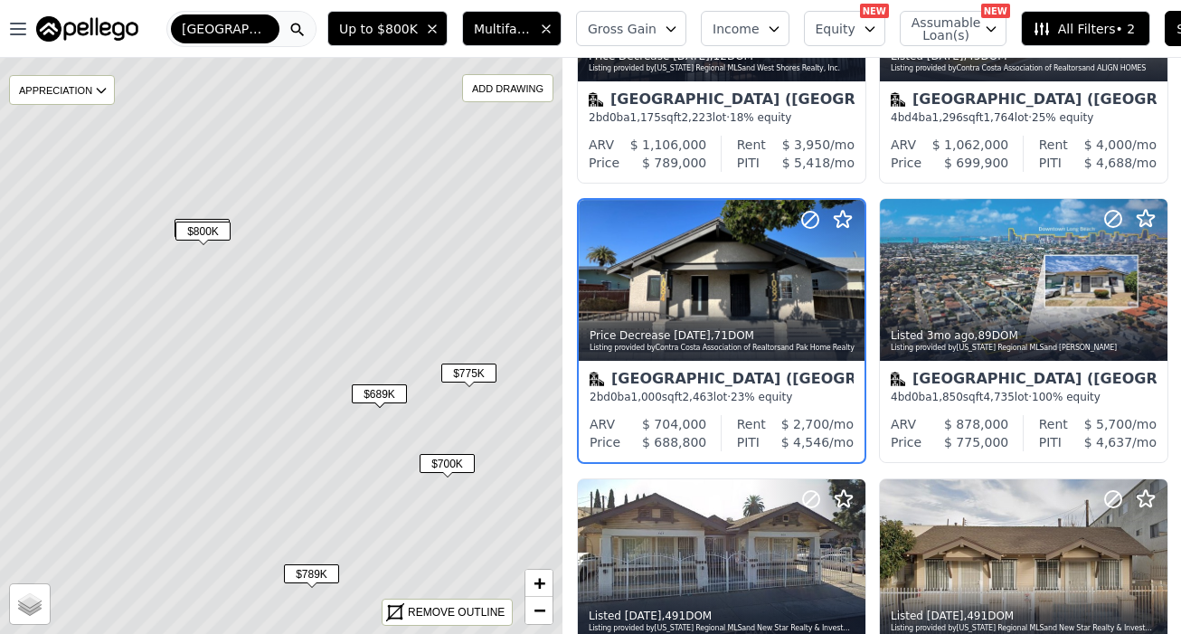
scroll to position [144, 0]
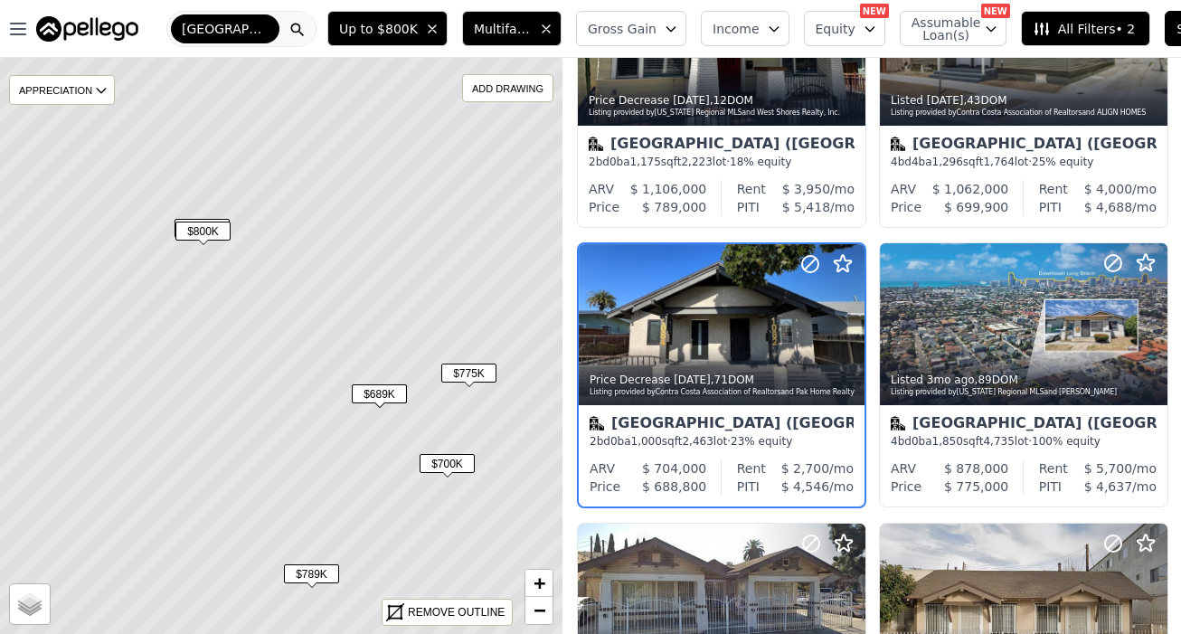
click at [471, 373] on span "$775K" at bounding box center [468, 373] width 55 height 19
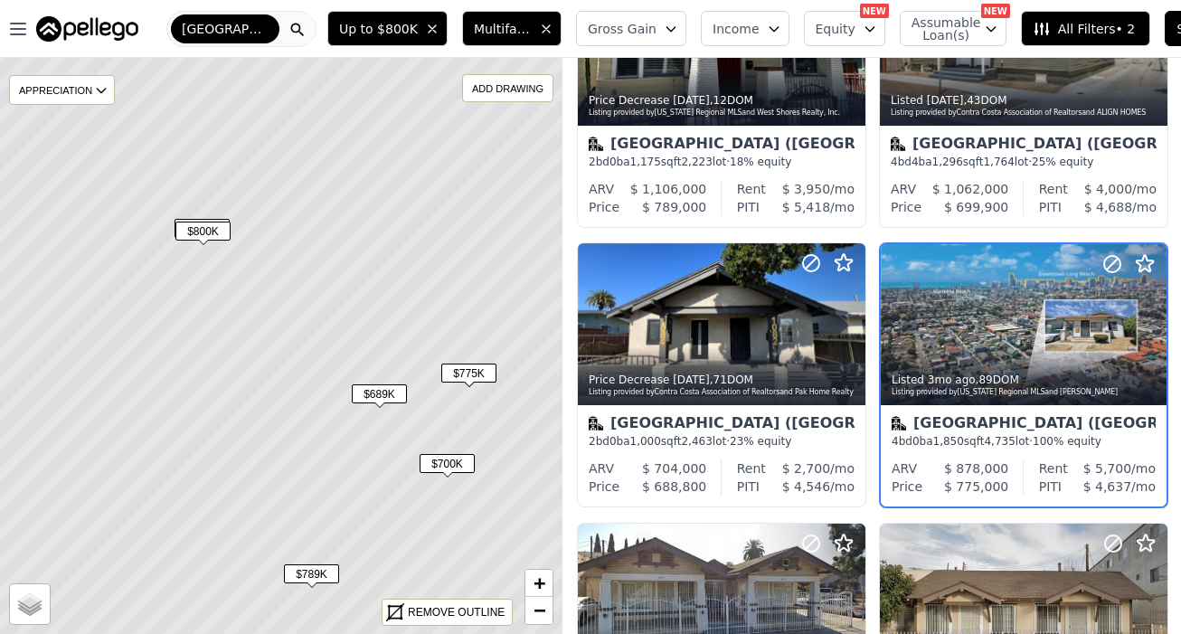
click at [444, 463] on span "$700K" at bounding box center [447, 463] width 55 height 19
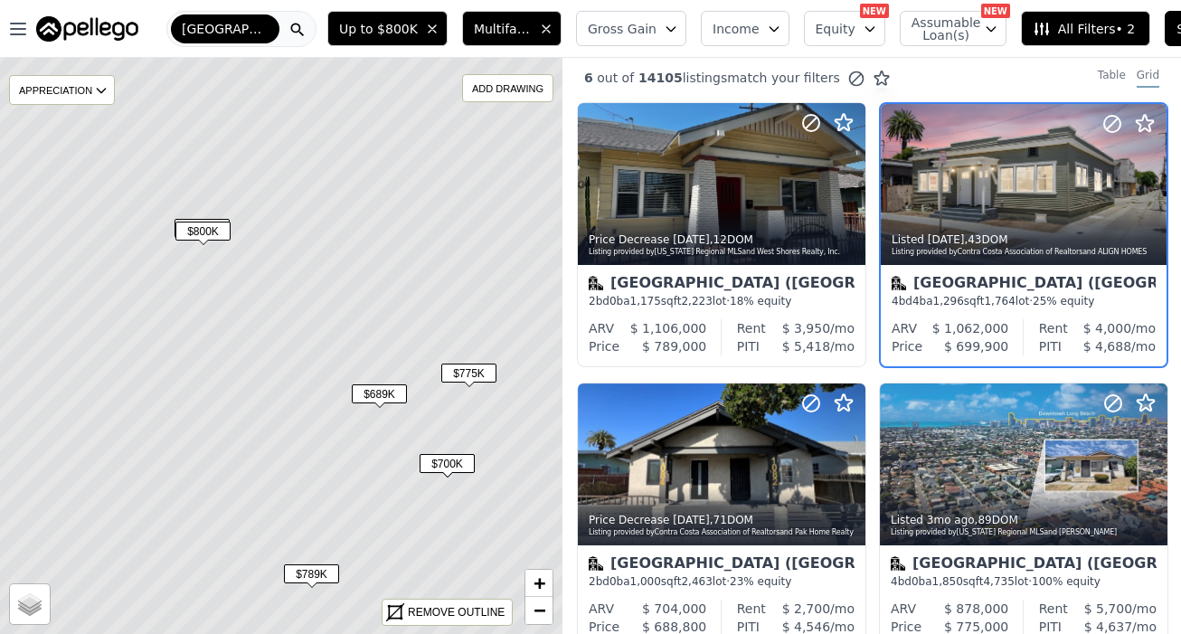
scroll to position [0, 0]
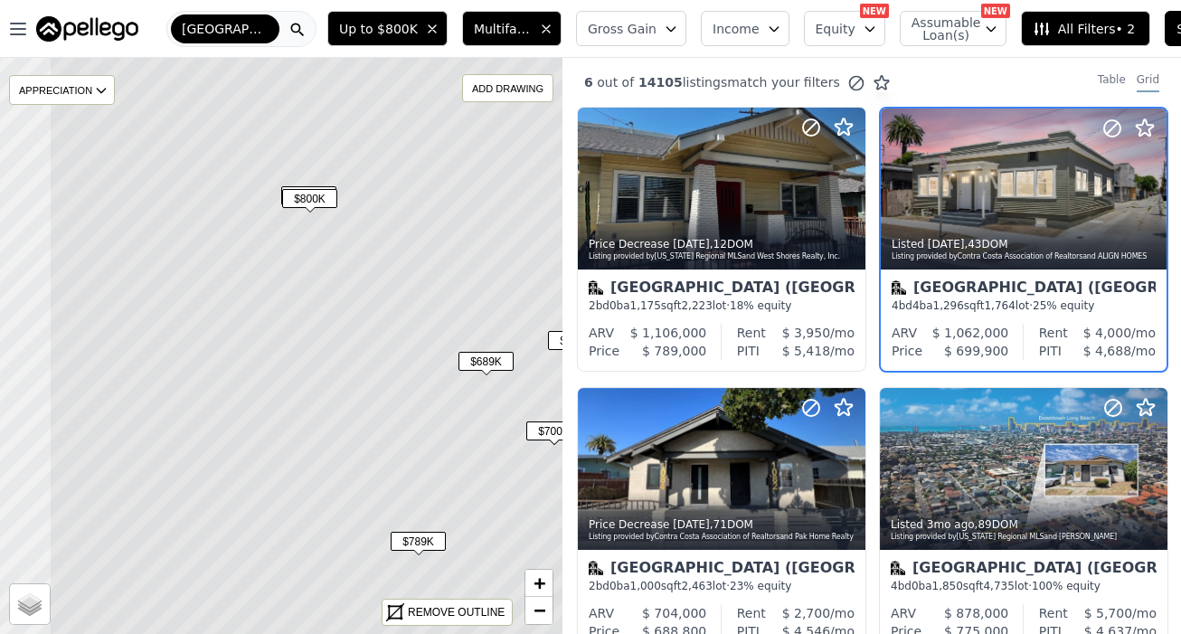
drag, startPoint x: 233, startPoint y: 422, endPoint x: 431, endPoint y: 359, distance: 206.9
click at [431, 359] on icon at bounding box center [388, 313] width 678 height 695
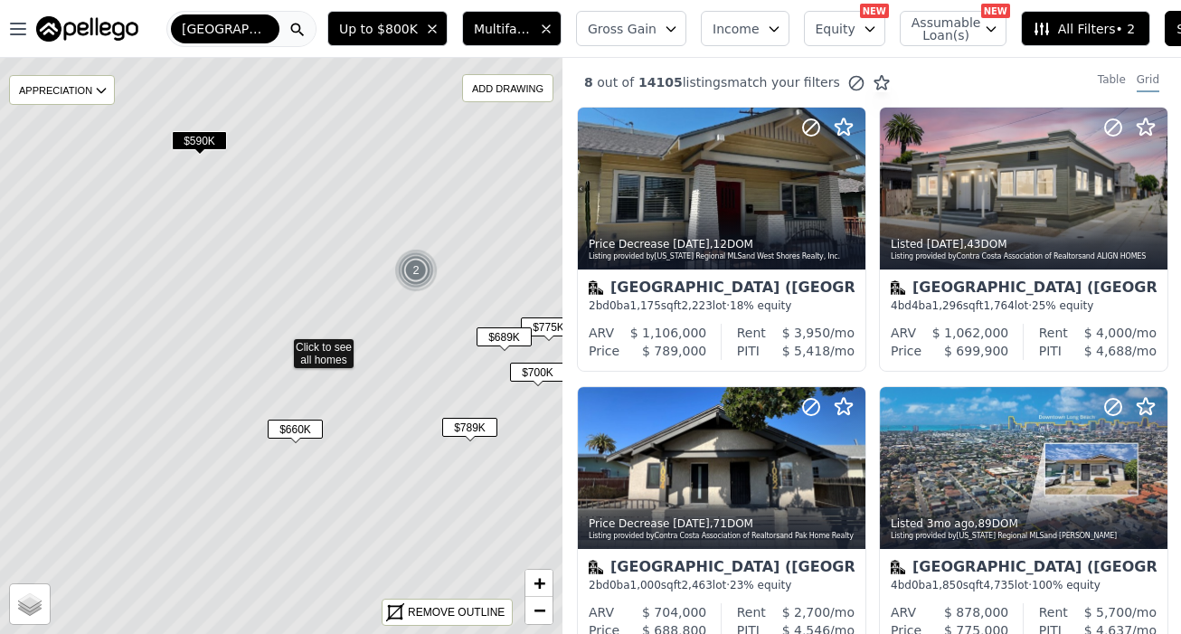
click at [314, 426] on span "$660K" at bounding box center [295, 429] width 55 height 19
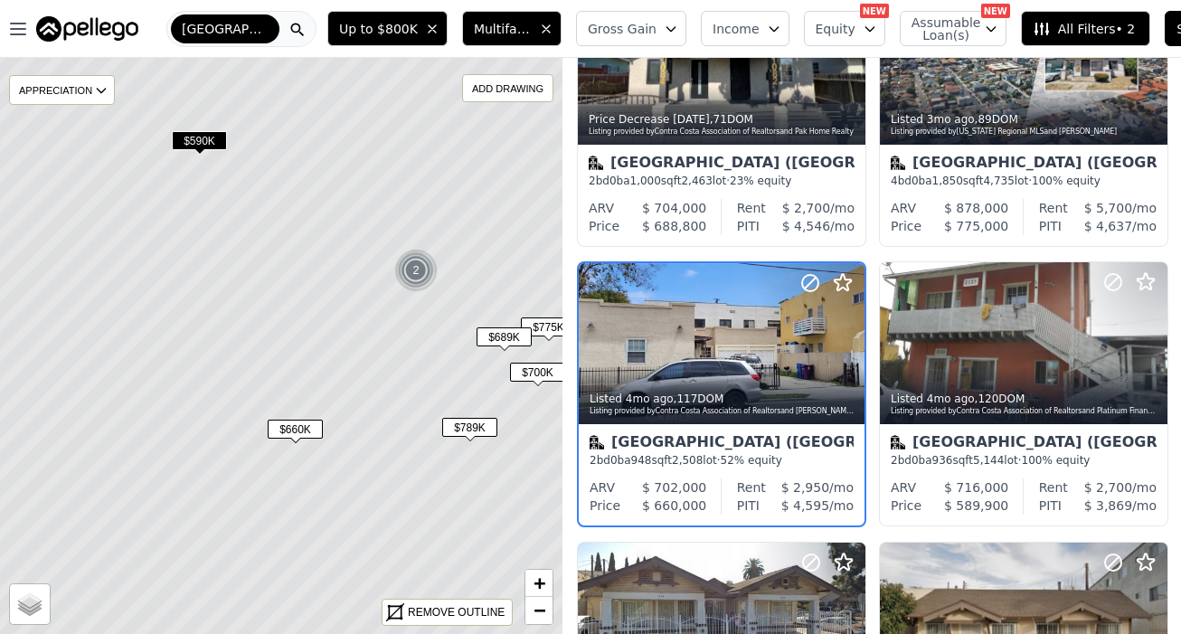
scroll to position [423, 0]
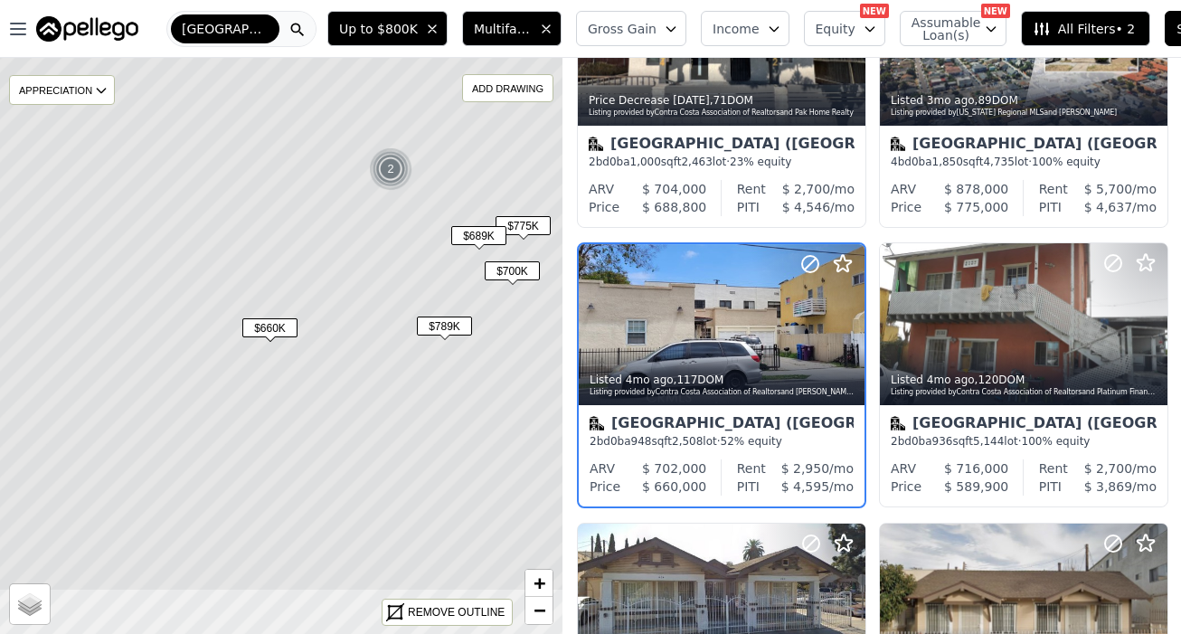
drag, startPoint x: 403, startPoint y: 383, endPoint x: 360, endPoint y: 227, distance: 161.3
click at [360, 227] on icon at bounding box center [256, 244] width 678 height 695
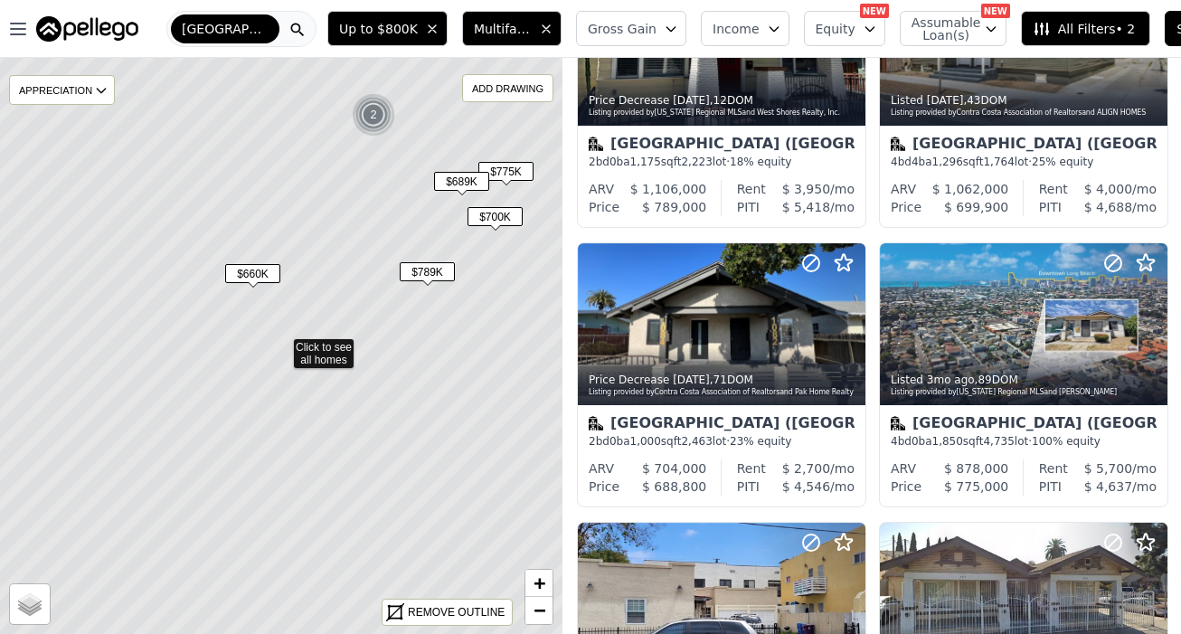
scroll to position [423, 0]
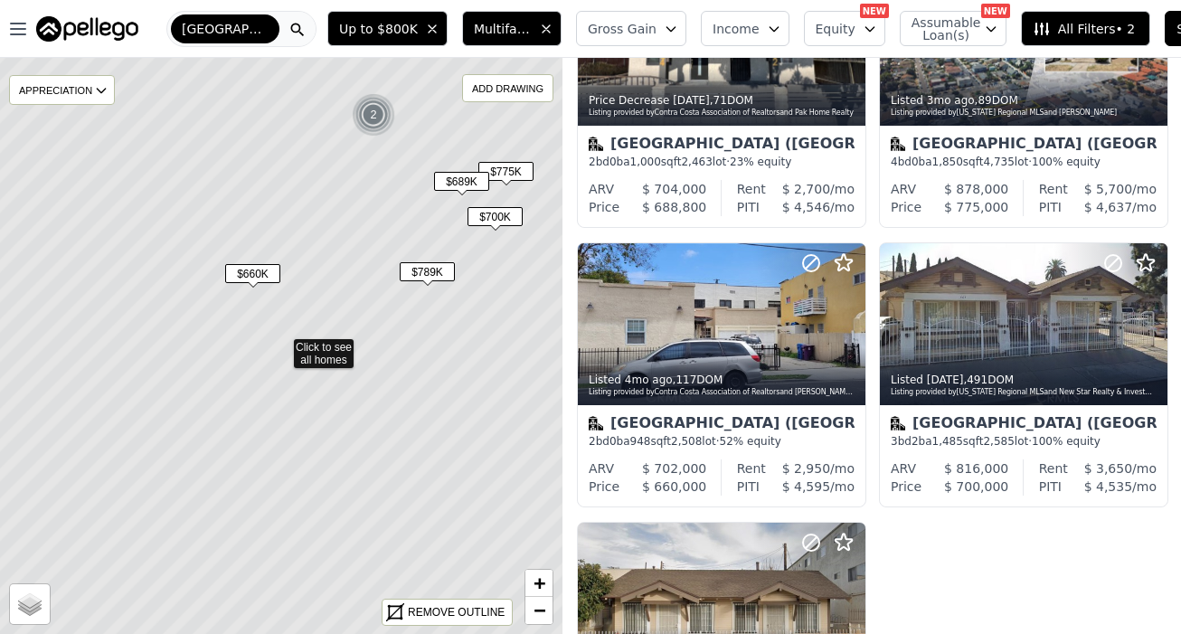
click at [496, 215] on span "$700K" at bounding box center [495, 216] width 55 height 19
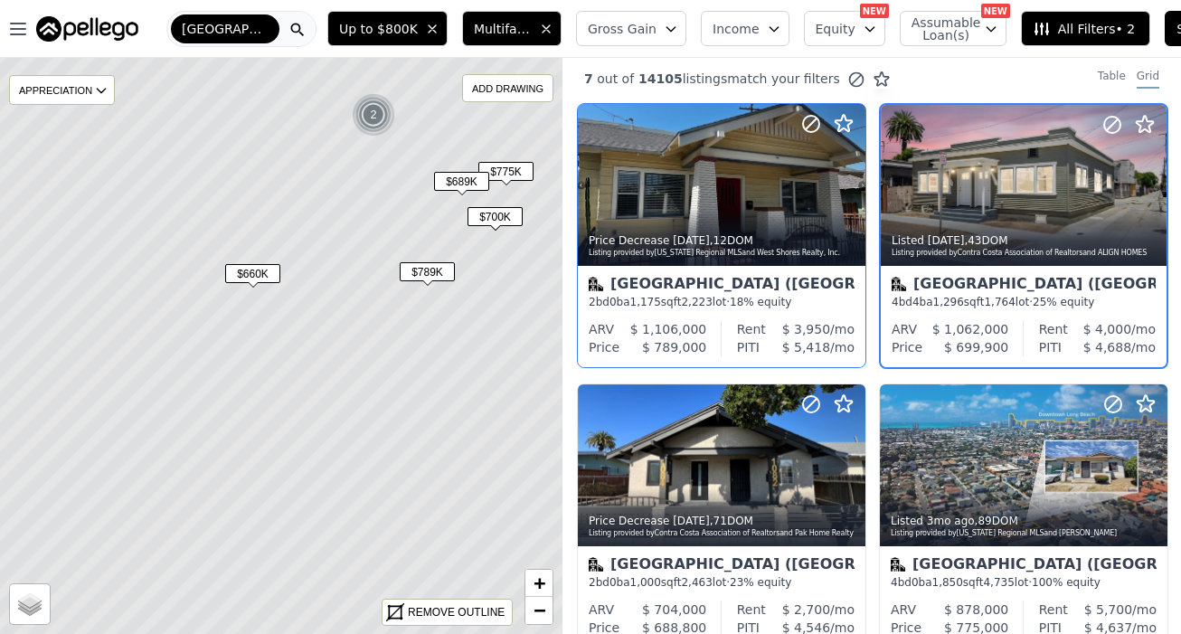
scroll to position [0, 0]
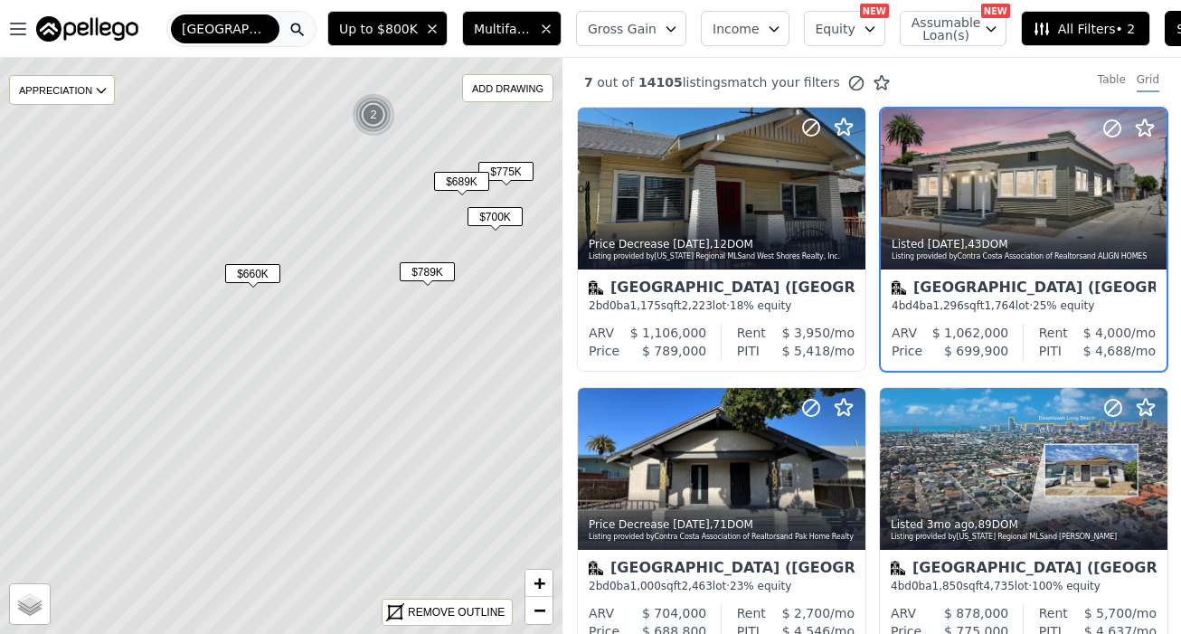
click at [469, 180] on span "$689K" at bounding box center [461, 181] width 55 height 19
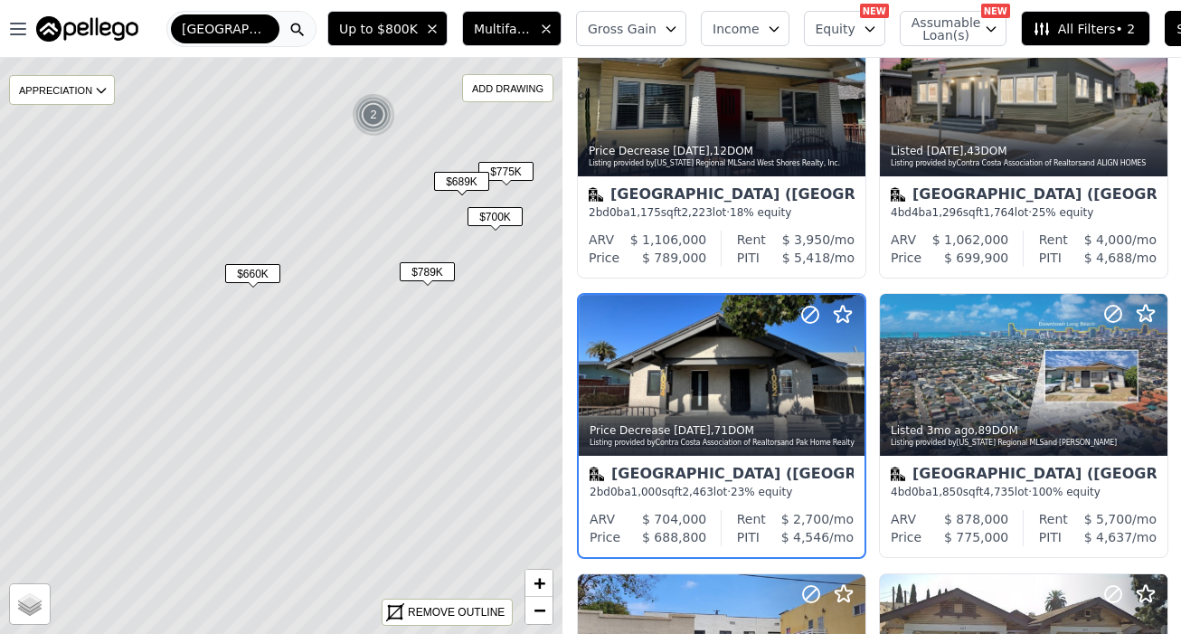
scroll to position [144, 0]
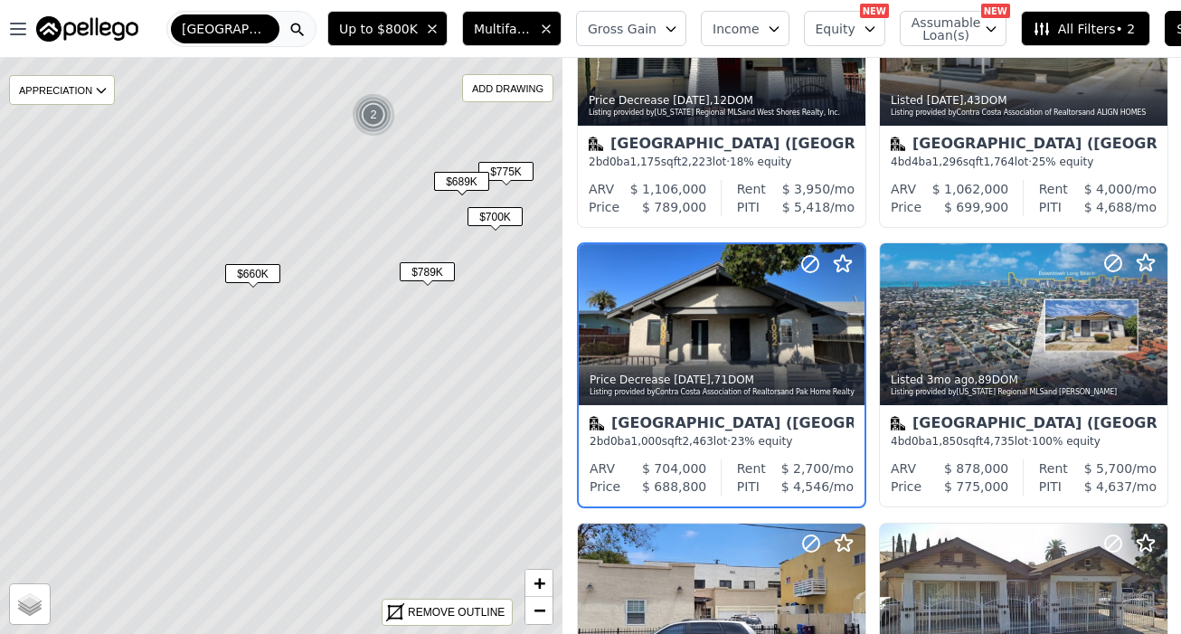
click at [520, 173] on span "$775K" at bounding box center [506, 171] width 55 height 19
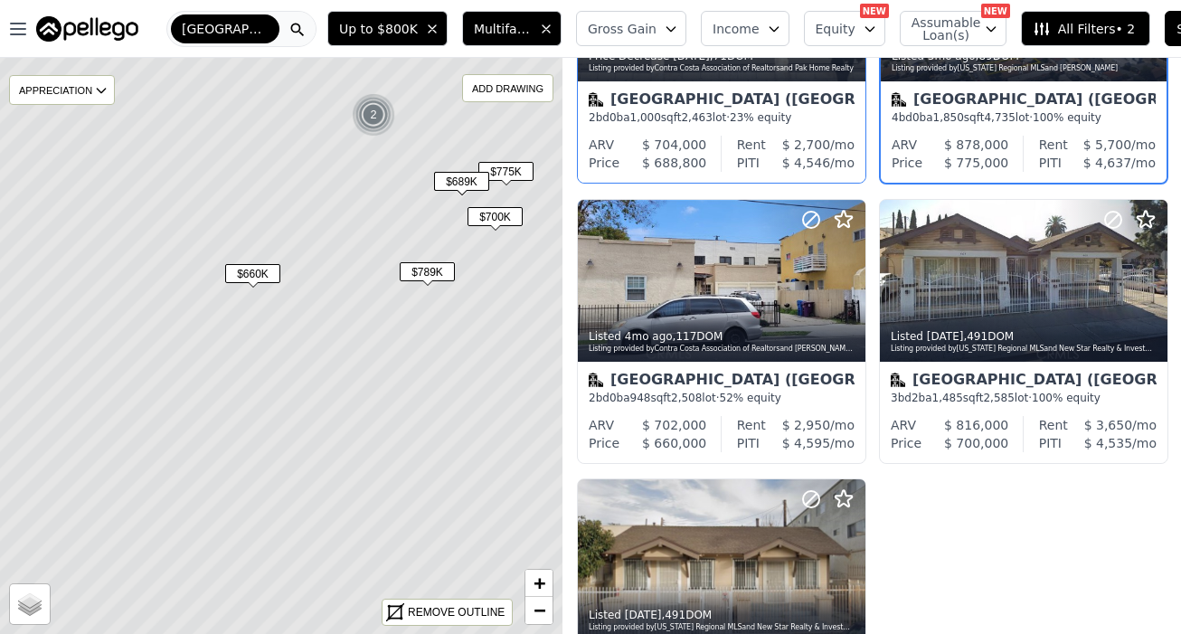
scroll to position [637, 0]
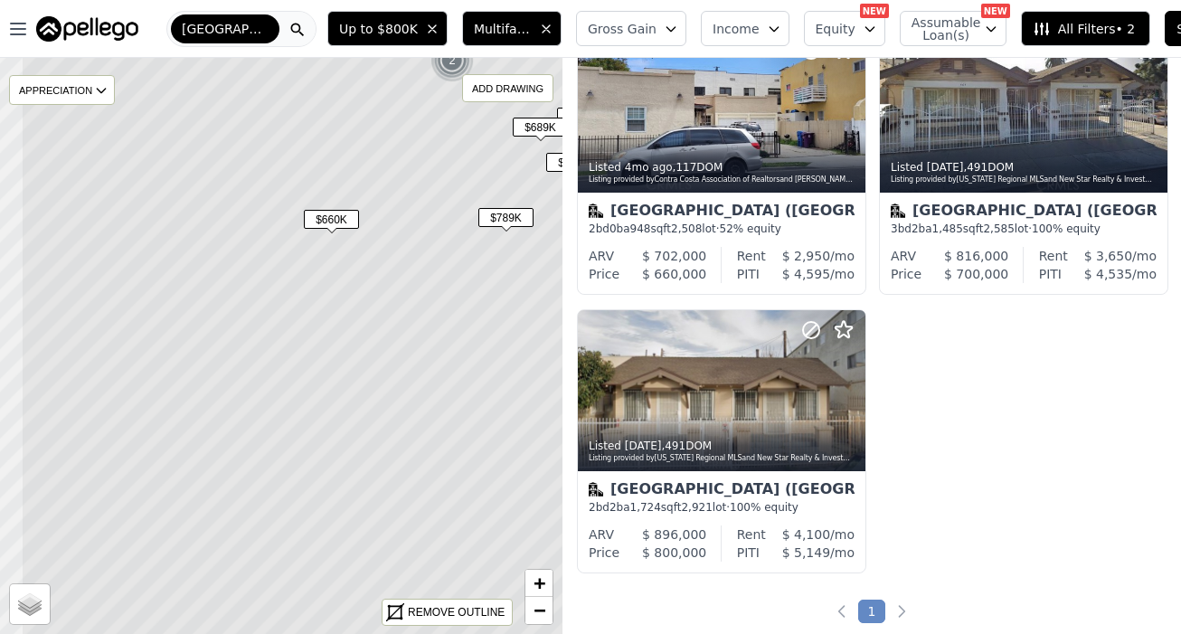
drag, startPoint x: 383, startPoint y: 213, endPoint x: 460, endPoint y: 157, distance: 94.6
click at [460, 157] on icon at bounding box center [360, 291] width 678 height 695
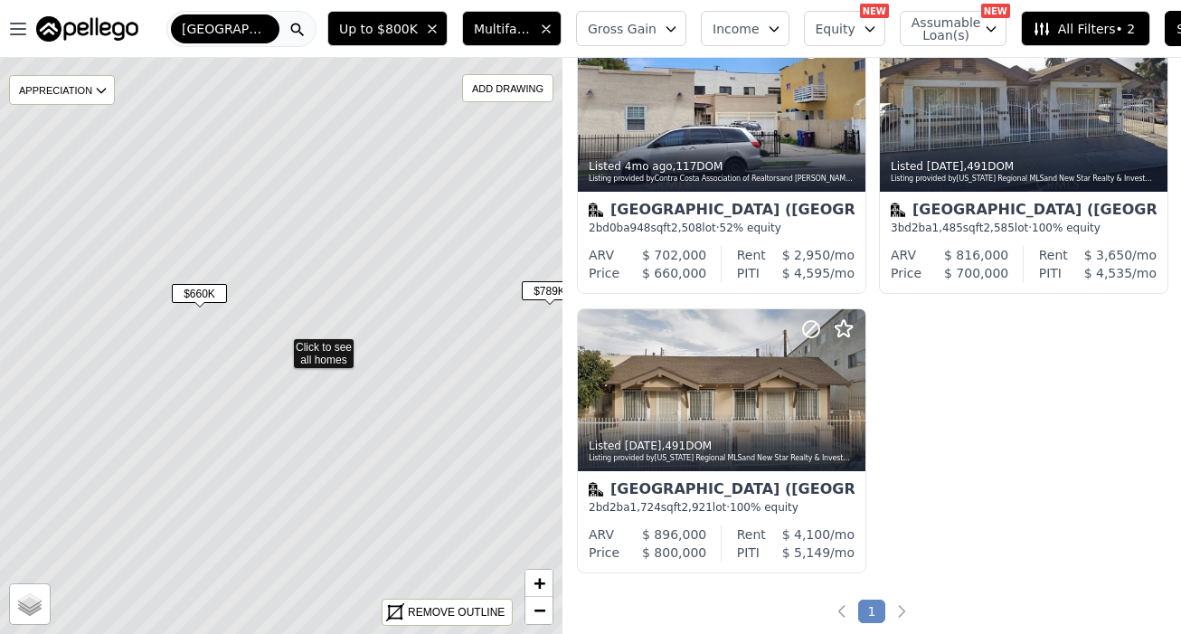
scroll to position [78, 0]
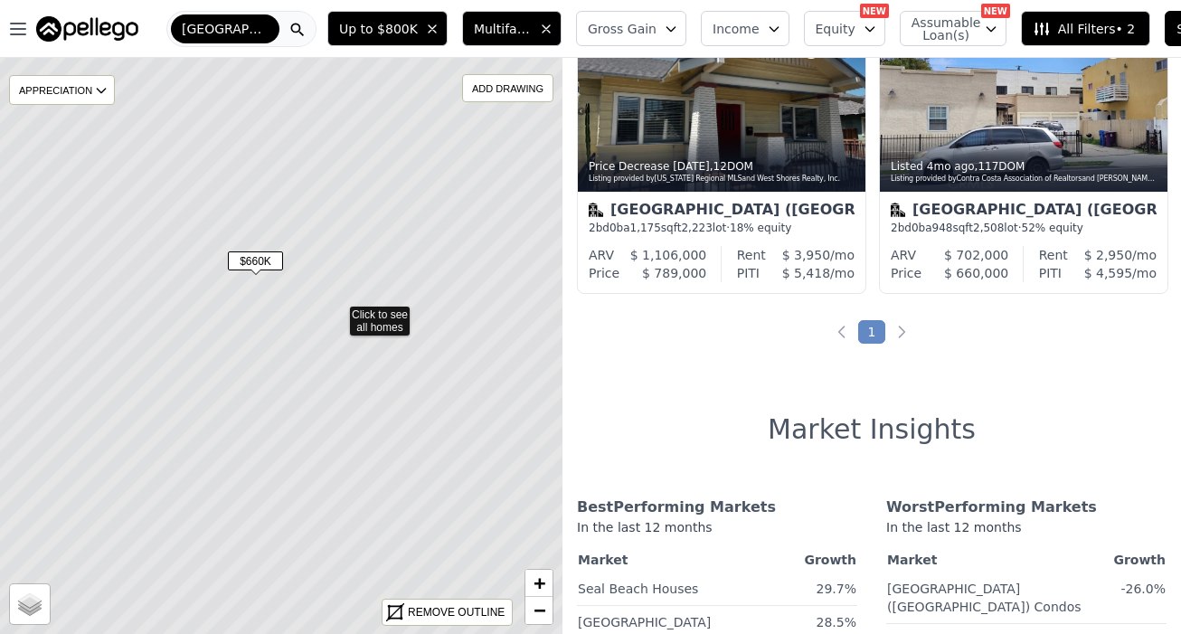
click at [494, 134] on icon at bounding box center [337, 313] width 678 height 695
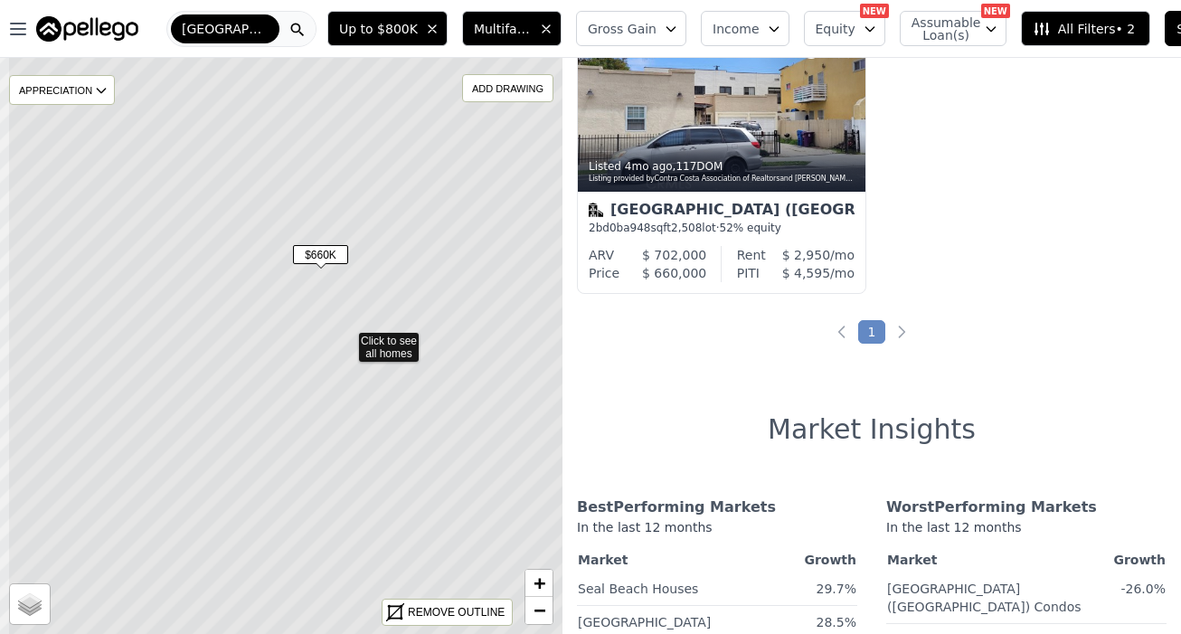
drag, startPoint x: 384, startPoint y: 248, endPoint x: 450, endPoint y: 242, distance: 65.4
click at [450, 242] on icon at bounding box center [346, 339] width 678 height 695
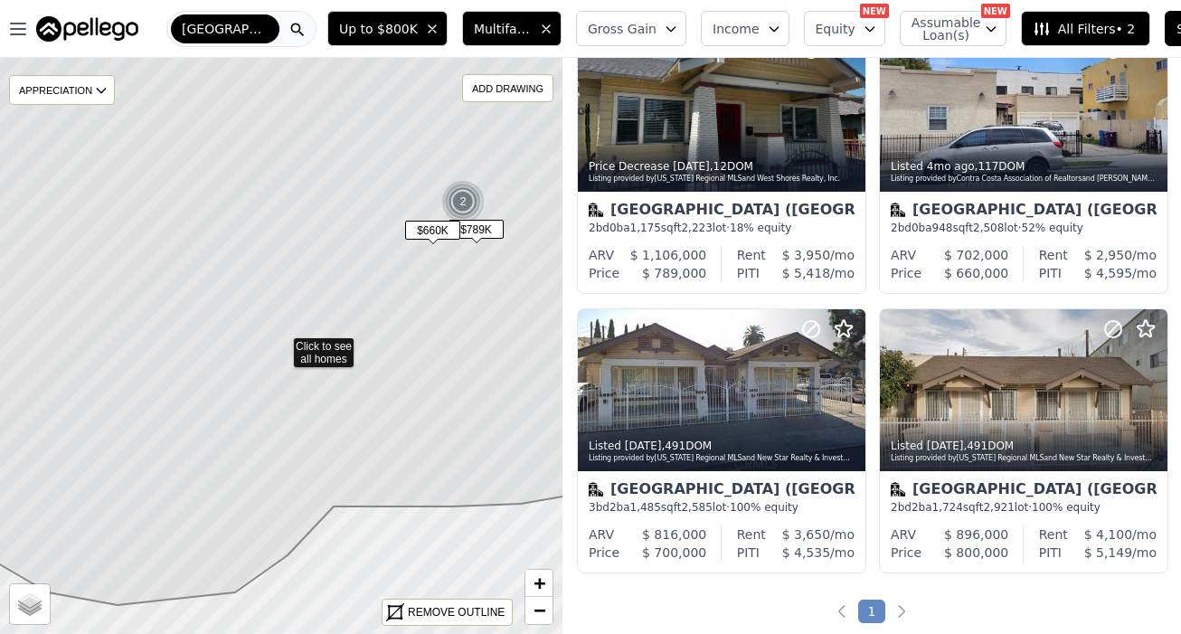
scroll to position [1475, 0]
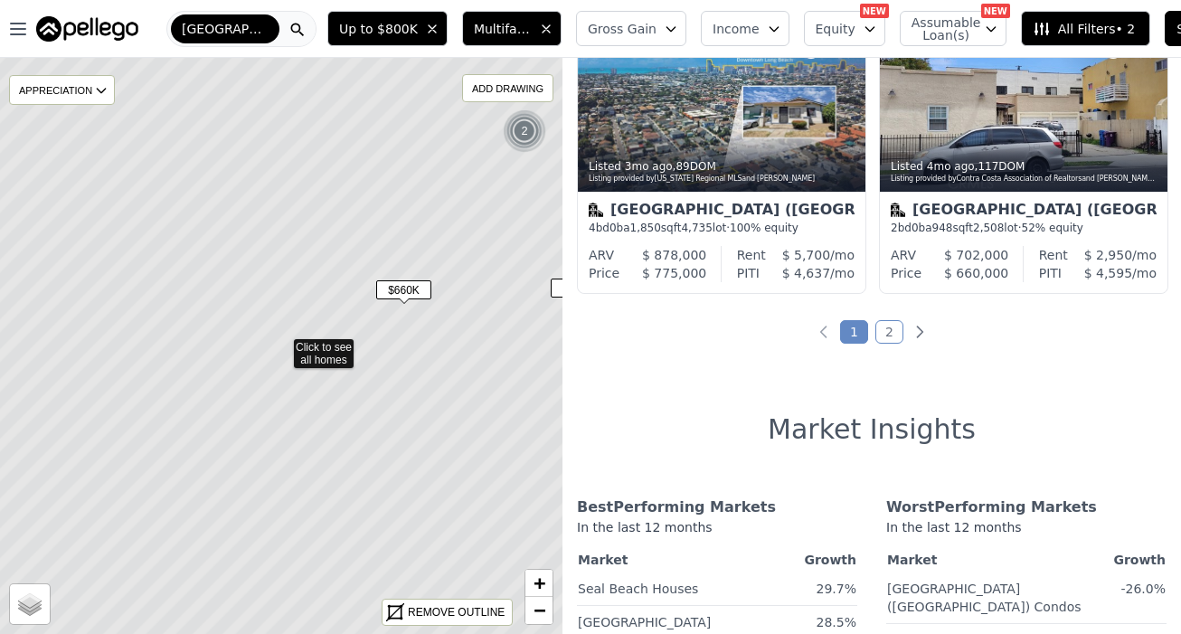
drag, startPoint x: 455, startPoint y: 174, endPoint x: 307, endPoint y: 181, distance: 148.5
click at [307, 181] on icon at bounding box center [281, 345] width 678 height 695
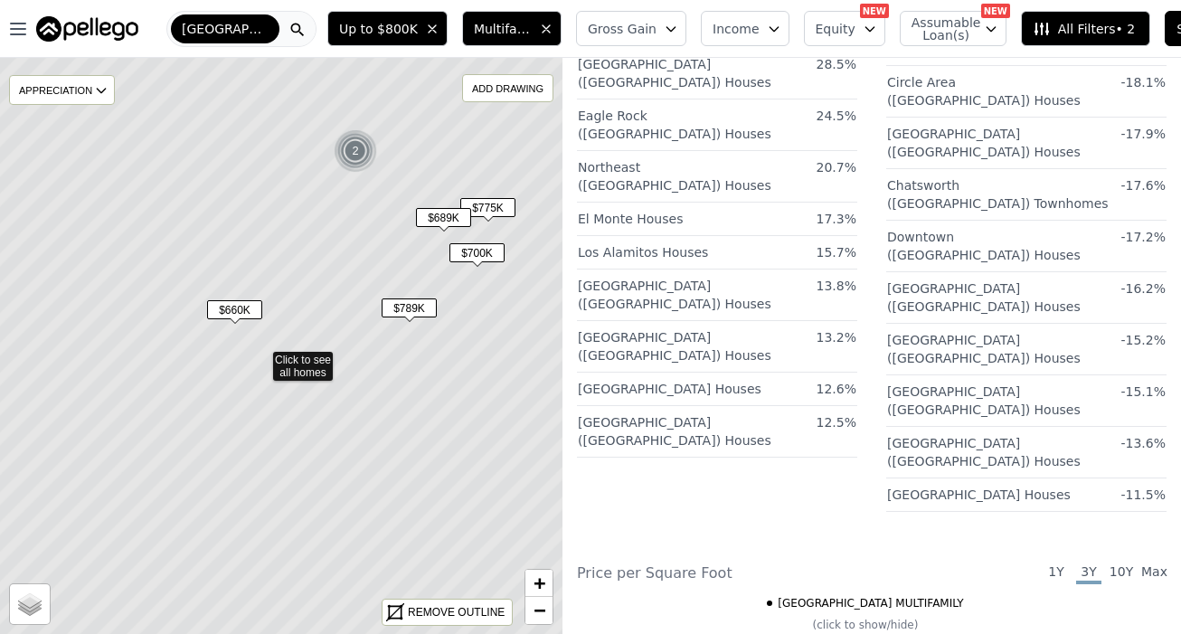
drag, startPoint x: 355, startPoint y: 177, endPoint x: 288, endPoint y: 211, distance: 74.8
click at [288, 211] on icon at bounding box center [260, 358] width 678 height 695
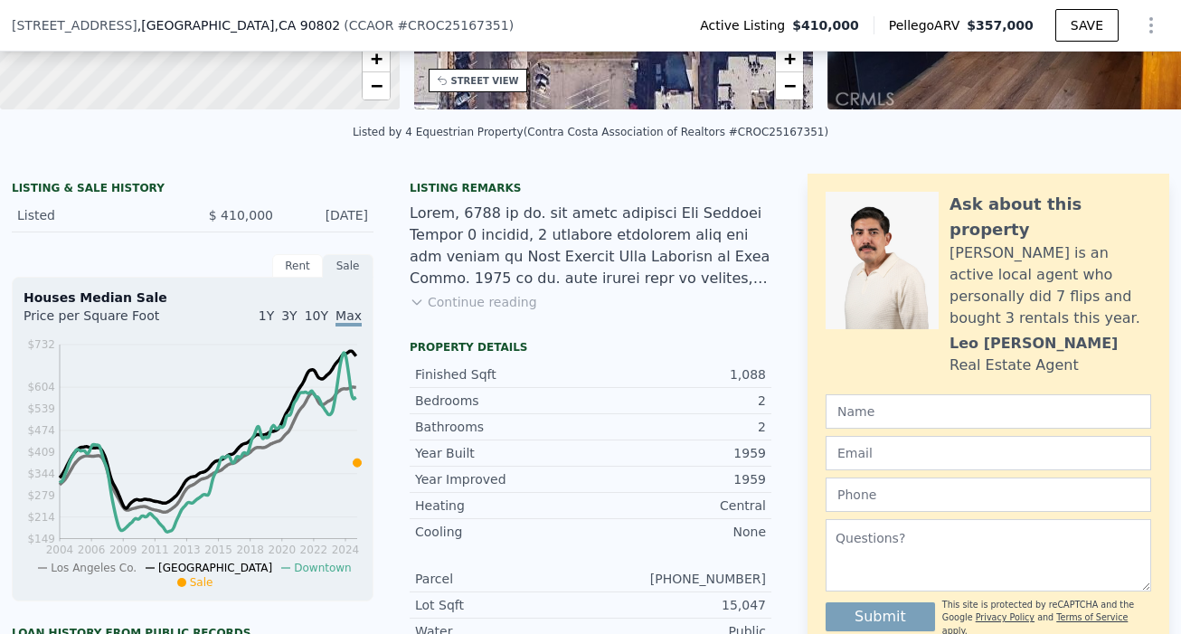
scroll to position [341, 0]
click at [324, 318] on span "10Y" at bounding box center [317, 315] width 24 height 14
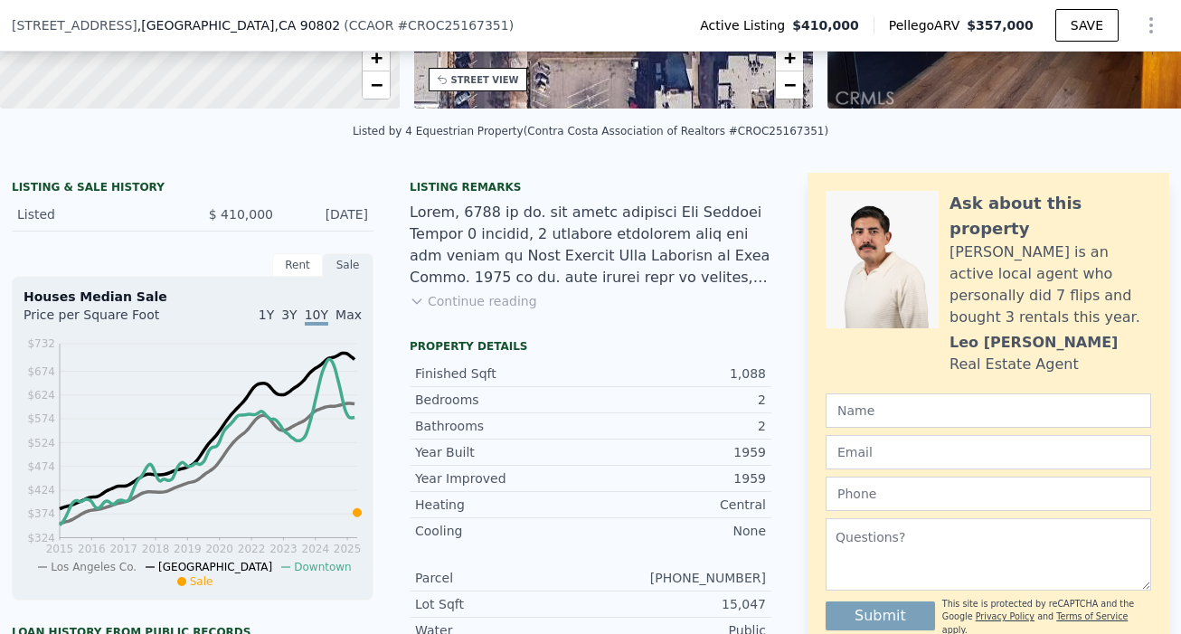
click at [292, 310] on span "3Y" at bounding box center [288, 315] width 15 height 14
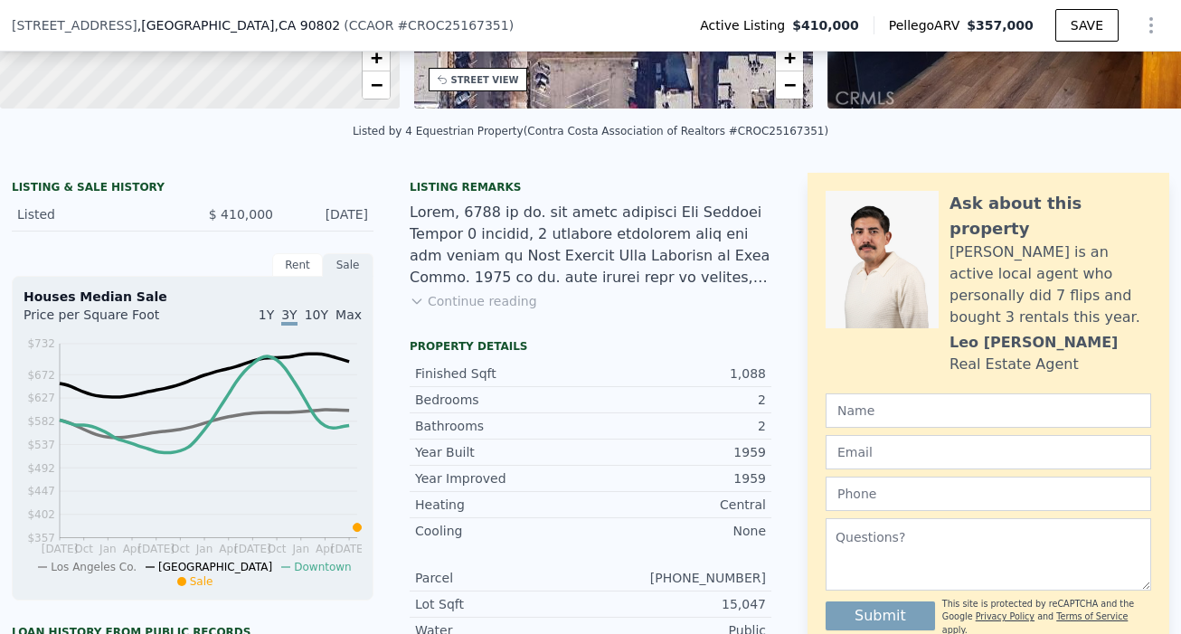
click at [280, 312] on div "1Y 3Y 10Y Max" at bounding box center [277, 320] width 169 height 29
click at [272, 312] on span "1Y" at bounding box center [266, 315] width 15 height 14
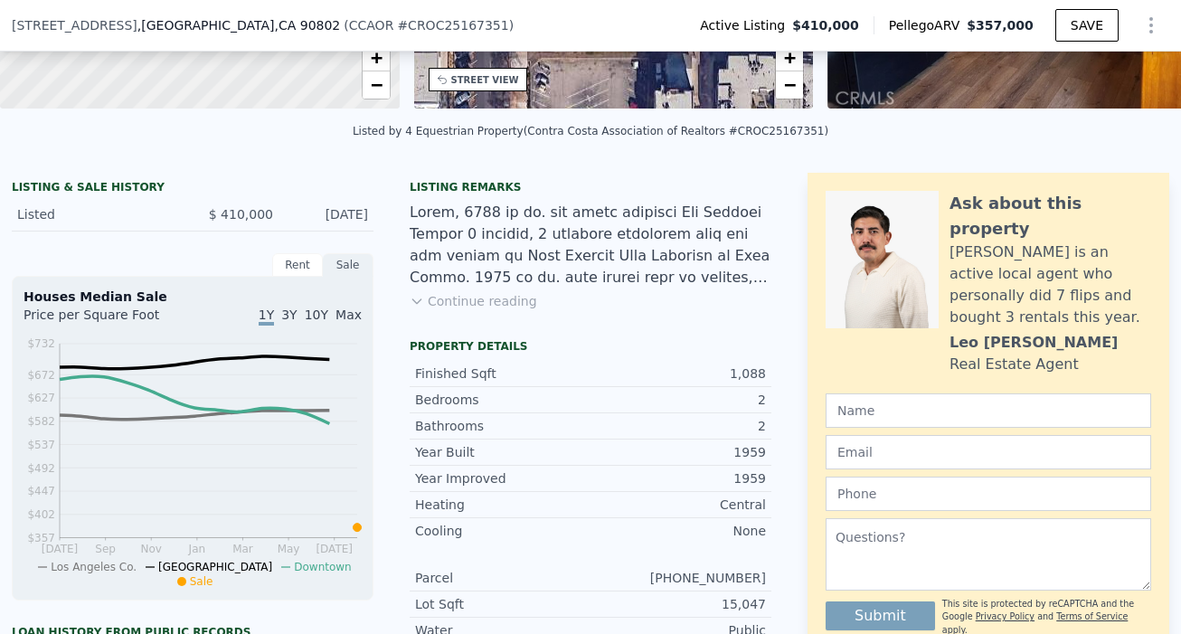
click at [324, 312] on span "10Y" at bounding box center [317, 315] width 24 height 14
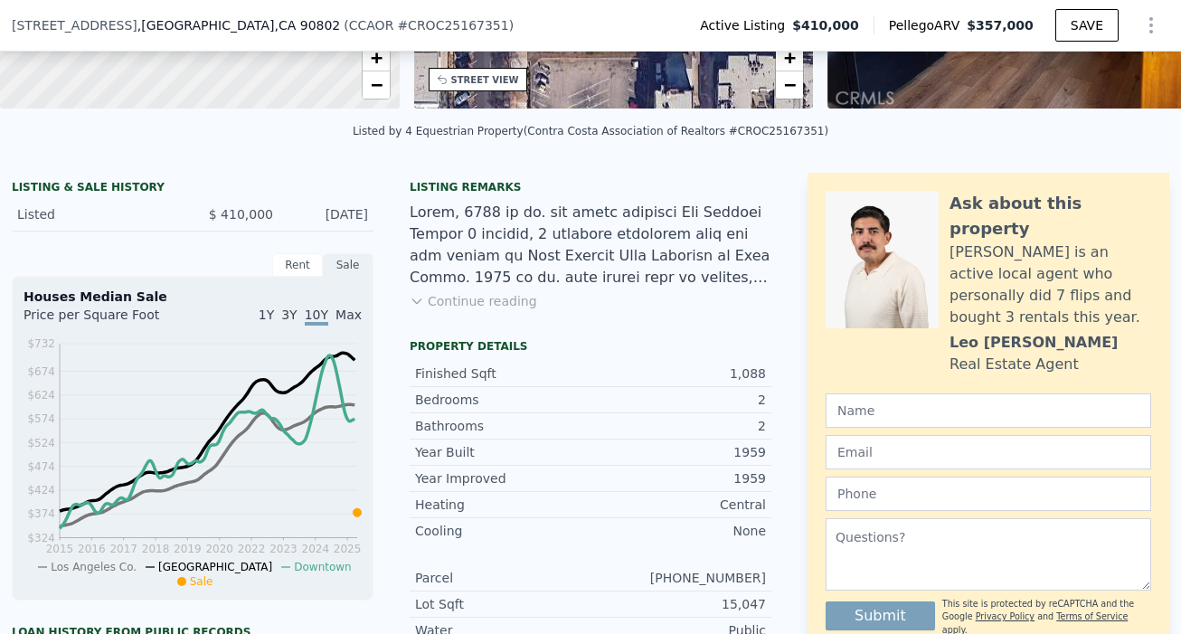
click at [339, 262] on div "Sale" at bounding box center [348, 265] width 51 height 24
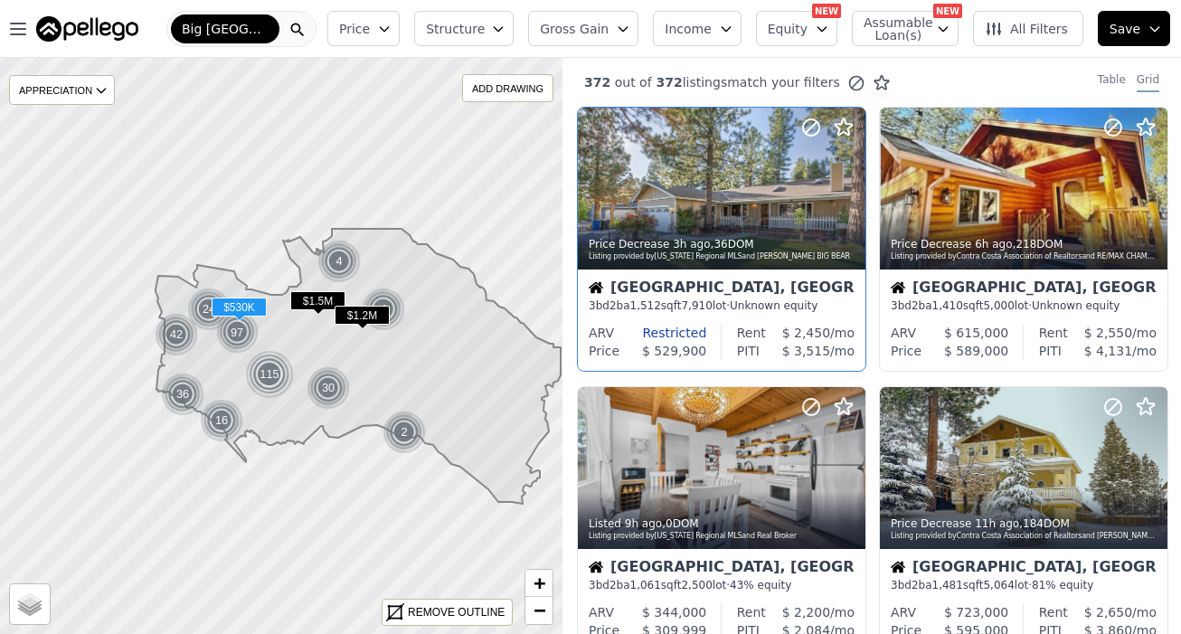
click at [680, 311] on div "3 bd 2 ba 1,512 sqft 7,910 lot · Unknown equity" at bounding box center [722, 306] width 266 height 14
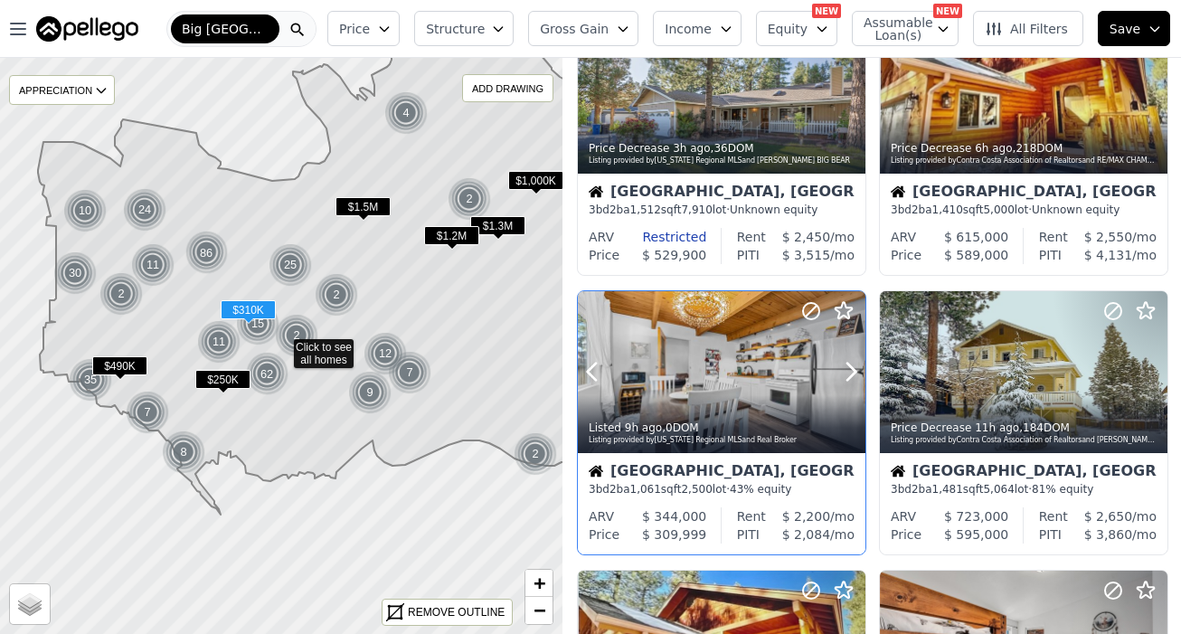
scroll to position [100, 0]
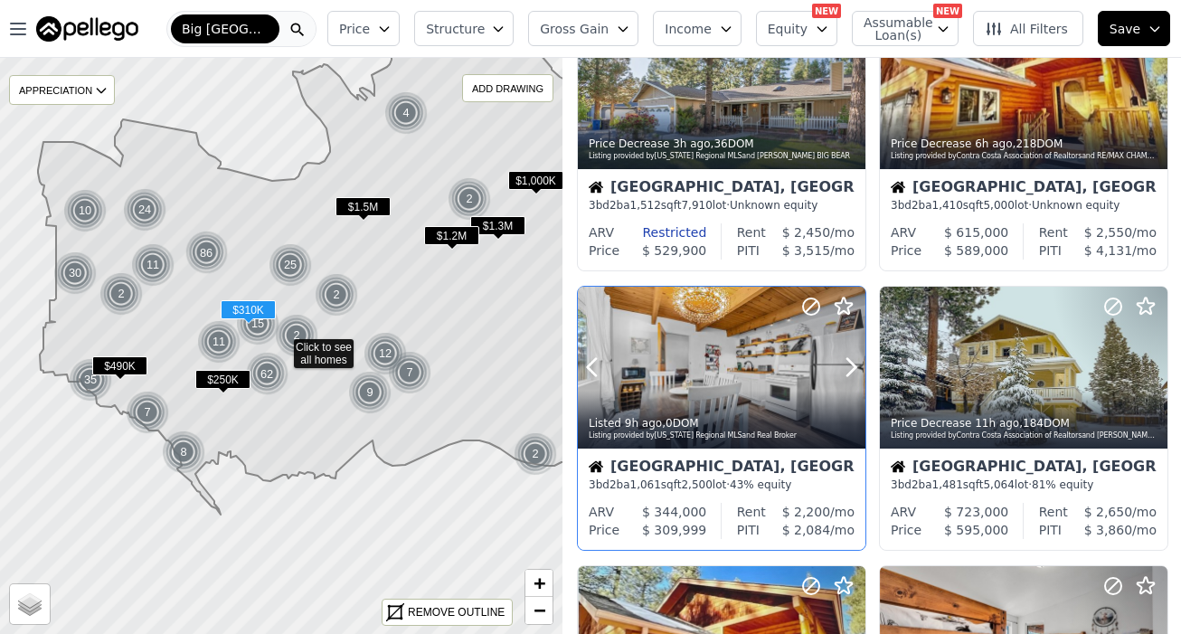
click at [775, 410] on div "Listed 9h ago , 0 DOM Listing provided by California Regional MLS and Real Brok…" at bounding box center [722, 426] width 288 height 43
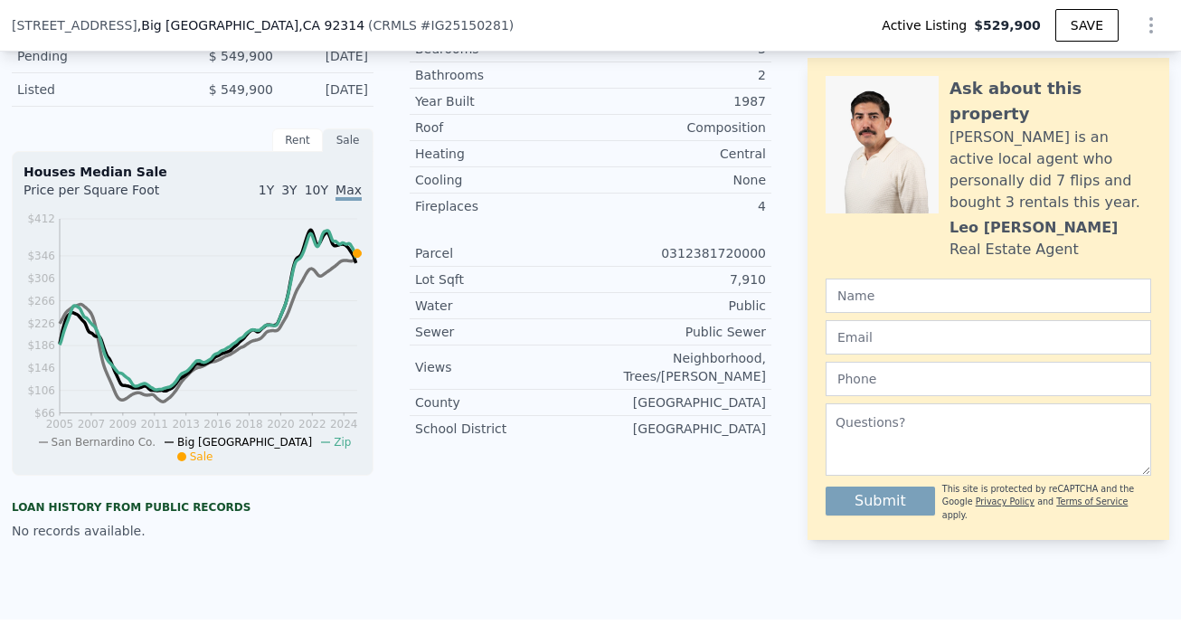
scroll to position [485, 0]
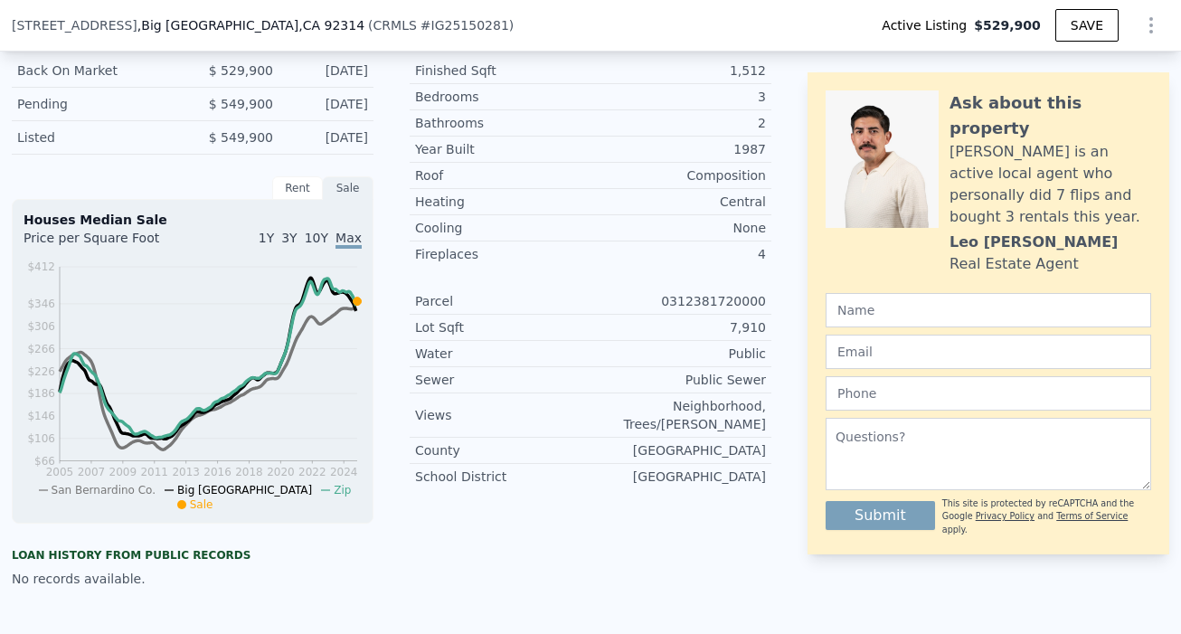
click at [325, 234] on span "10Y" at bounding box center [317, 238] width 24 height 14
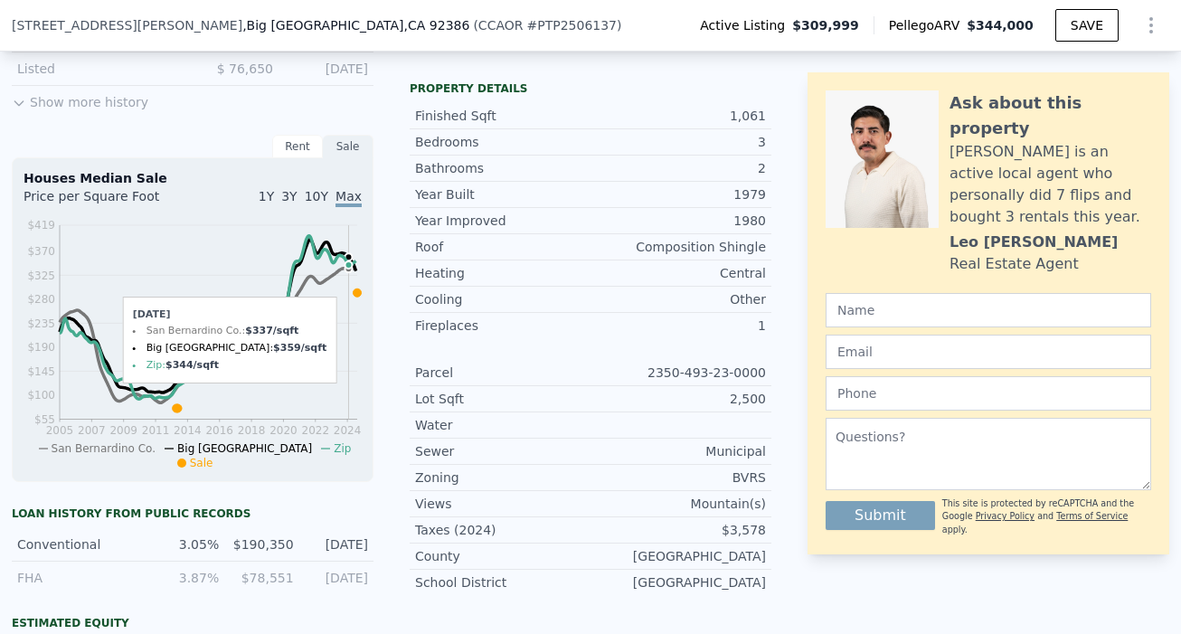
scroll to position [628, 0]
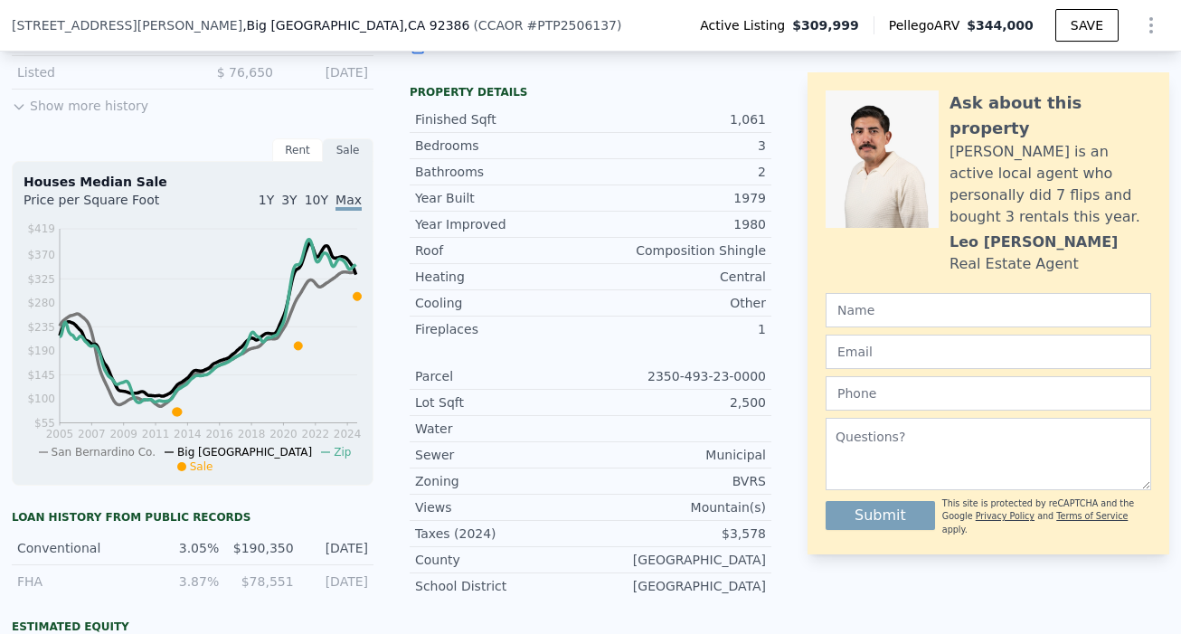
click at [327, 148] on div "Sale" at bounding box center [348, 150] width 51 height 24
click at [299, 150] on div "Rent" at bounding box center [297, 150] width 51 height 24
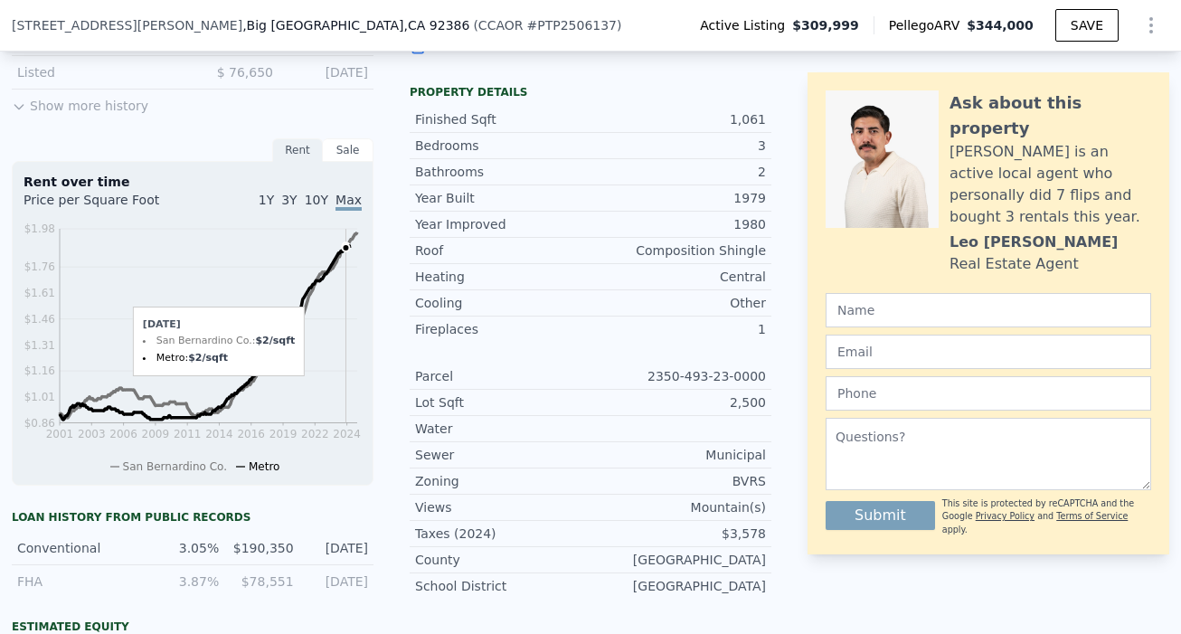
scroll to position [629, 0]
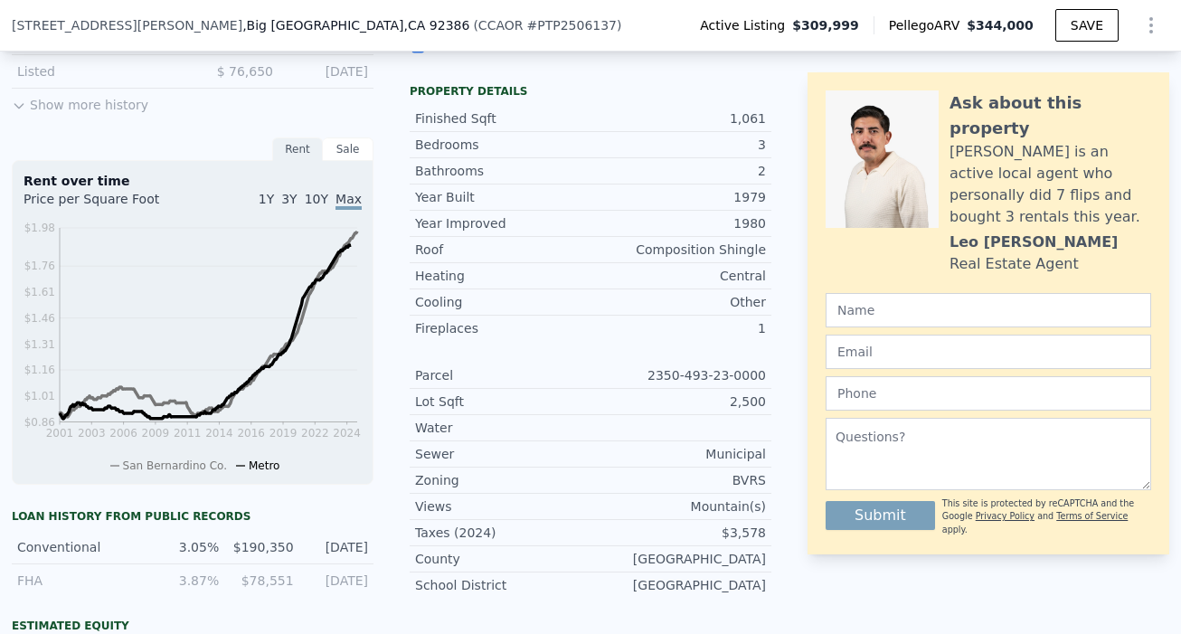
click at [336, 149] on div "Sale" at bounding box center [348, 150] width 51 height 24
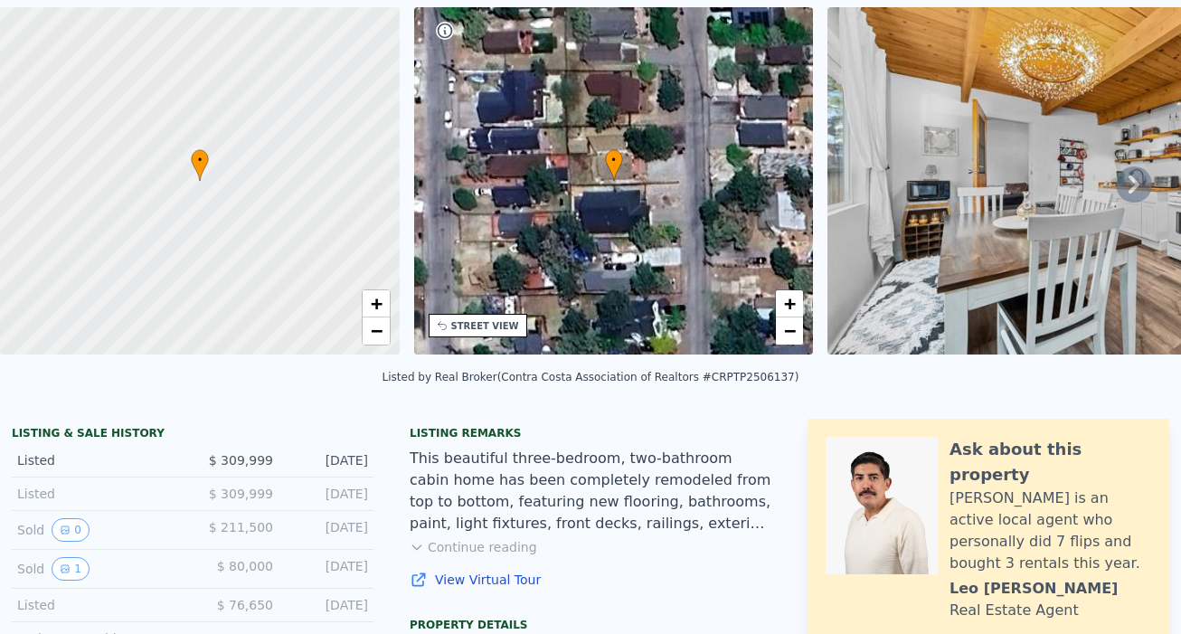
scroll to position [0, 0]
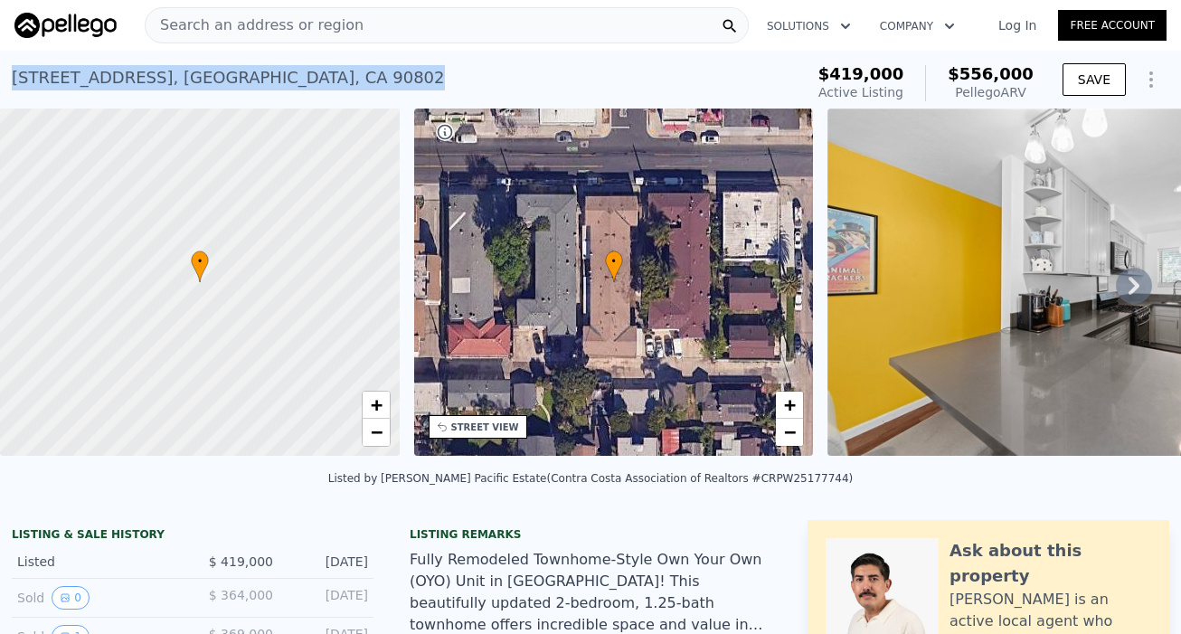
drag, startPoint x: 372, startPoint y: 92, endPoint x: 15, endPoint y: 80, distance: 356.6
click at [15, 80] on div "1260 E 4th St Apt 6 , Long Beach , CA 90802 Active at $419k (~ARV $556k )" at bounding box center [404, 83] width 785 height 51
copy div "1260 E 4th St Apt 6 , Long Beach , CA 90802"
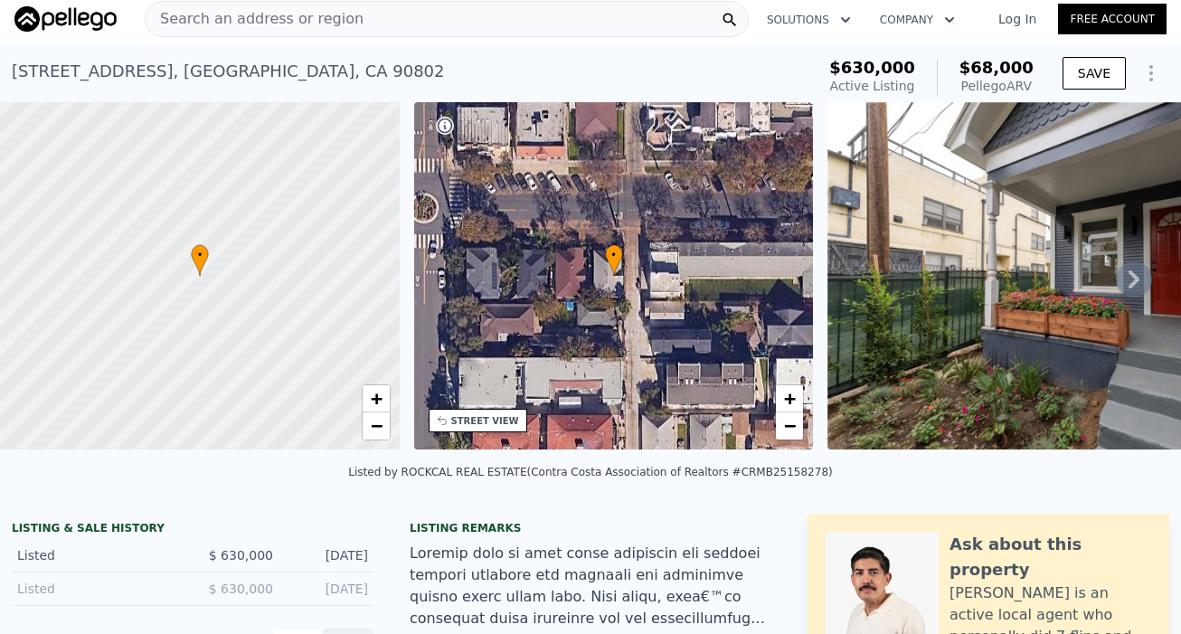
scroll to position [8, 0]
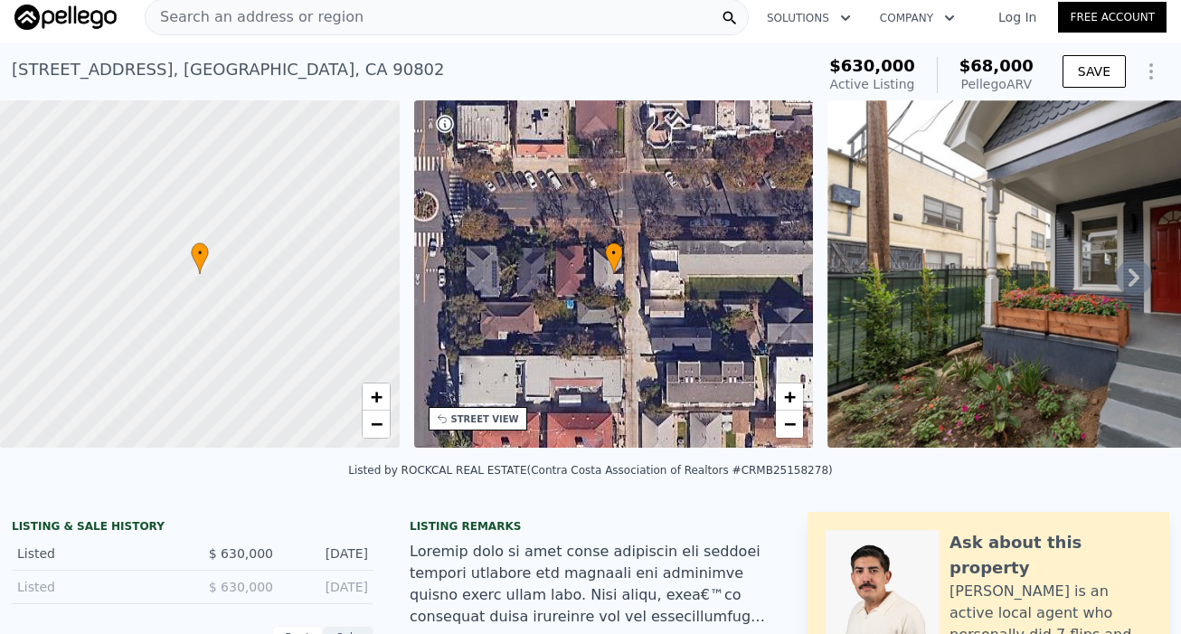
click at [1143, 279] on icon at bounding box center [1134, 278] width 36 height 36
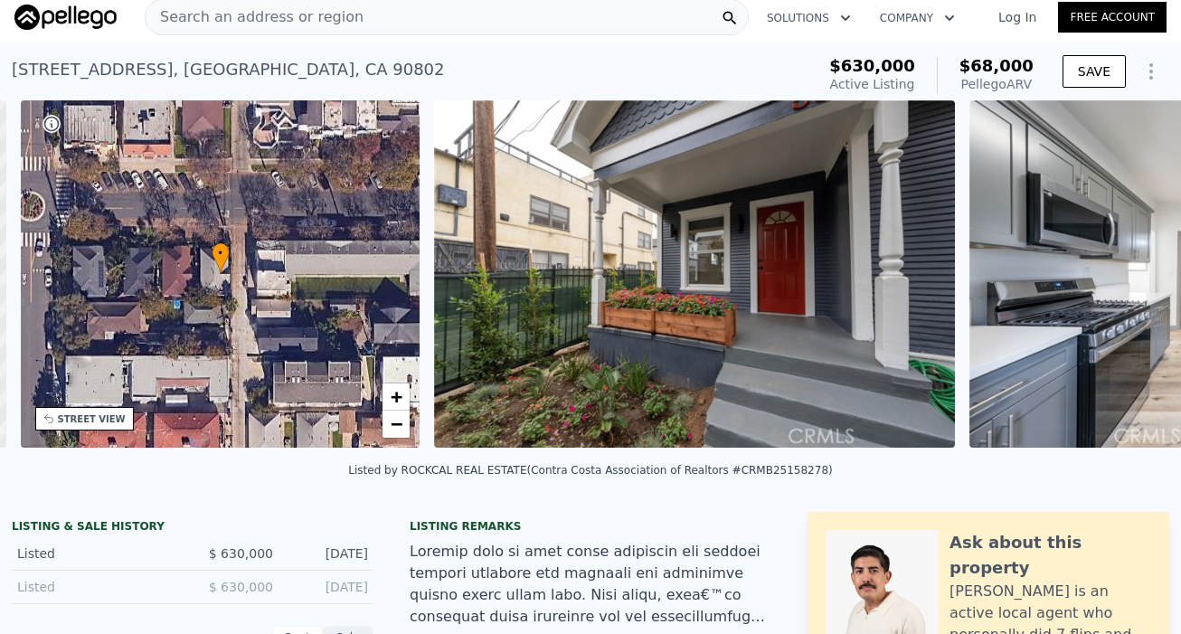
scroll to position [0, 421]
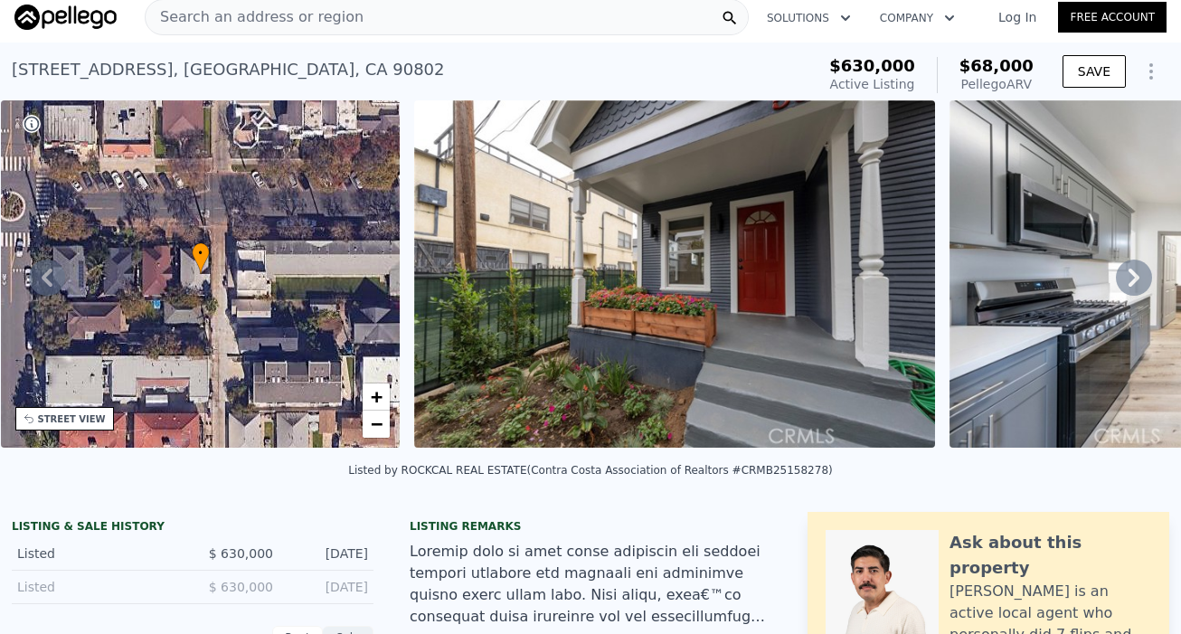
click at [1143, 279] on icon at bounding box center [1134, 278] width 36 height 36
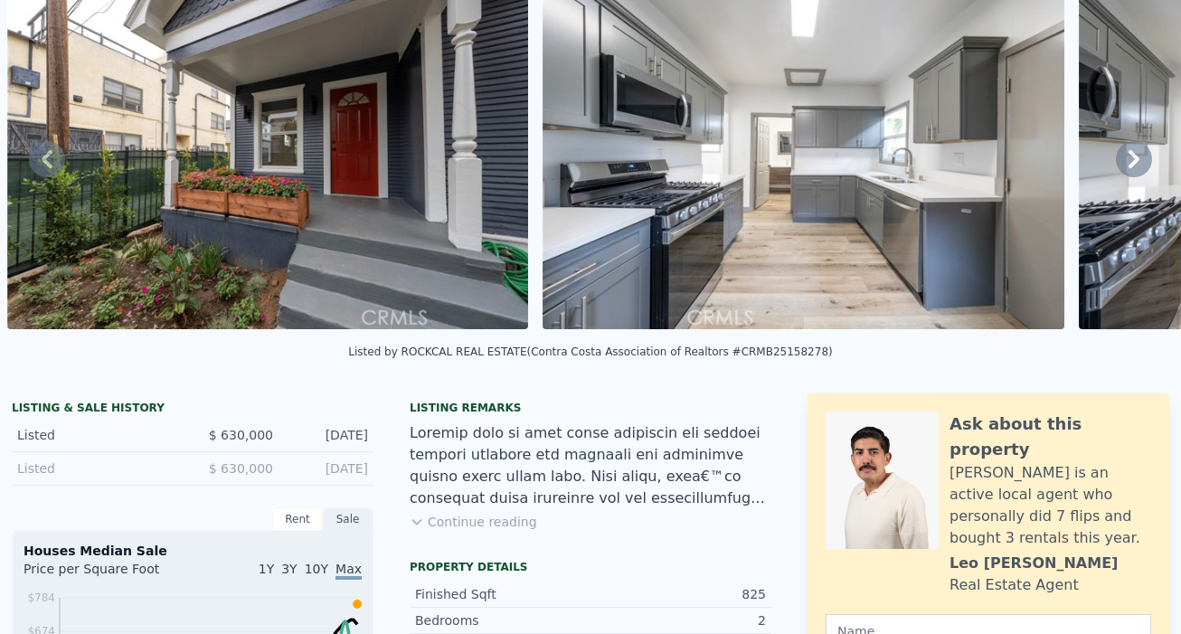
scroll to position [0, 0]
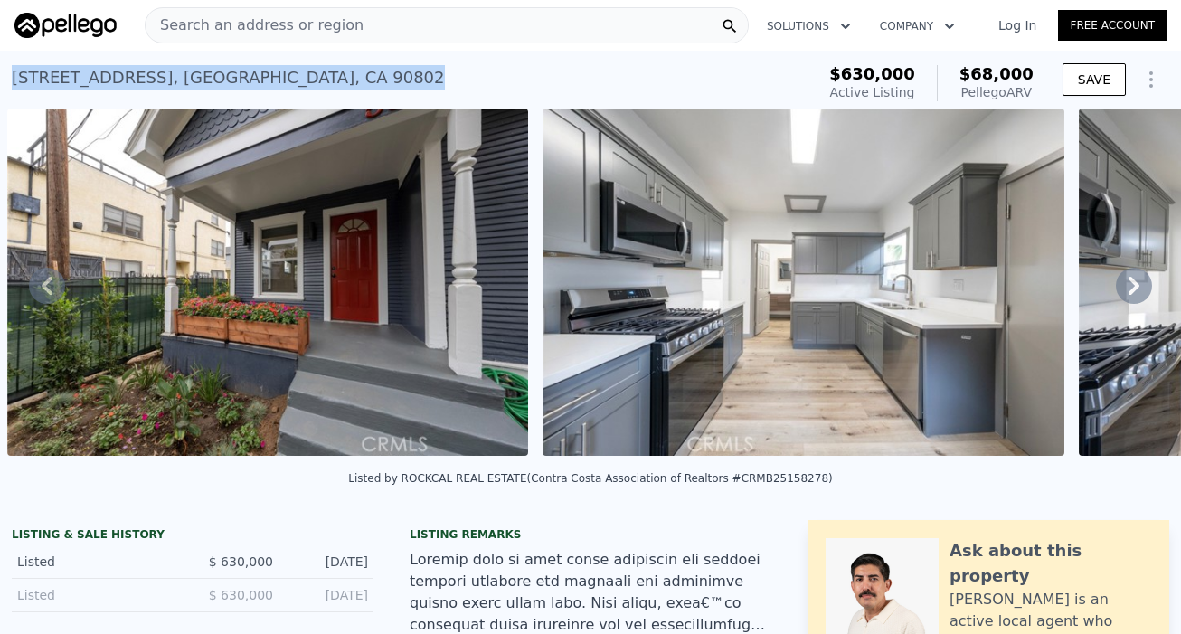
drag, startPoint x: 329, startPoint y: 90, endPoint x: 10, endPoint y: 74, distance: 319.7
click at [9, 74] on div "532 W 5th St , Long Beach , CA 90802 Active at $630k (~ARV $68k ) $630,000 Acti…" at bounding box center [590, 80] width 1181 height 58
copy div "532 W 5th St , Long Beach , CA 90802"
